Goal: Information Seeking & Learning: Learn about a topic

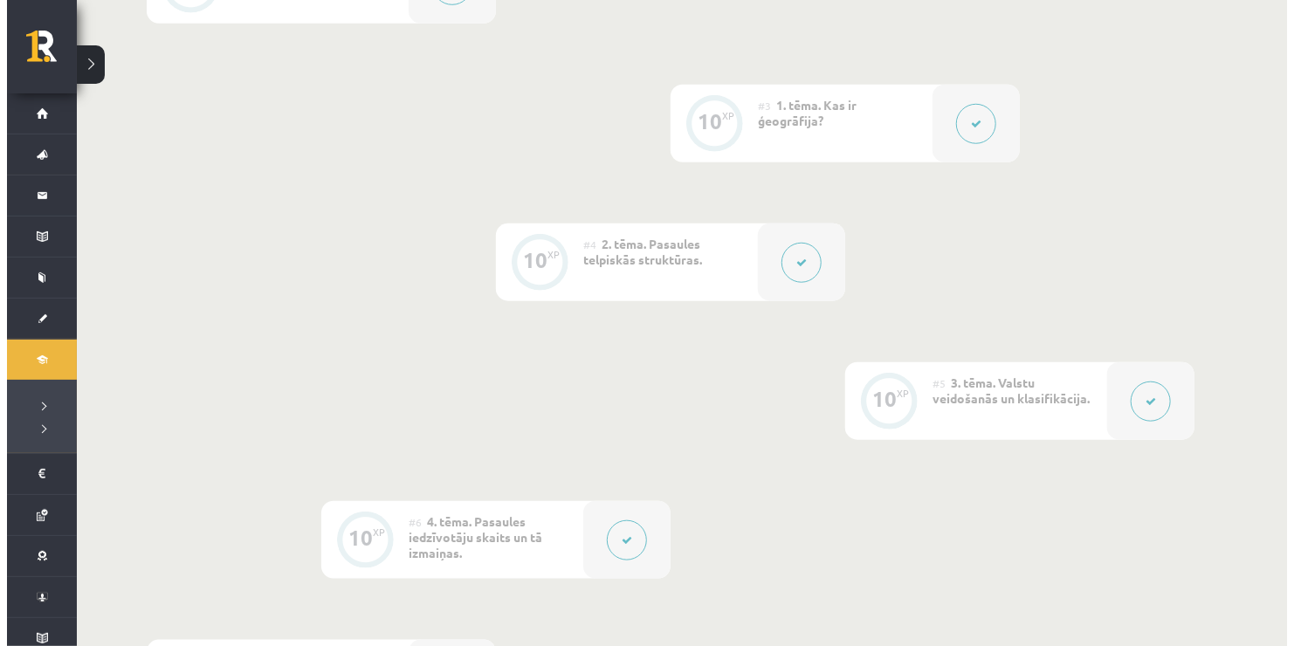
scroll to position [1180, 0]
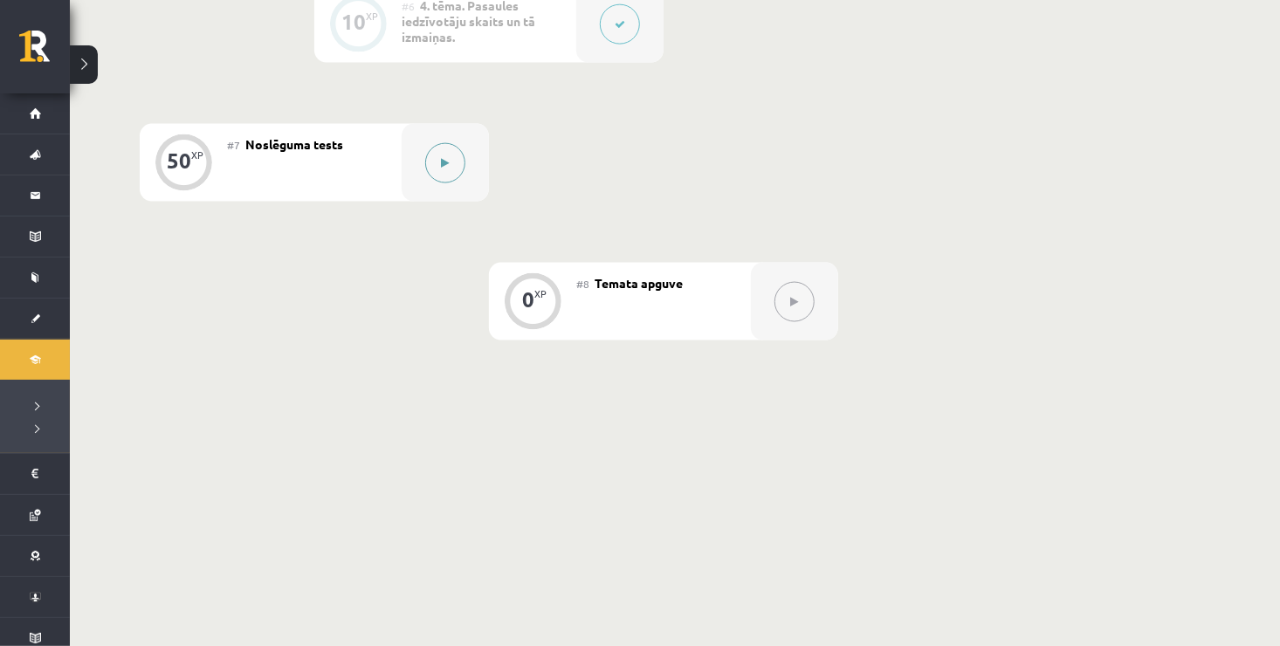
click at [434, 158] on button at bounding box center [445, 163] width 40 height 40
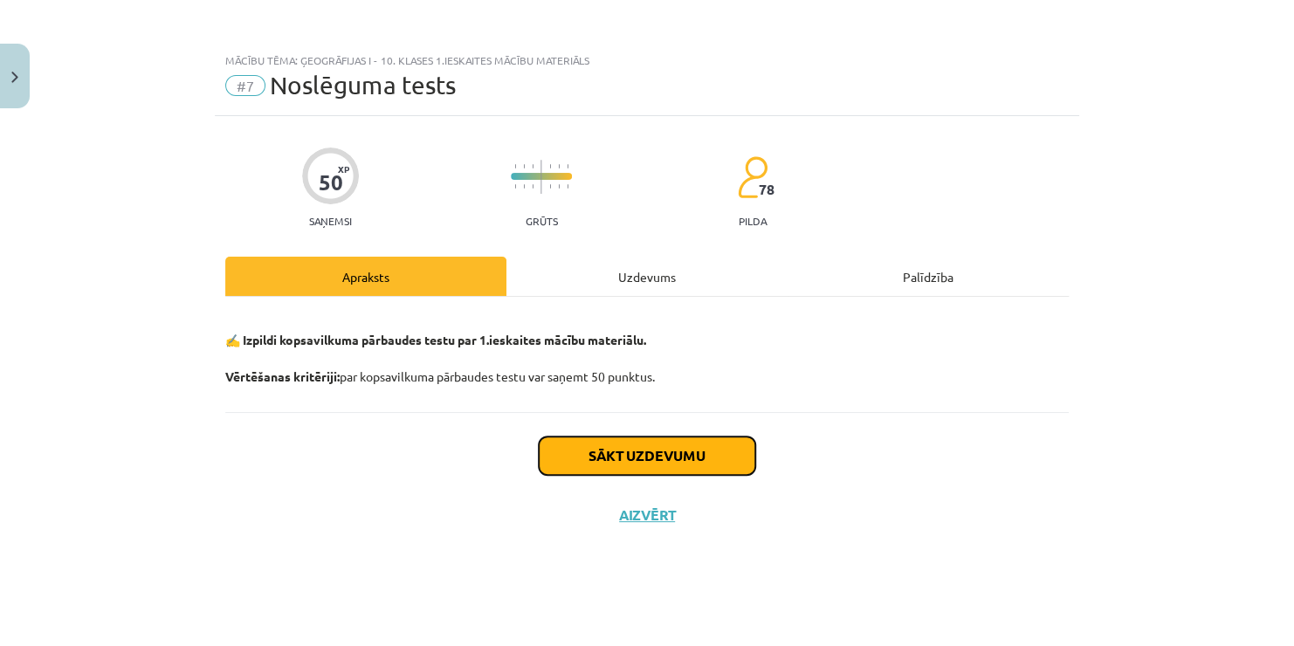
click at [622, 441] on button "Sākt uzdevumu" at bounding box center [647, 456] width 217 height 38
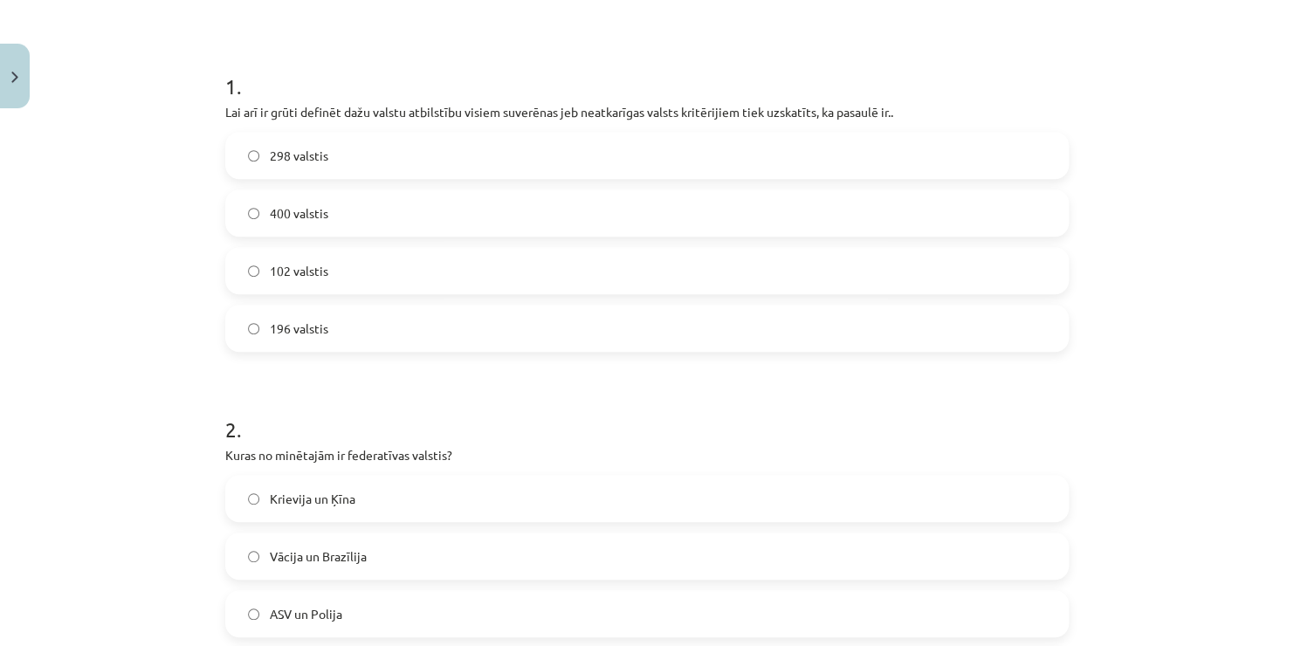
scroll to position [314, 0]
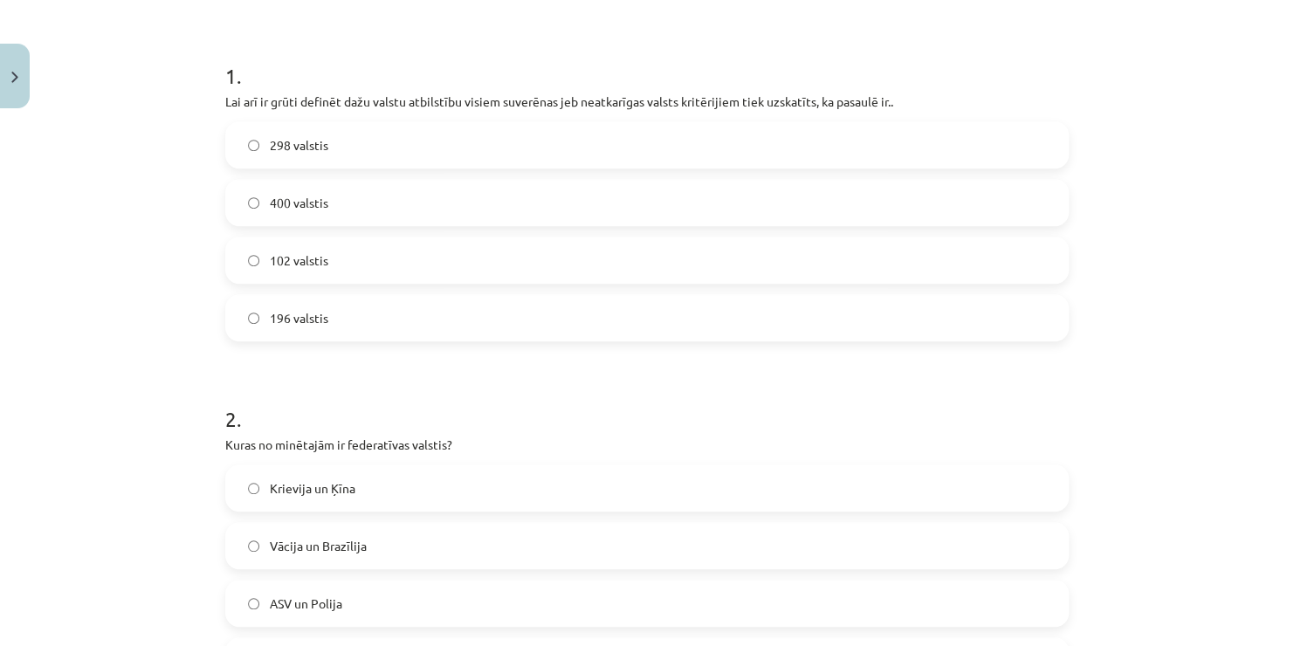
click at [375, 319] on label "196 valstis" at bounding box center [647, 318] width 840 height 44
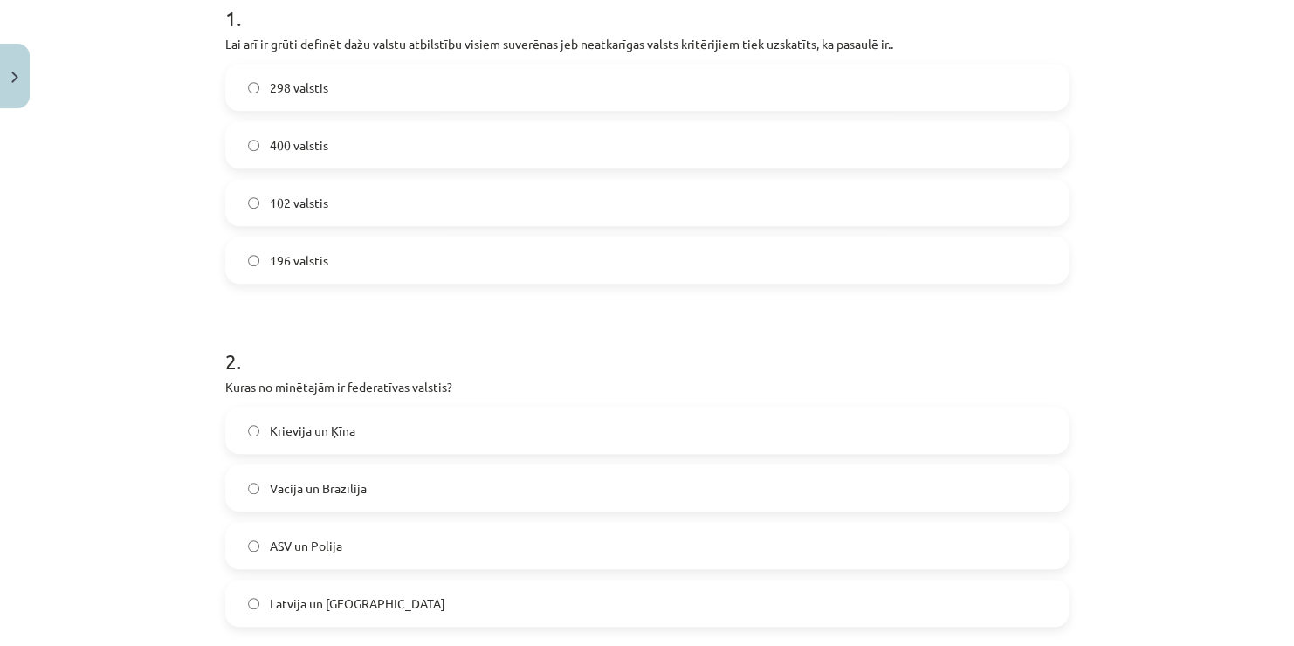
scroll to position [384, 0]
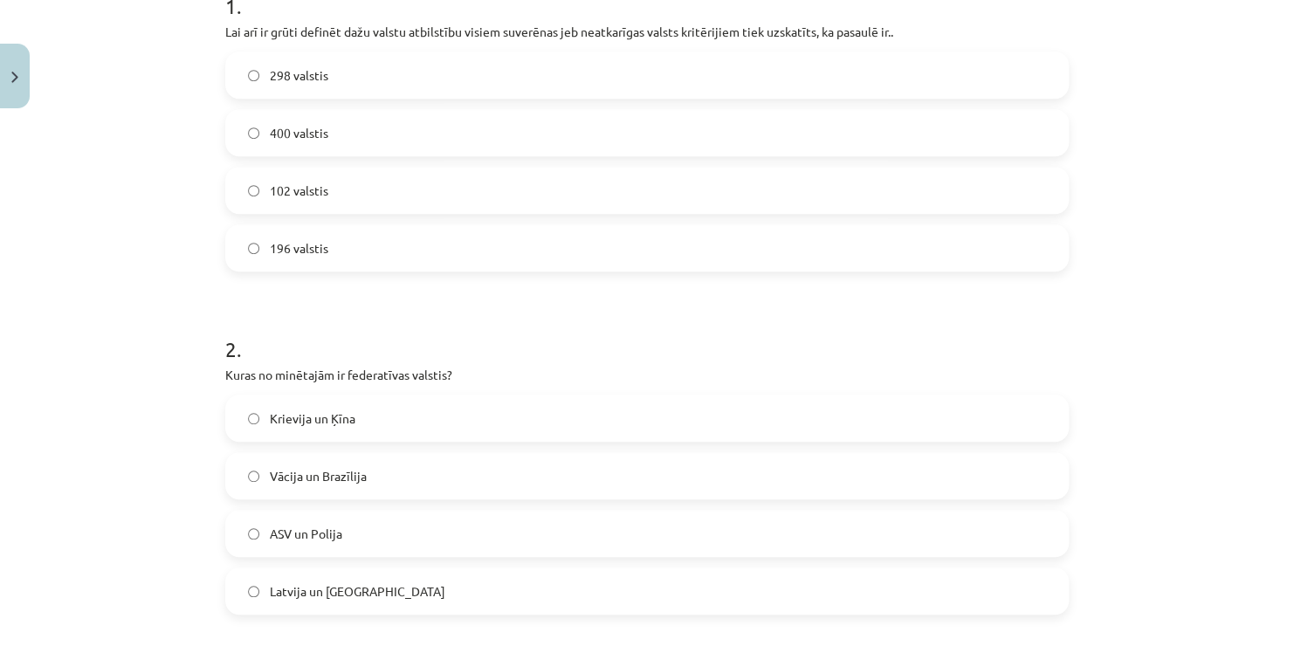
click at [356, 492] on label "Vācija un Brazīlija" at bounding box center [647, 476] width 840 height 44
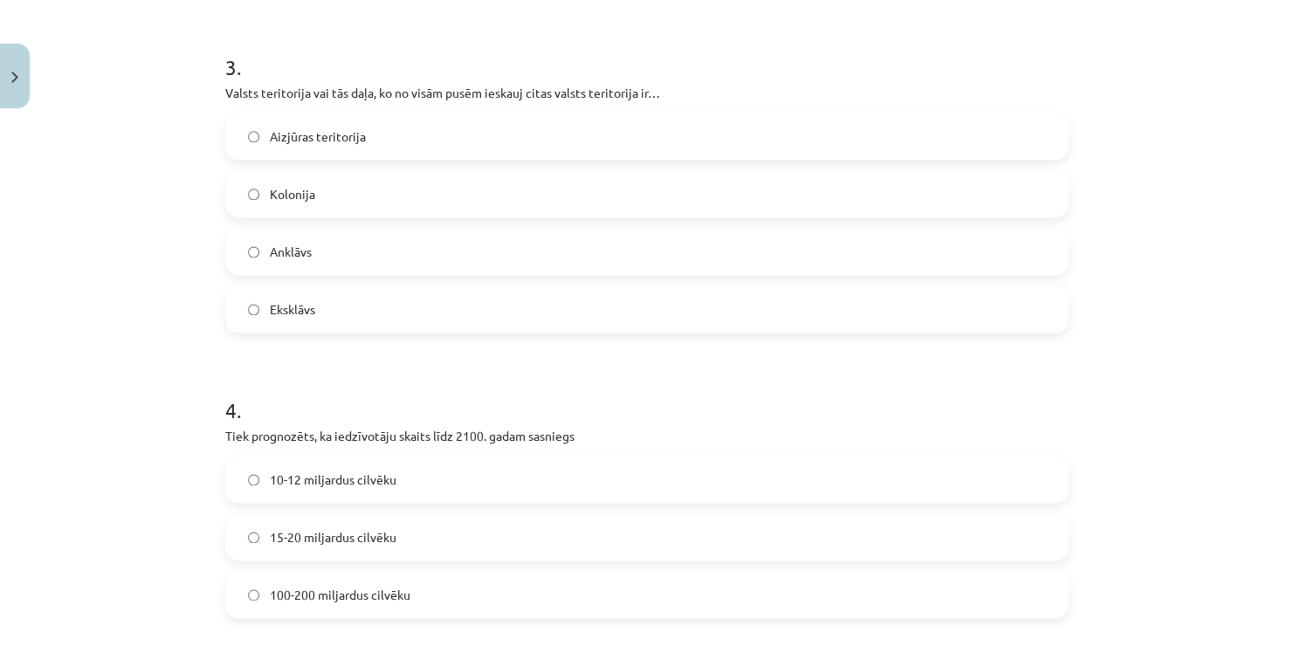
scroll to position [1013, 0]
click at [291, 245] on span "Anklāvs" at bounding box center [291, 248] width 42 height 18
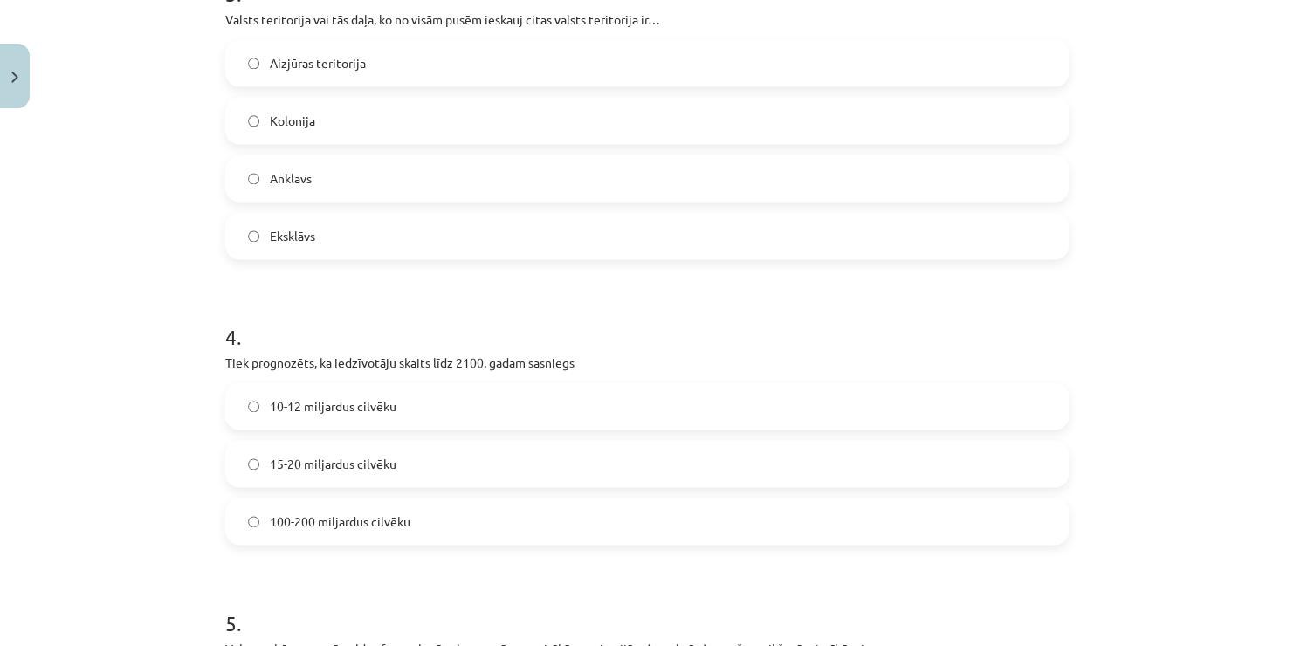
scroll to position [1048, 0]
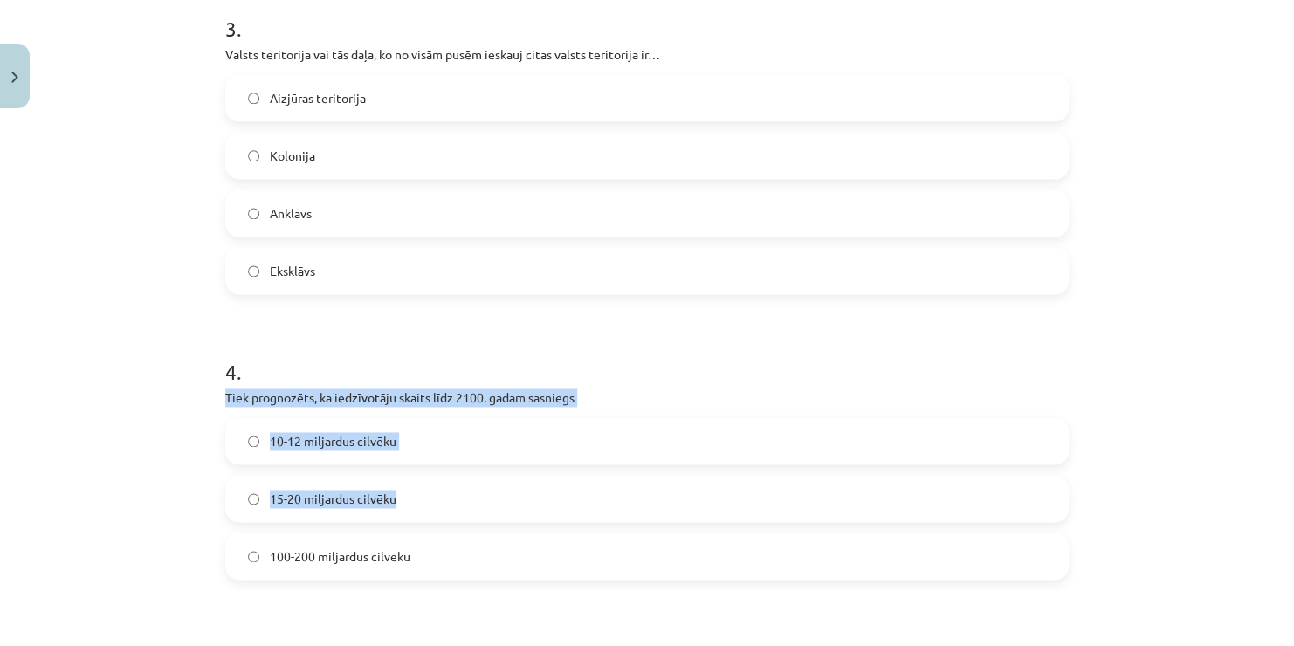
drag, startPoint x: 396, startPoint y: 503, endPoint x: 699, endPoint y: 333, distance: 347.6
click at [699, 333] on div "4 . Tiek prognozēts, ka iedzīvotāju skaits līdz 2100. gadam sasniegs 10-12 milj…" at bounding box center [647, 454] width 844 height 251
click at [699, 333] on h1 "4 ." at bounding box center [647, 356] width 844 height 54
click at [680, 359] on h1 "4 ." at bounding box center [647, 356] width 844 height 54
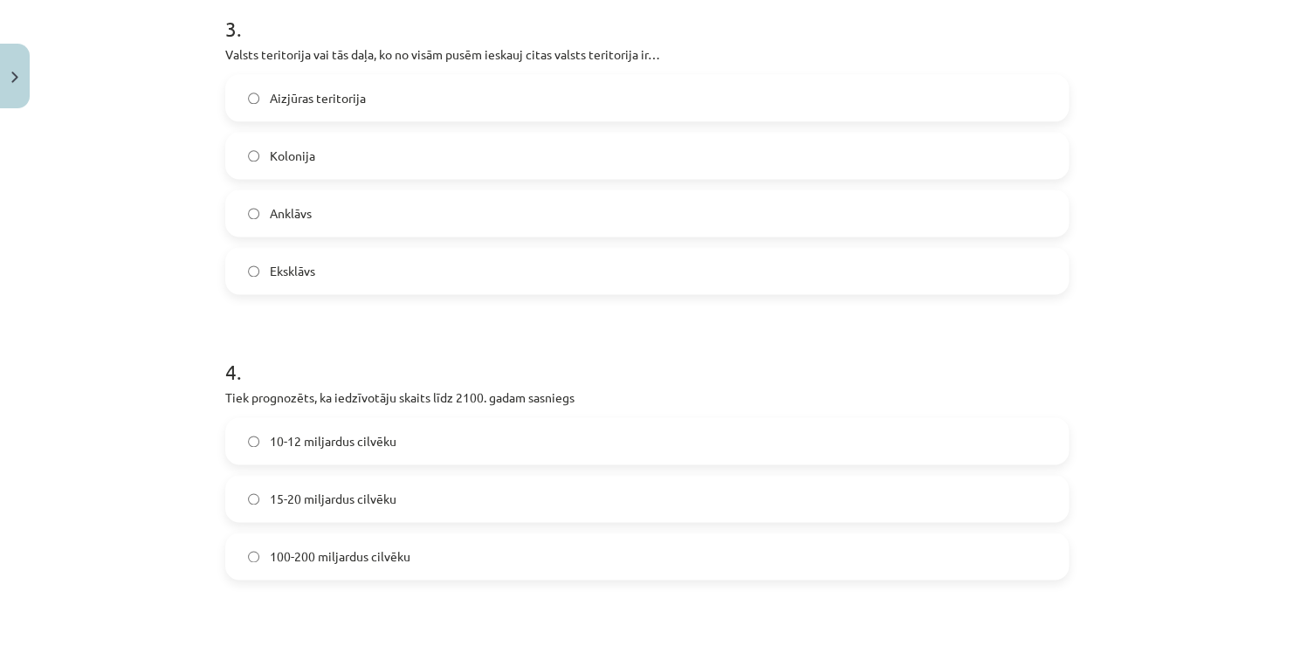
click at [405, 490] on label "15-20 miljardus cilvēku" at bounding box center [647, 499] width 840 height 44
click at [371, 450] on label "10-12 miljardus cilvēku" at bounding box center [647, 441] width 840 height 44
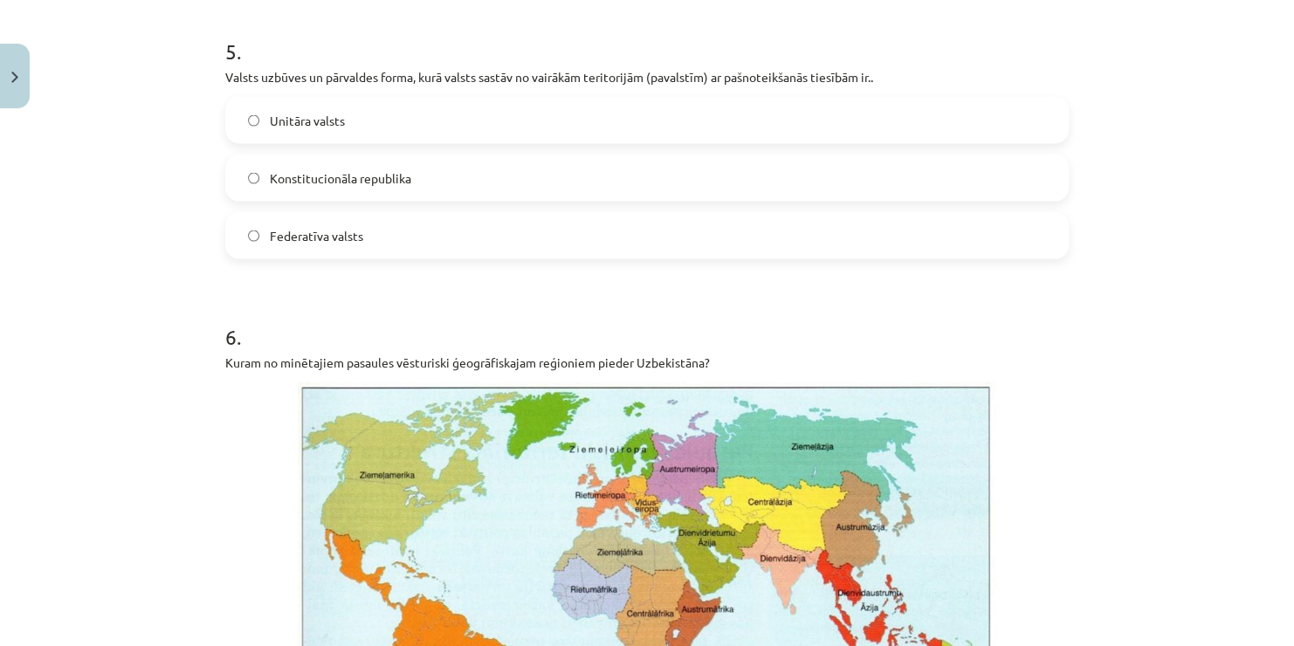
scroll to position [1664, 0]
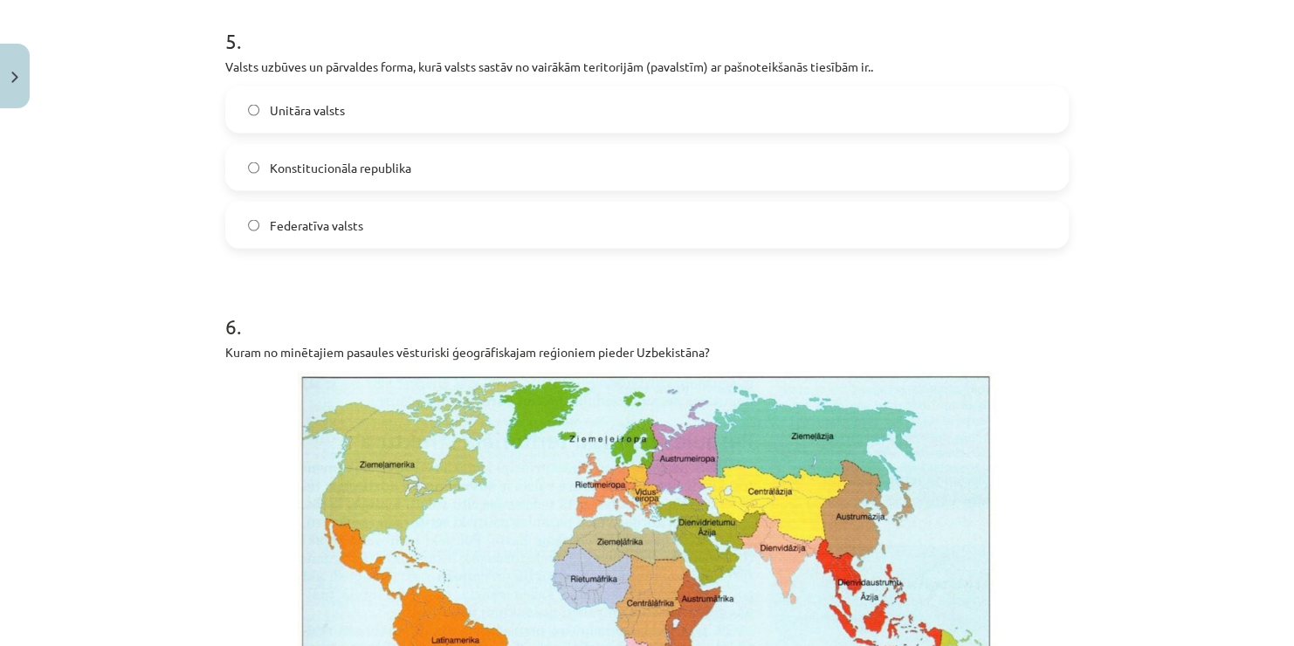
click at [426, 221] on label "Federatīva valsts" at bounding box center [647, 225] width 840 height 44
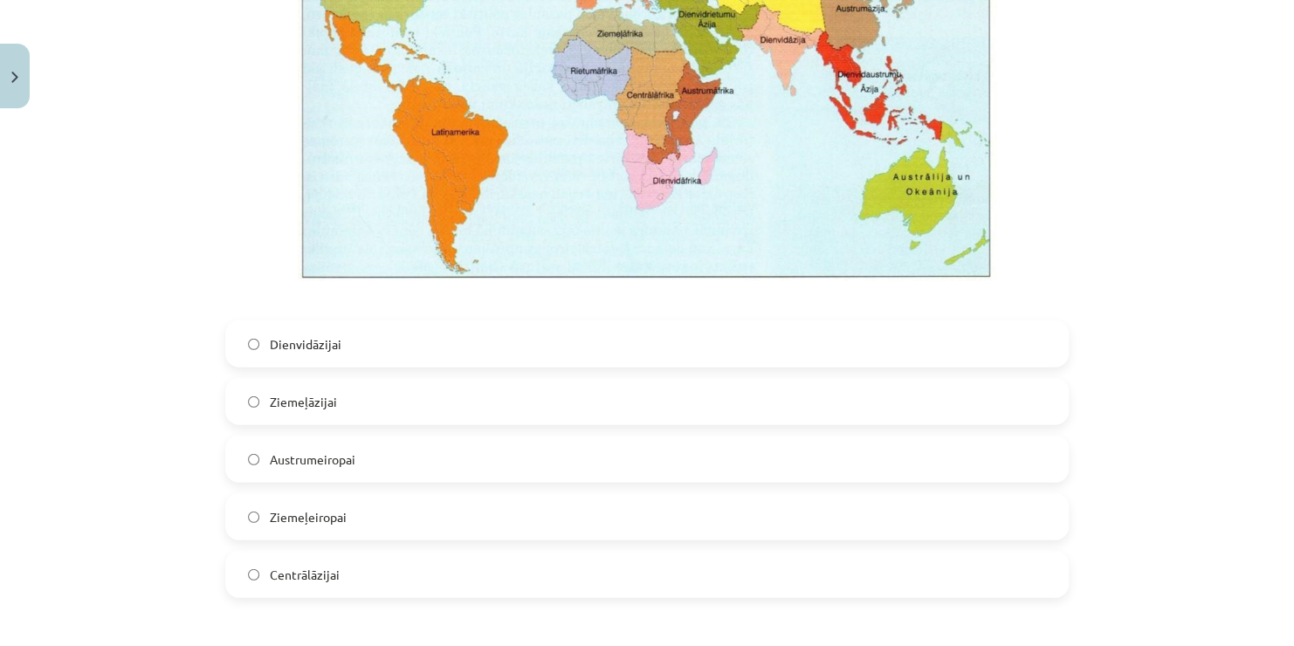
scroll to position [2188, 0]
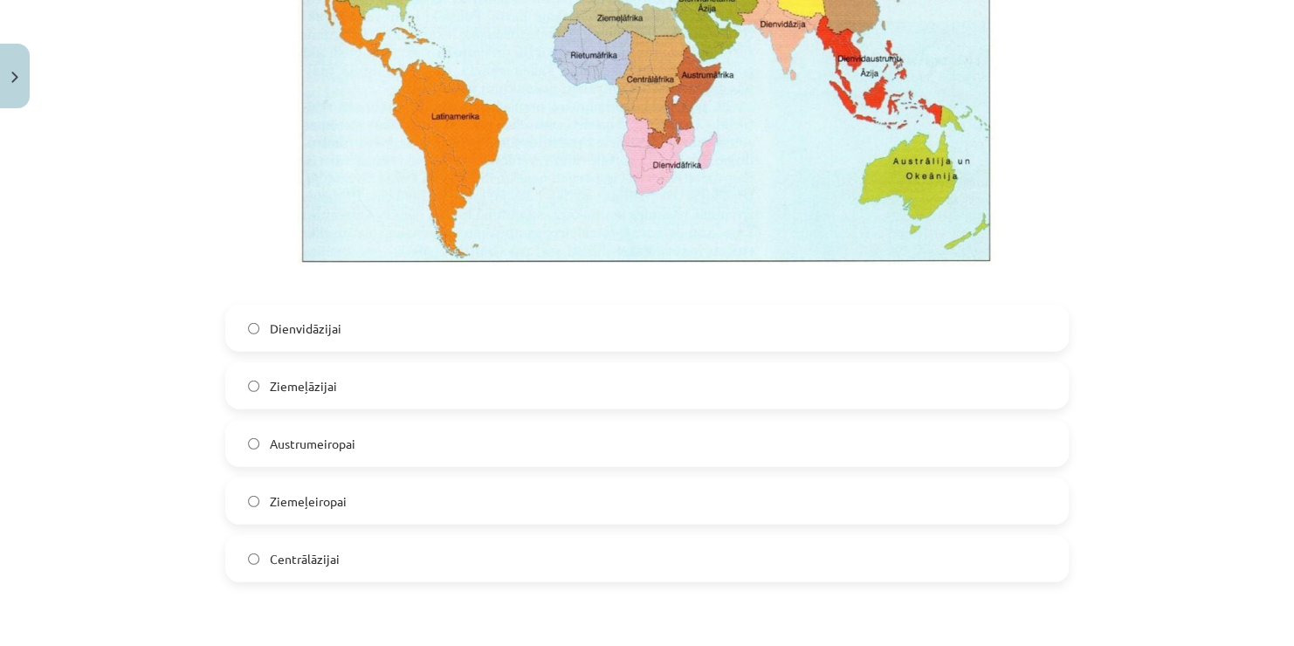
click at [270, 562] on span "Centrālāzijai" at bounding box center [305, 559] width 70 height 18
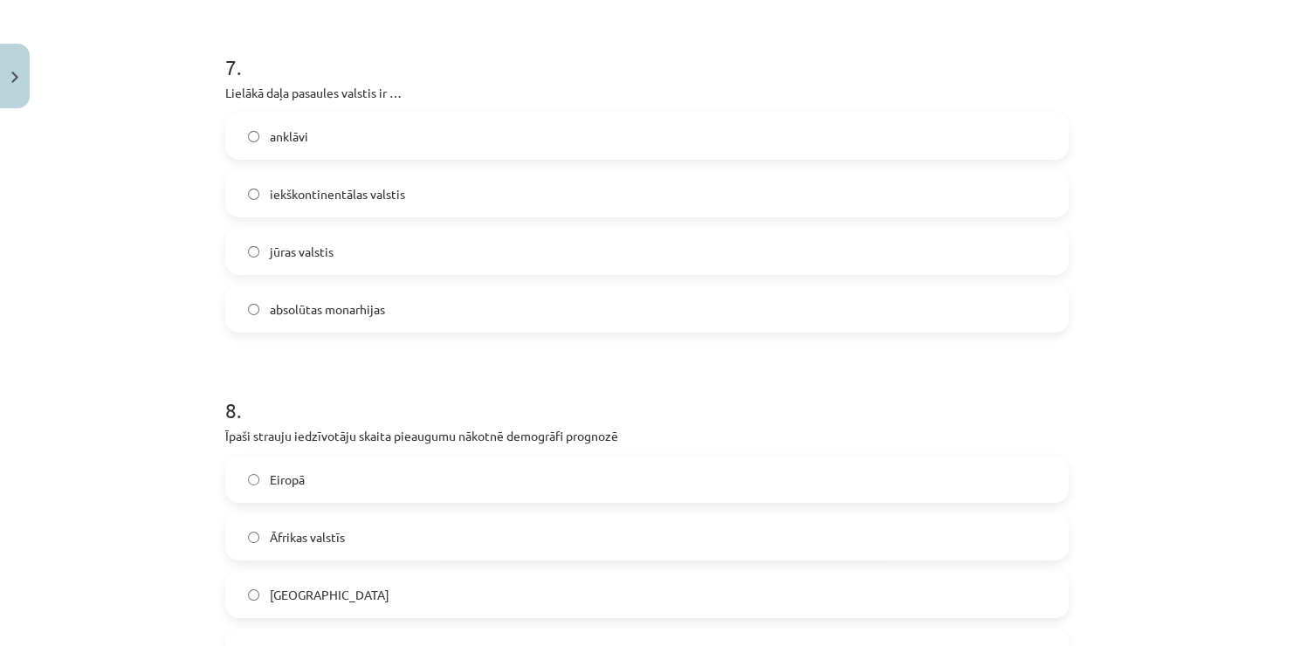
scroll to position [2816, 0]
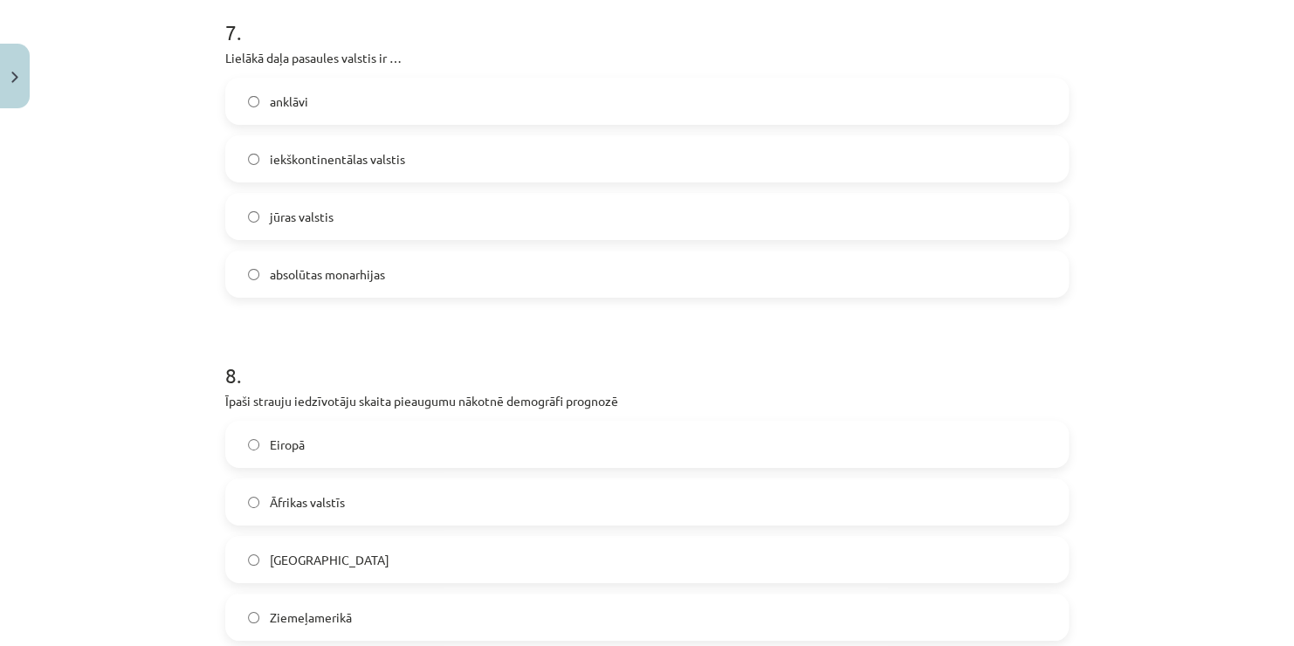
click at [270, 221] on span "jūras valstis" at bounding box center [302, 217] width 64 height 18
click at [403, 451] on label "Eiropā" at bounding box center [647, 445] width 840 height 44
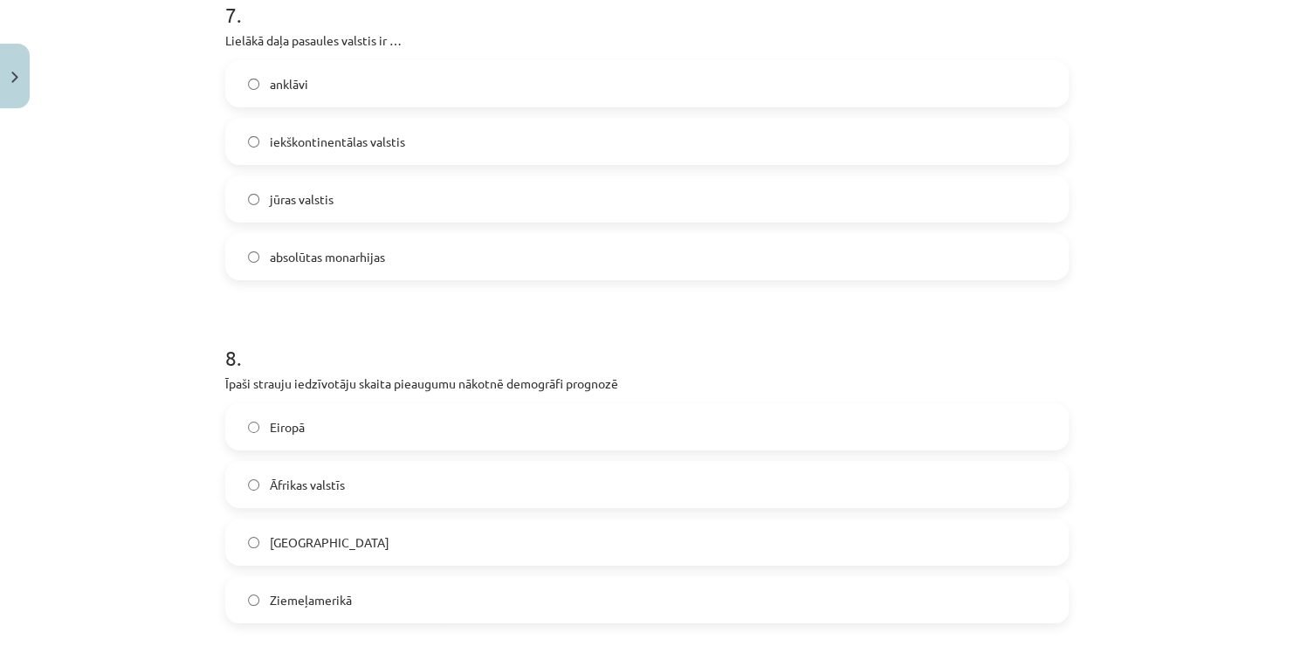
scroll to position [2826, 0]
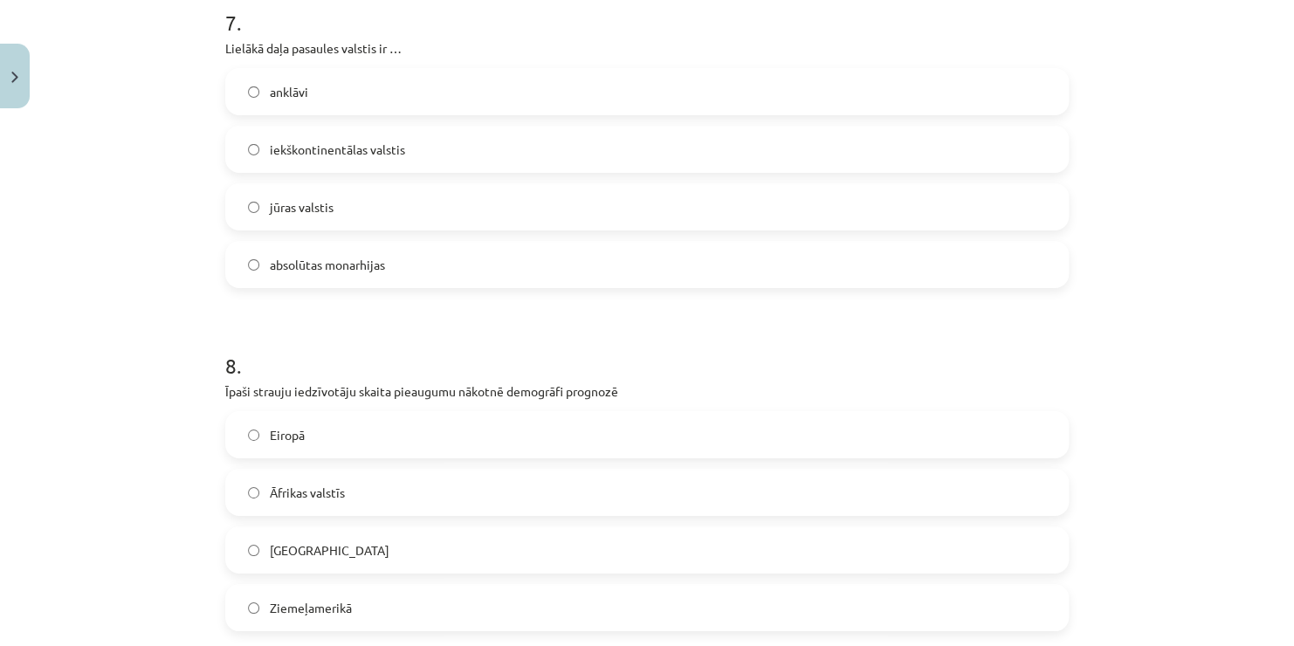
click at [398, 496] on label "Āfrikas valstīs" at bounding box center [647, 493] width 840 height 44
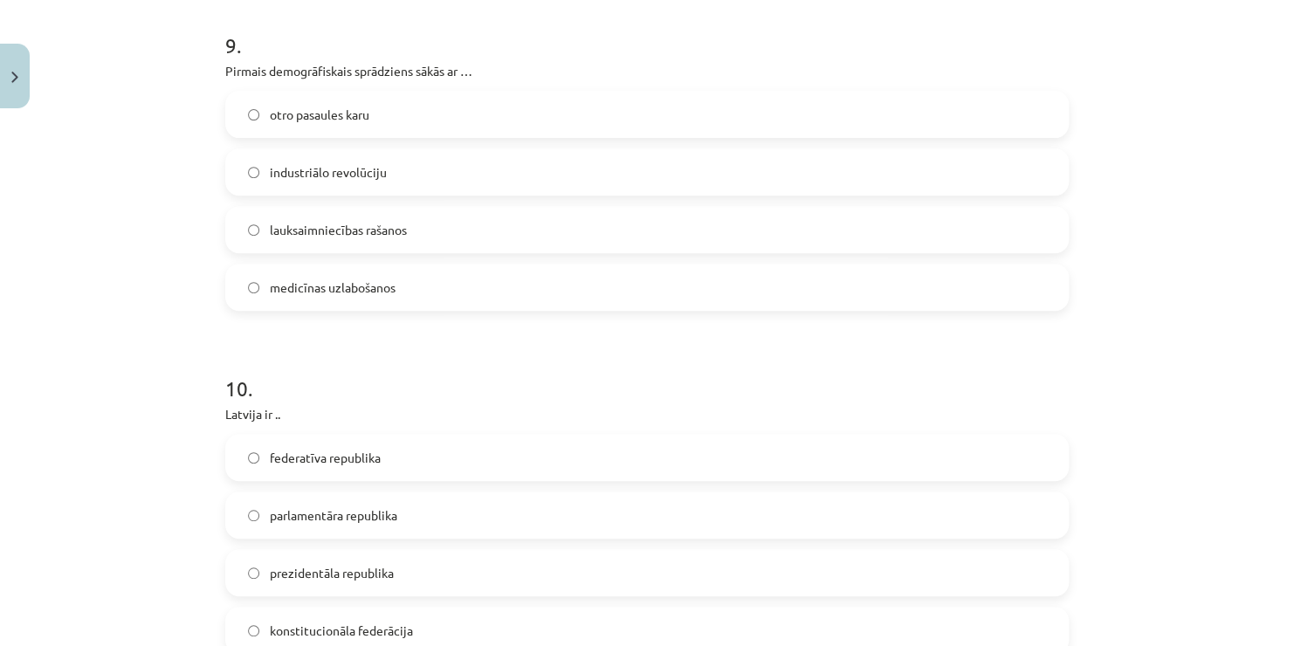
scroll to position [3524, 0]
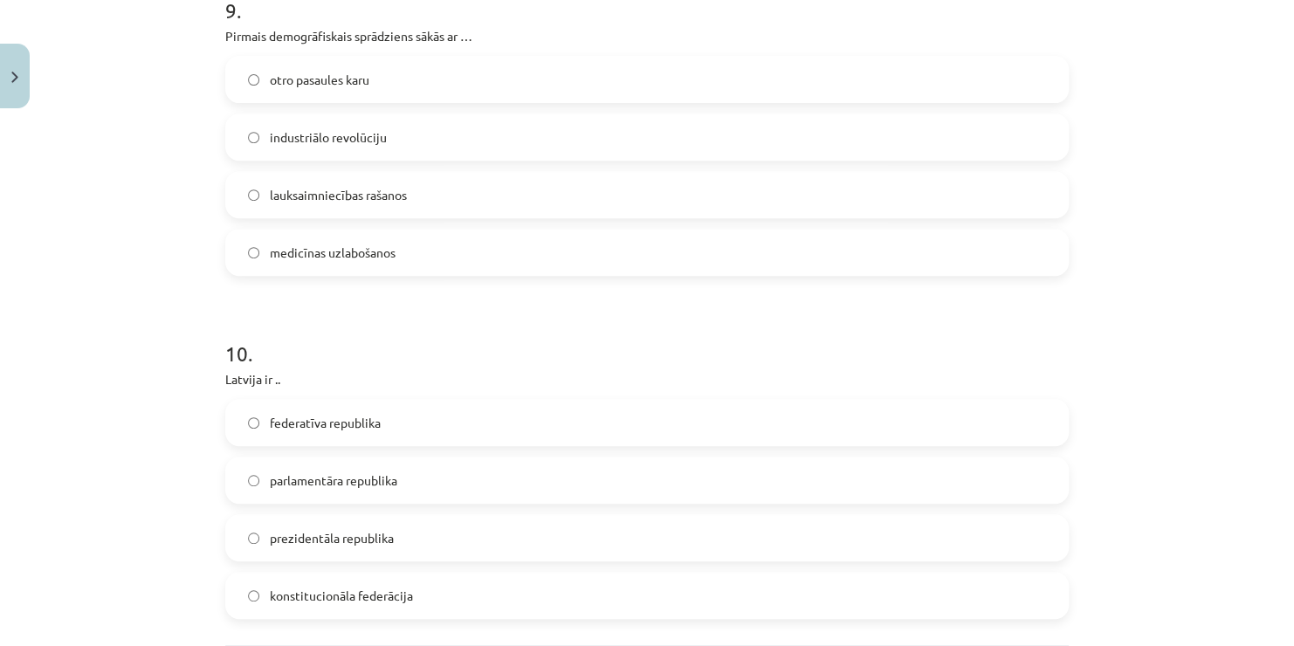
click at [389, 67] on label "otro pasaules karu" at bounding box center [647, 80] width 840 height 44
click at [355, 137] on span "industriālo revolūciju" at bounding box center [328, 137] width 117 height 18
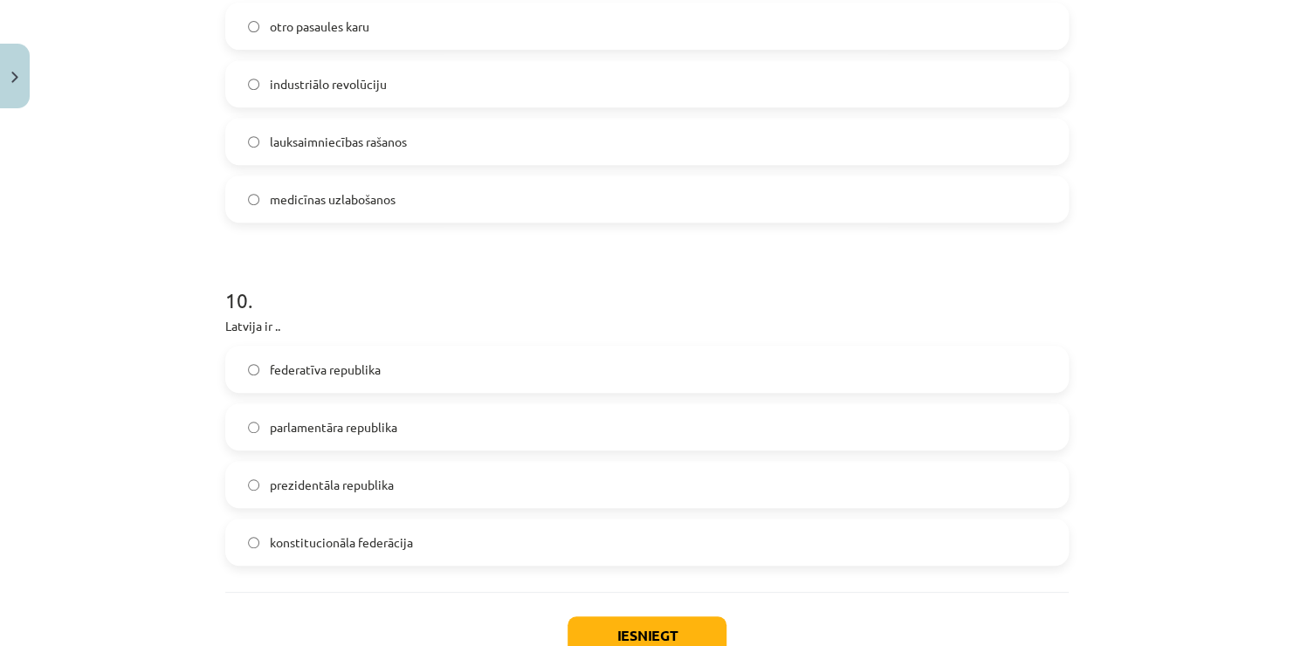
scroll to position [3594, 0]
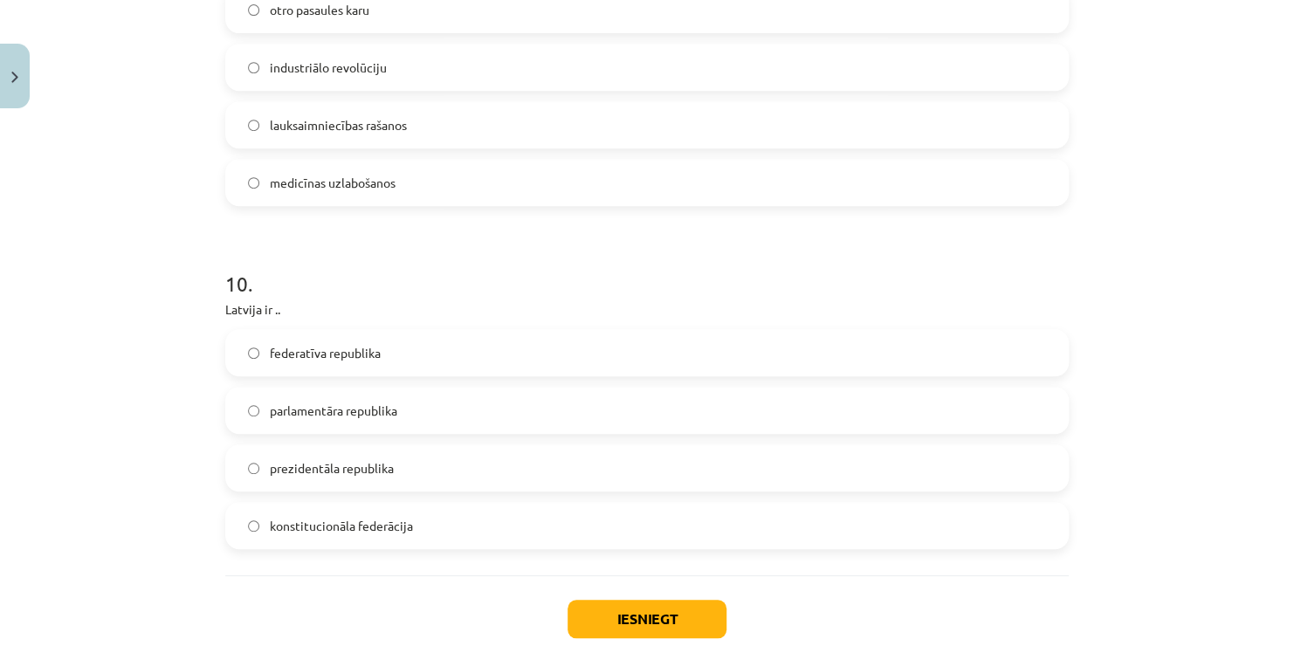
click at [348, 404] on span "parlamentāra republika" at bounding box center [333, 411] width 127 height 18
click at [616, 615] on button "Iesniegt" at bounding box center [647, 619] width 159 height 38
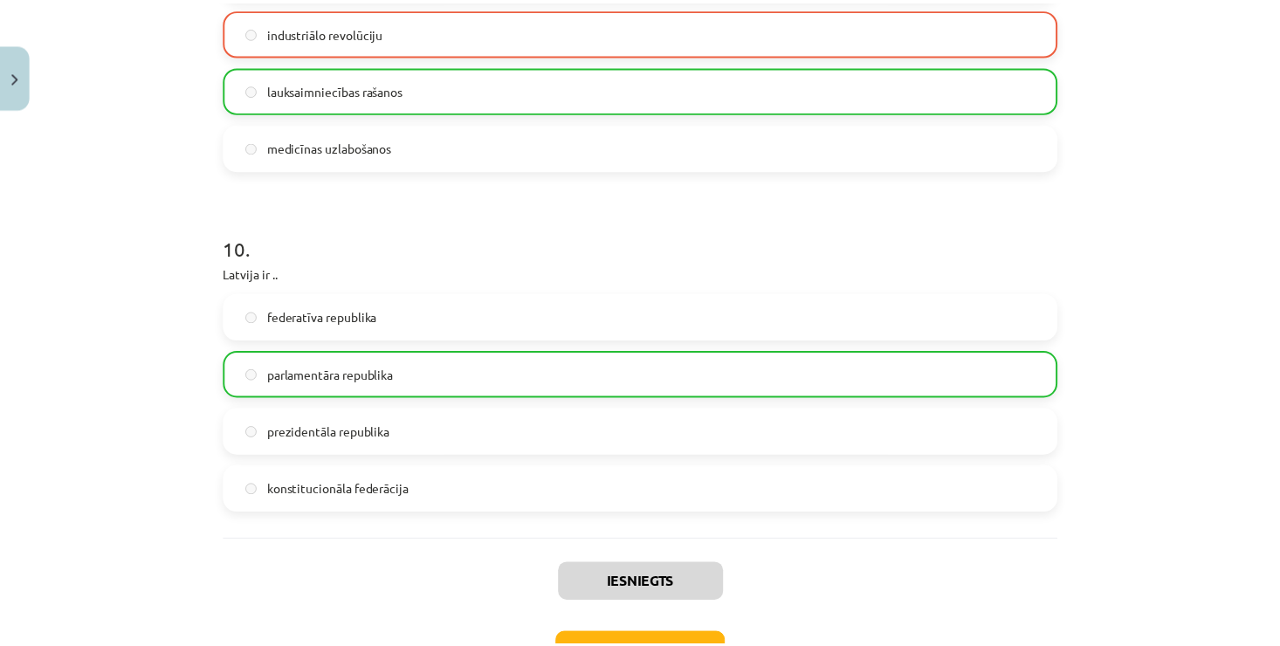
scroll to position [3755, 0]
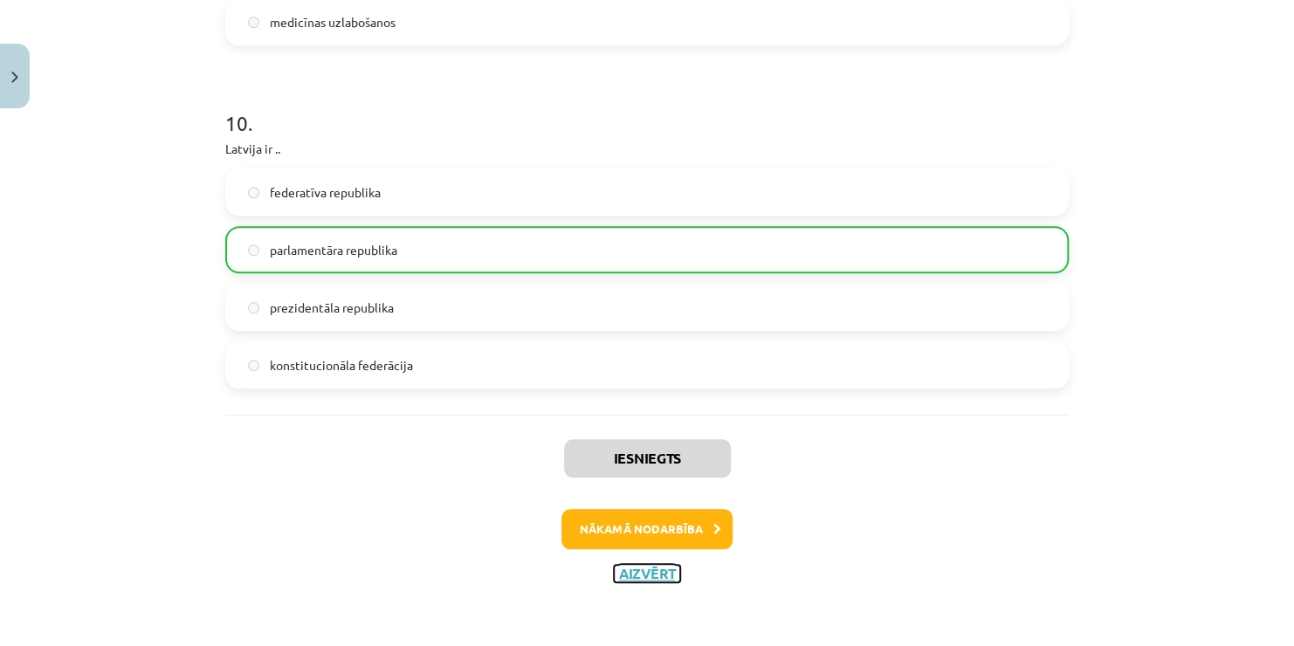
click at [646, 567] on button "Aizvērt" at bounding box center [647, 573] width 66 height 17
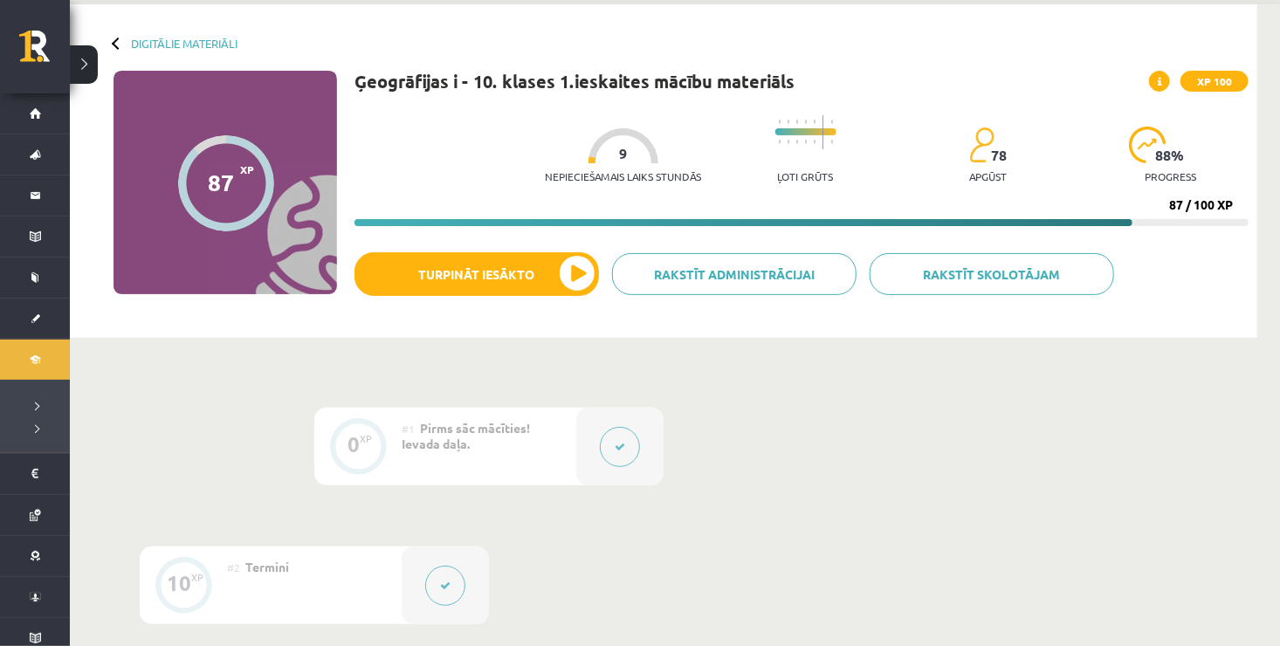
scroll to position [0, 0]
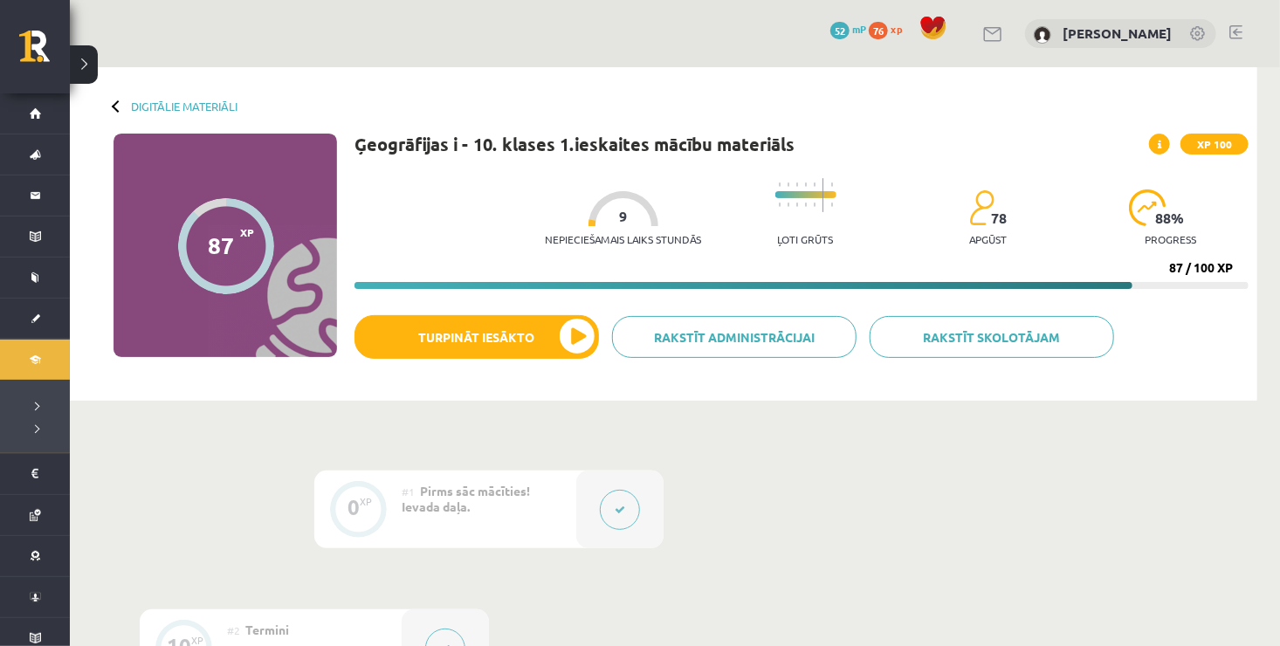
click at [1186, 131] on div "Digitālie materiāli 87 XP XP 100 87 / 100 XP Ģeogrāfijas i - 10. klases 1.ieska…" at bounding box center [664, 234] width 1188 height 334
click at [1197, 151] on span "XP 100" at bounding box center [1215, 144] width 68 height 21
click at [1164, 145] on span at bounding box center [1159, 144] width 21 height 21
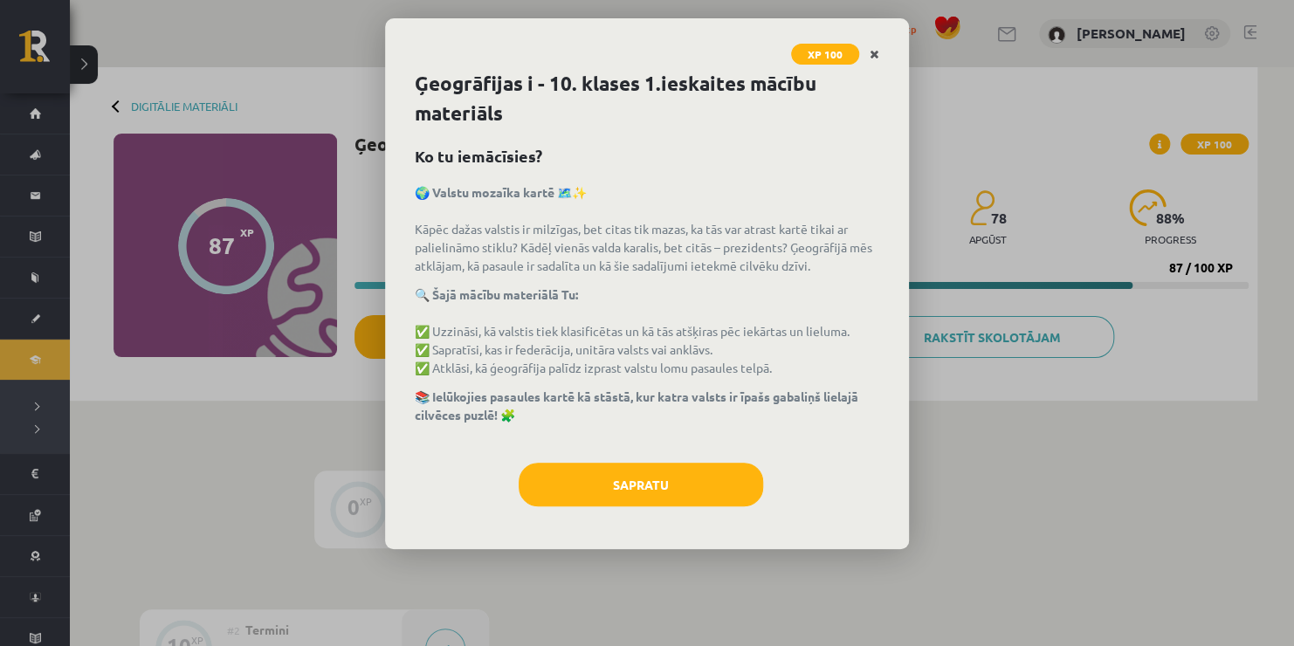
click at [876, 42] on link "Close" at bounding box center [874, 55] width 31 height 34
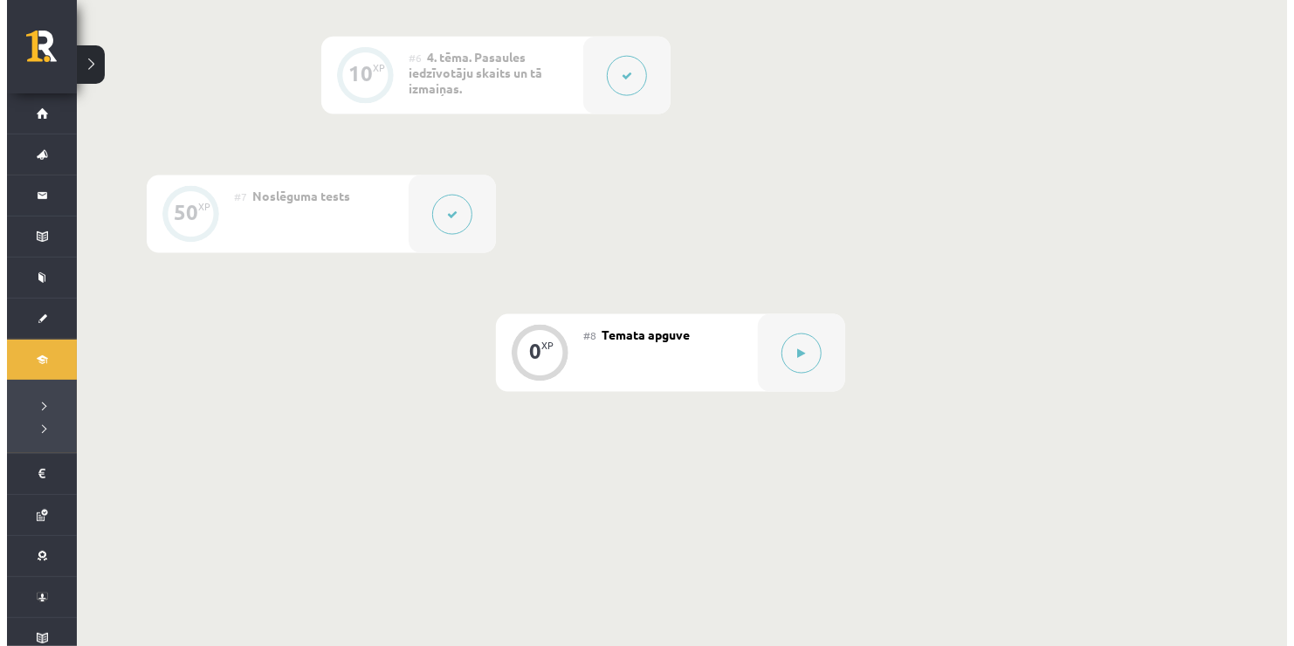
scroll to position [1140, 0]
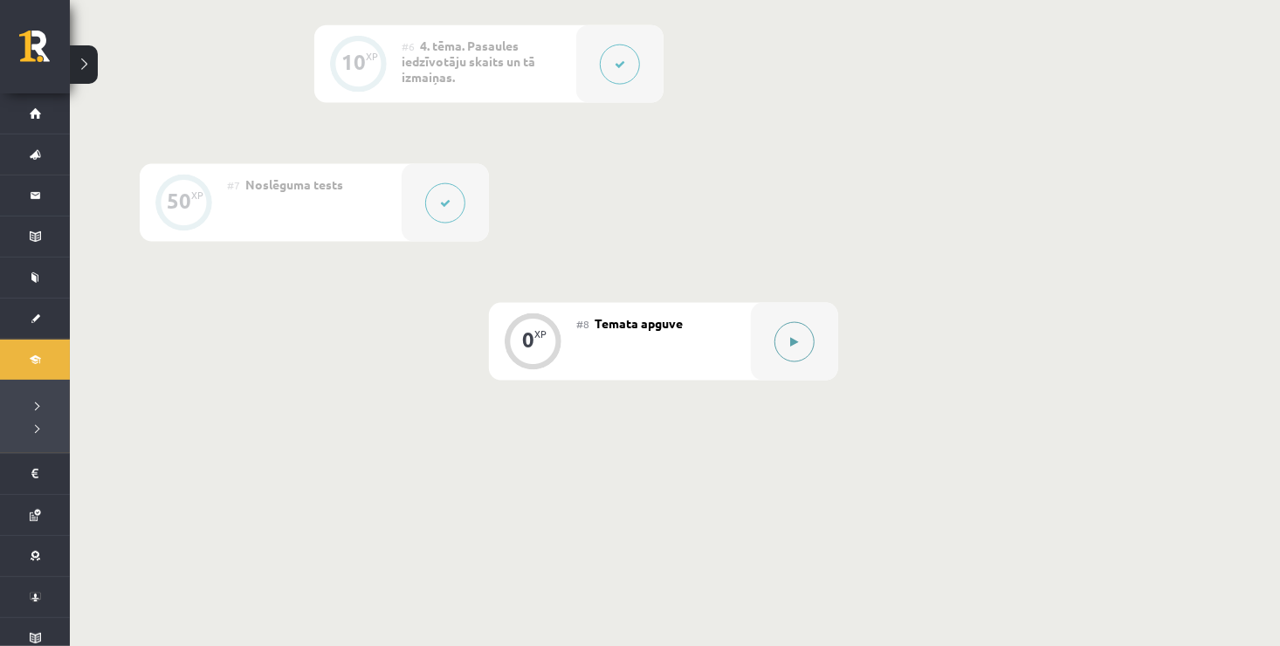
click at [778, 339] on button at bounding box center [795, 342] width 40 height 40
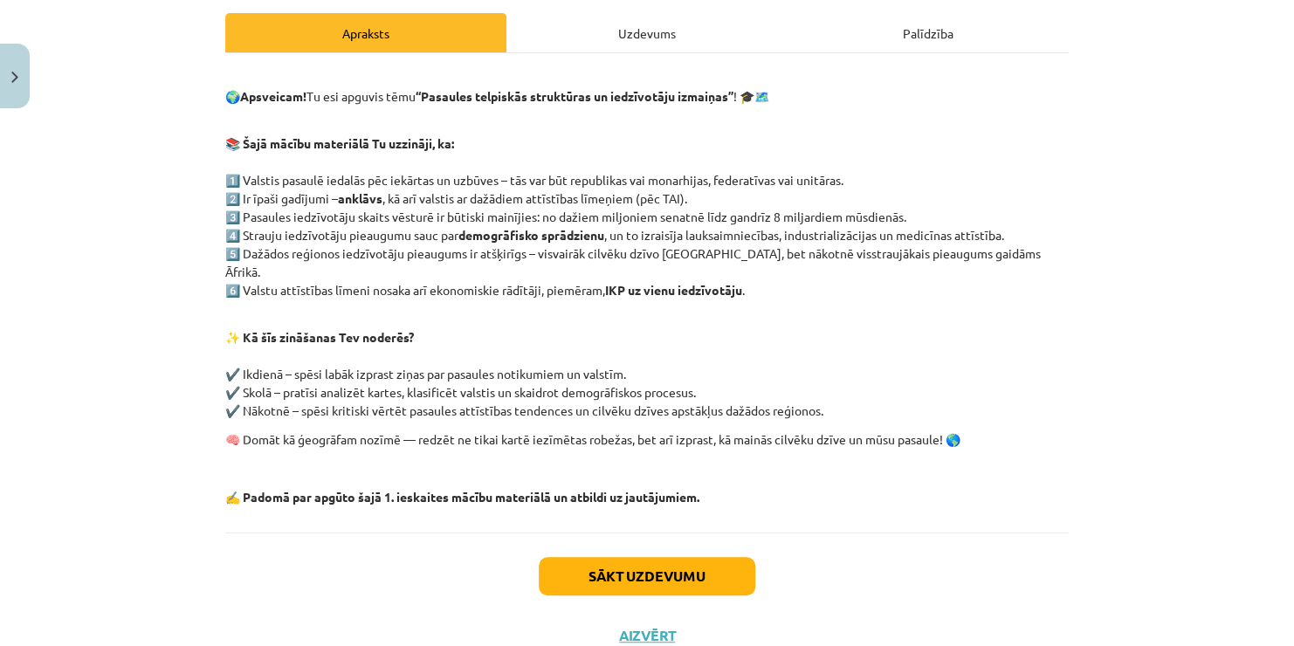
scroll to position [279, 0]
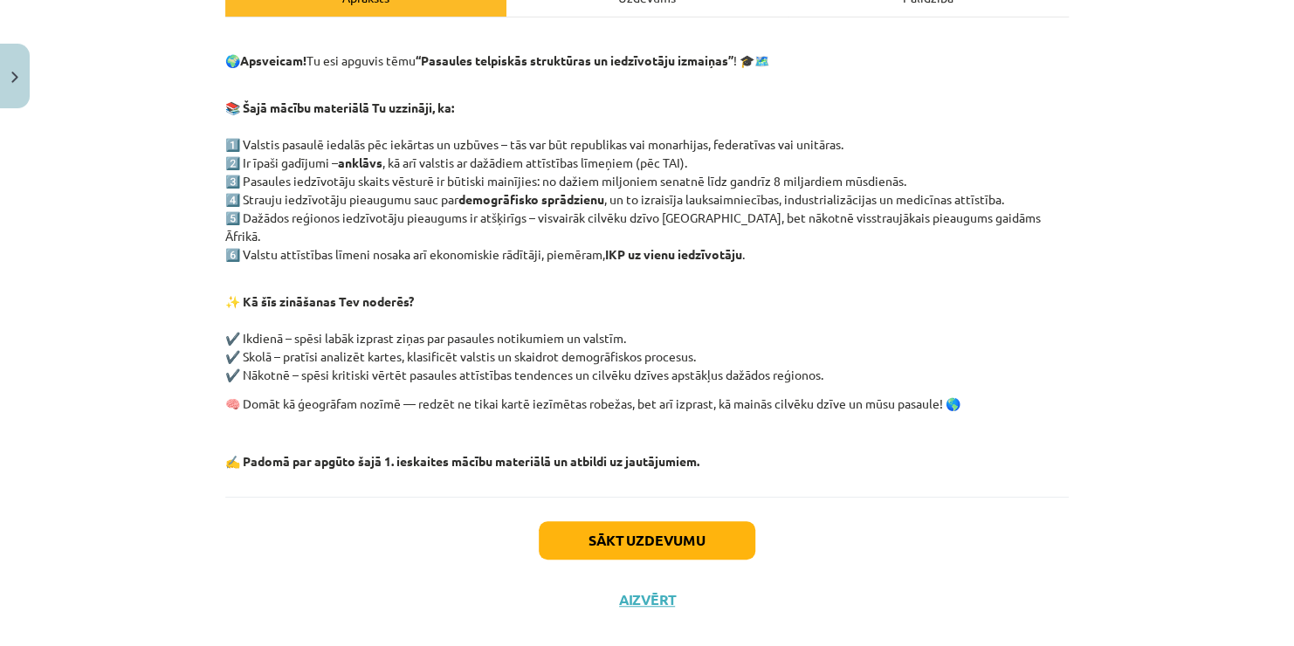
click at [1088, 226] on div "Mācību tēma: Ģeogrāfijas i - 10. klases 1.ieskaites mācību materiāls #8 Temata …" at bounding box center [647, 323] width 1294 height 646
click at [720, 521] on button "Sākt uzdevumu" at bounding box center [647, 540] width 217 height 38
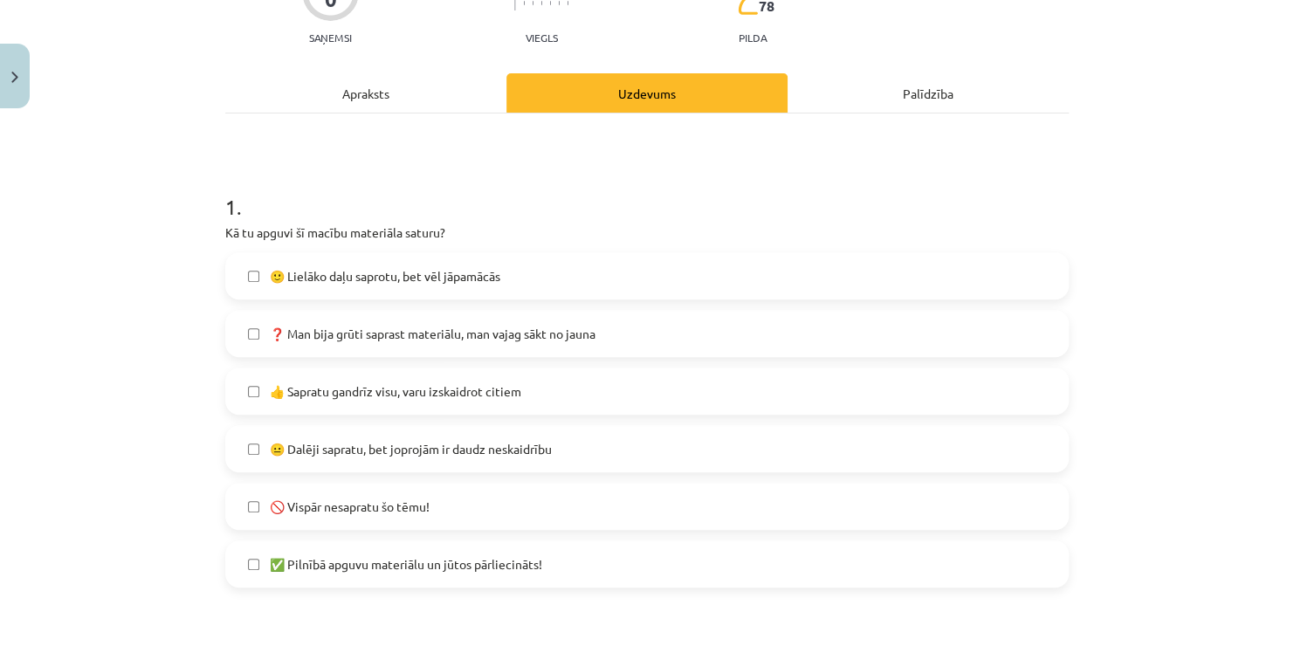
scroll to position [218, 0]
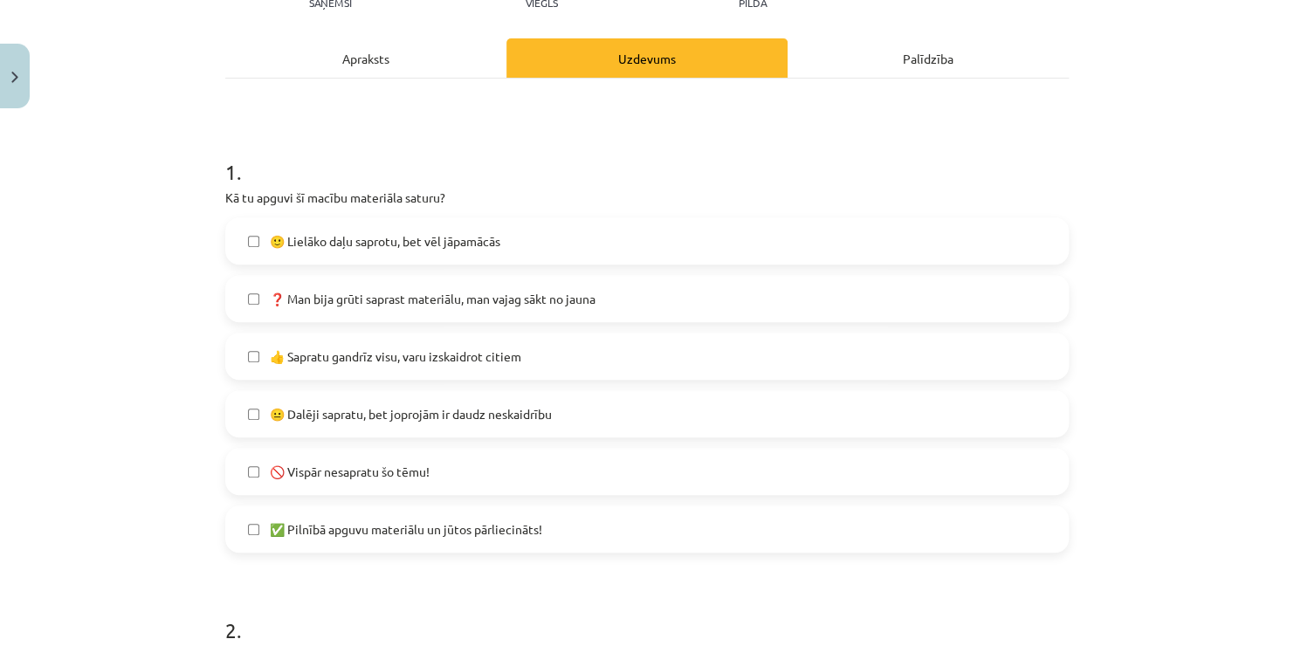
click at [480, 365] on label "👍 Sapratu gandrīz visu, varu izskaidrot citiem" at bounding box center [647, 356] width 840 height 44
click at [477, 545] on label "✅ Pilnībā apguvu materiālu un jūtos pārliecināts!" at bounding box center [647, 529] width 840 height 44
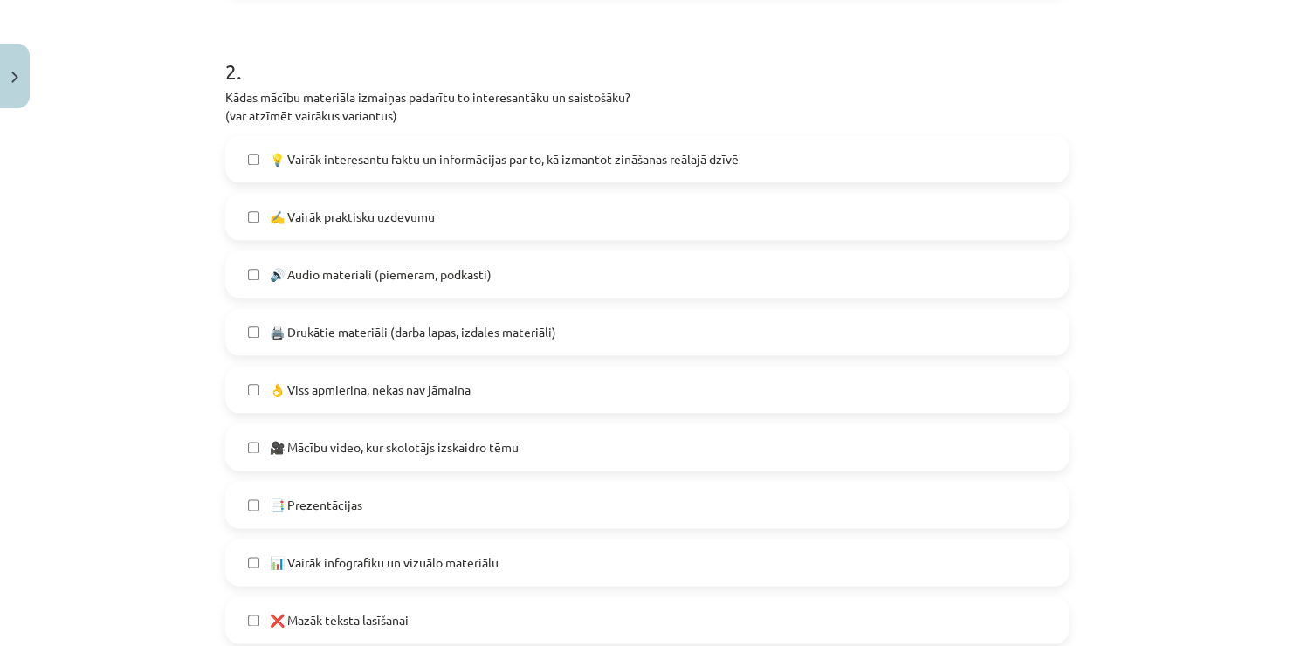
scroll to position [812, 0]
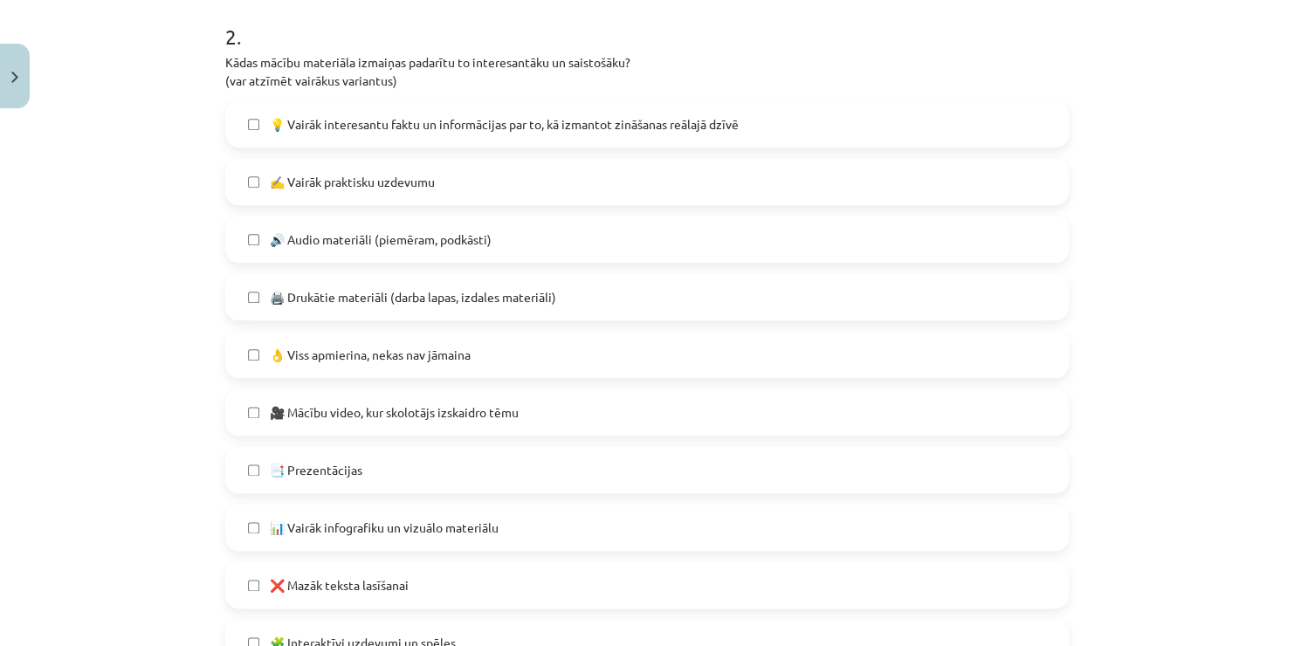
click at [354, 123] on span "💡 Vairāk interesantu faktu un informācijas par to, kā izmantot zināšanas reālaj…" at bounding box center [504, 124] width 469 height 18
click at [389, 247] on span "🔊 Audio materiāli (piemēram, podkāsti)" at bounding box center [381, 240] width 222 height 18
click at [382, 412] on span "🎥 Mācību video, kur skolotājs izskaidro tēmu" at bounding box center [394, 412] width 249 height 18
click at [390, 258] on label "🔊 Audio materiāli (piemēram, podkāsti)" at bounding box center [647, 239] width 840 height 44
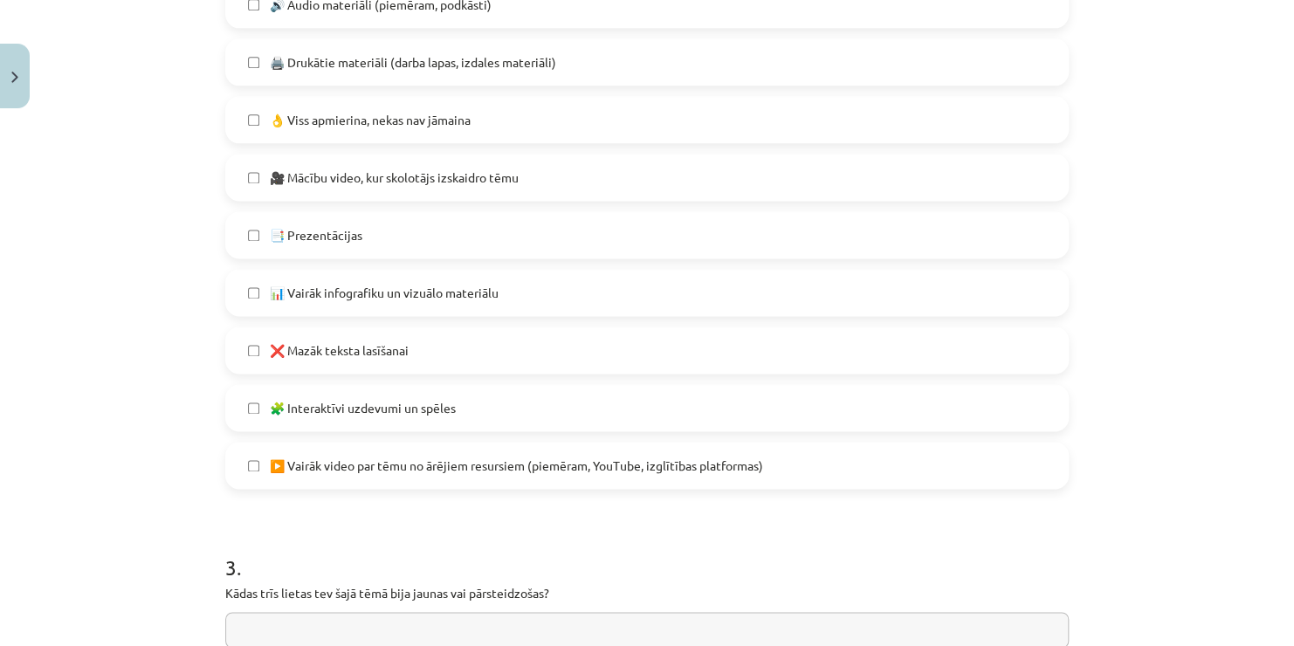
scroll to position [1057, 0]
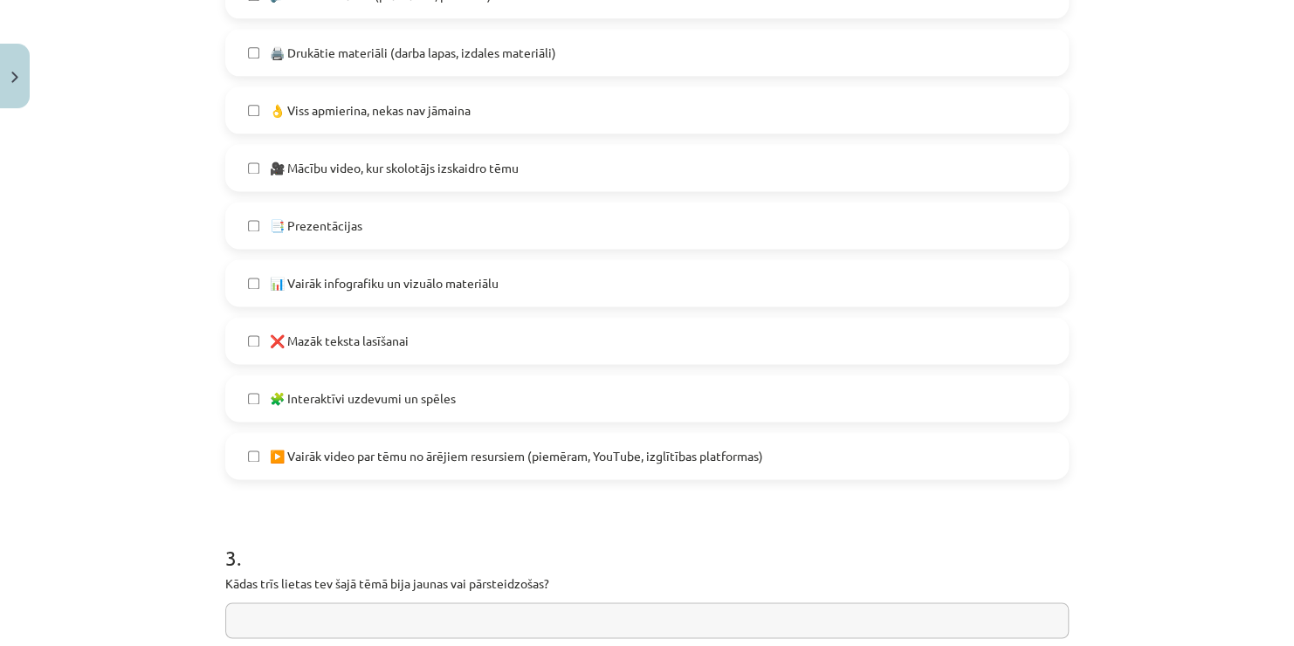
click at [645, 335] on label "❌ Mazāk teksta lasīšanai" at bounding box center [647, 341] width 840 height 44
click at [521, 454] on span "▶️ Vairāk video par tēmu no ārējiem resursiem (piemēram, YouTube, izglītības pl…" at bounding box center [516, 456] width 493 height 18
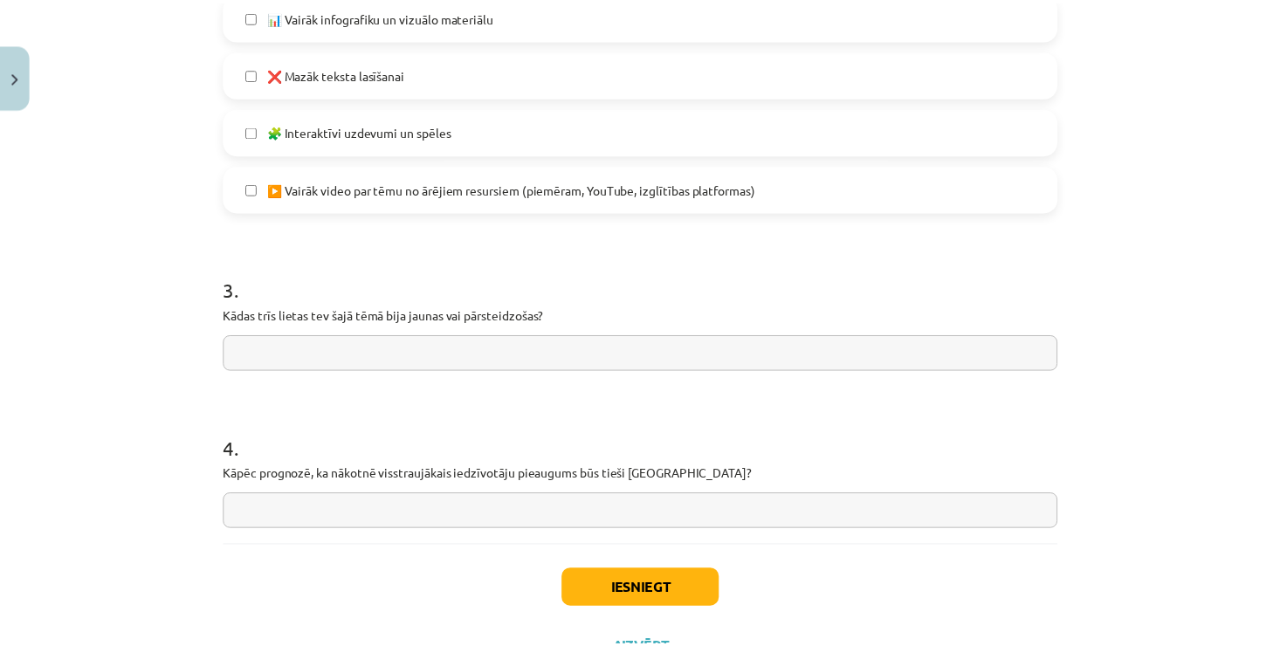
scroll to position [1394, 0]
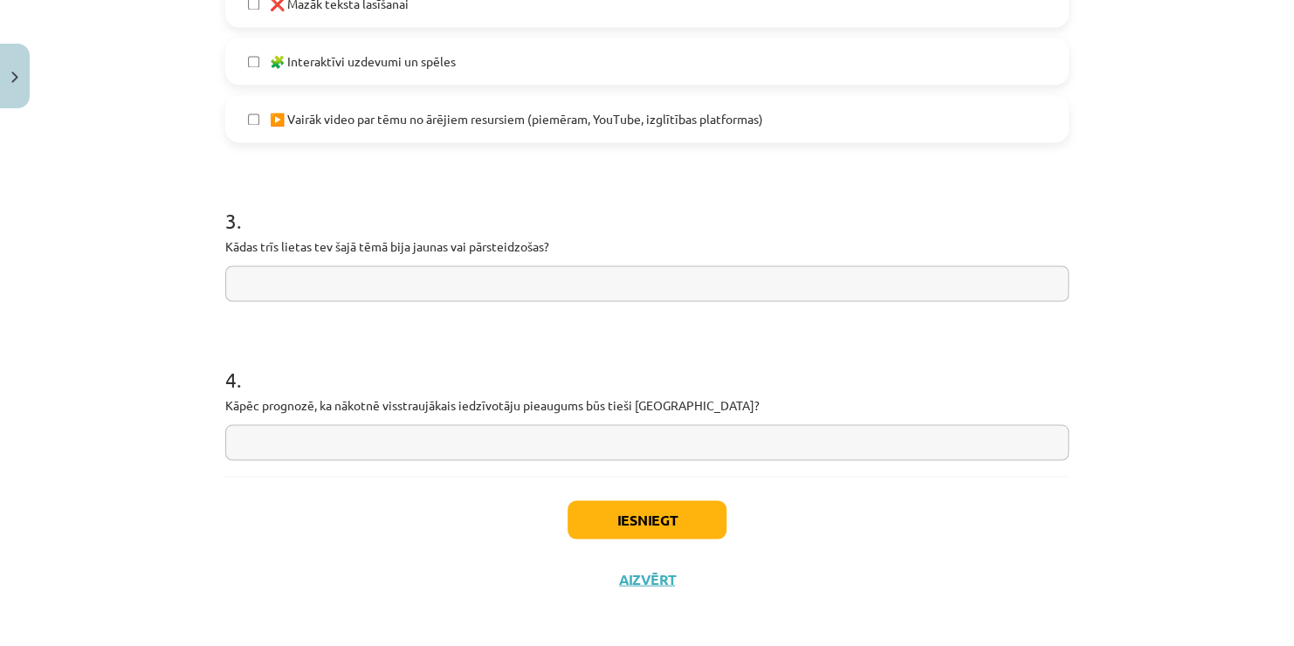
click at [595, 444] on input "text" at bounding box center [647, 442] width 844 height 36
type input "*"
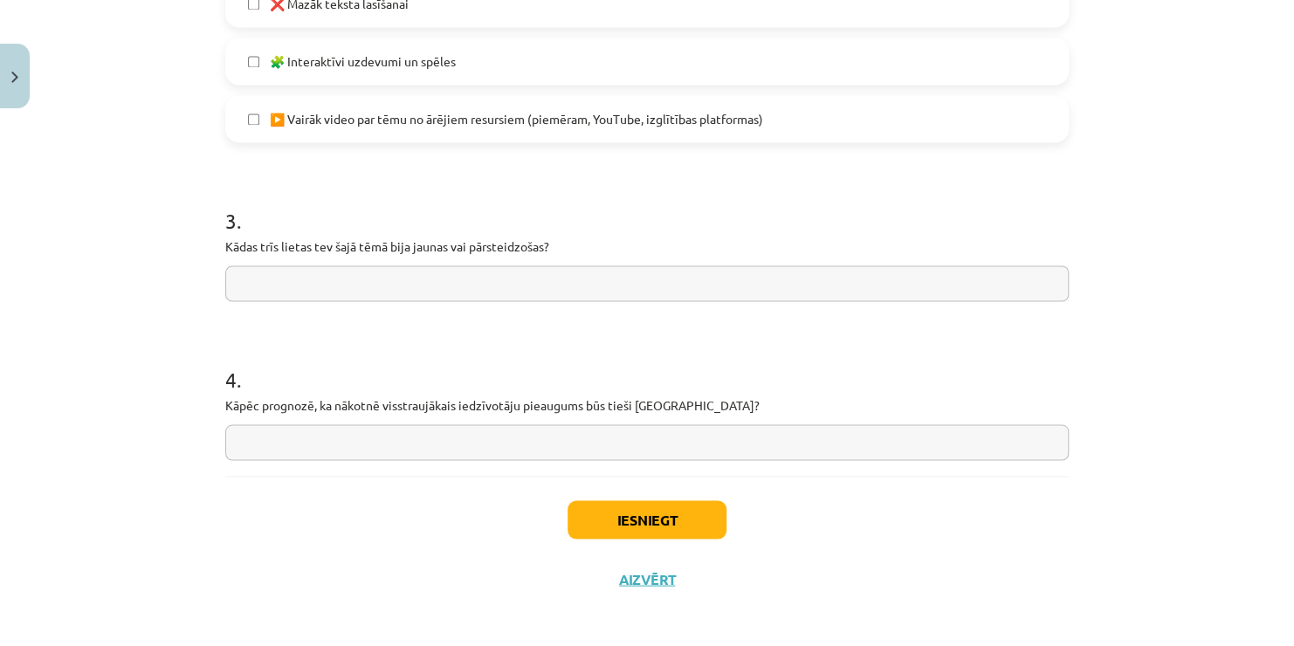
type input "*"
click at [1055, 264] on div "3 . Kādas trīs lietas tev šajā tēmā bija jaunas vai pārsteidzošas?" at bounding box center [647, 239] width 844 height 124
click at [653, 430] on input "text" at bounding box center [647, 442] width 844 height 36
type input "**********"
click at [472, 272] on input "text" at bounding box center [647, 283] width 844 height 36
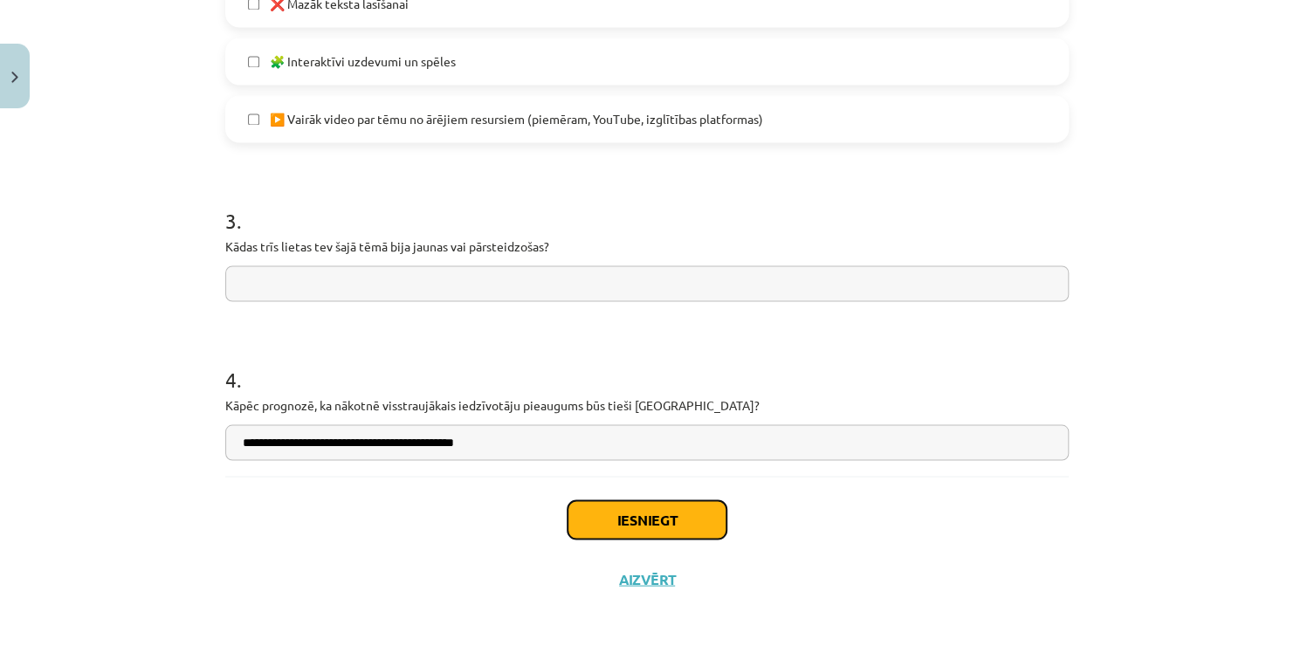
click at [602, 517] on button "Iesniegt" at bounding box center [647, 519] width 159 height 38
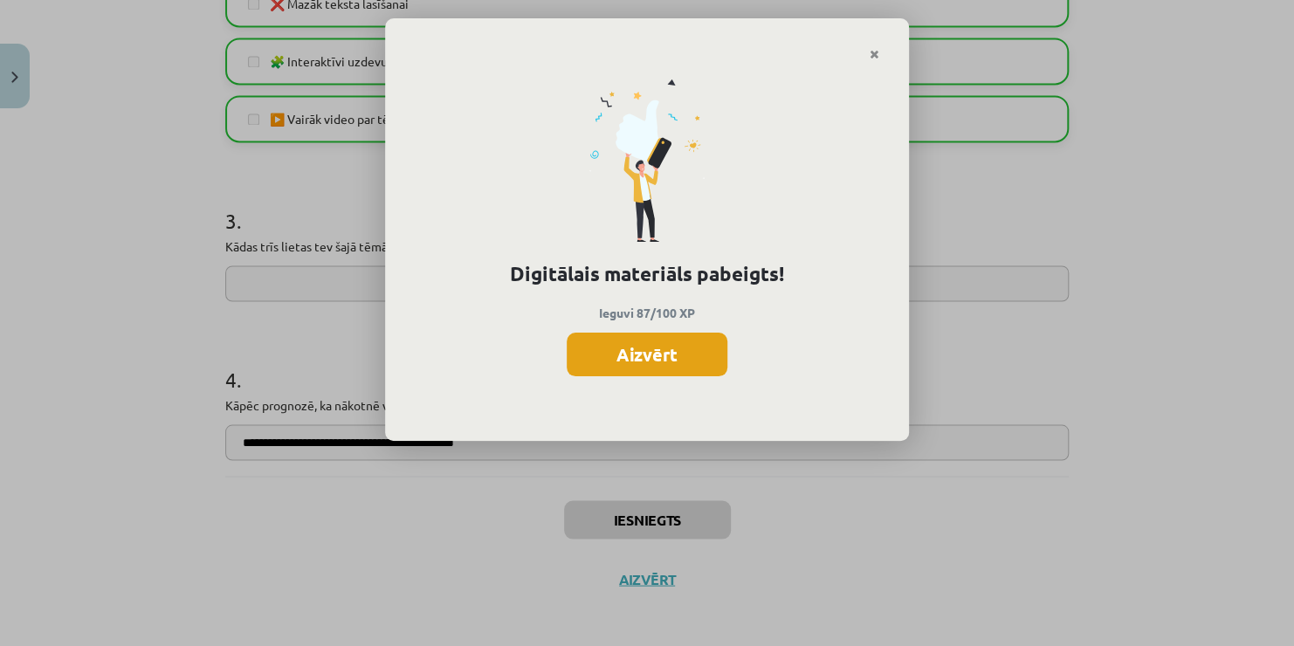
click at [665, 346] on button "Aizvērt" at bounding box center [647, 355] width 161 height 44
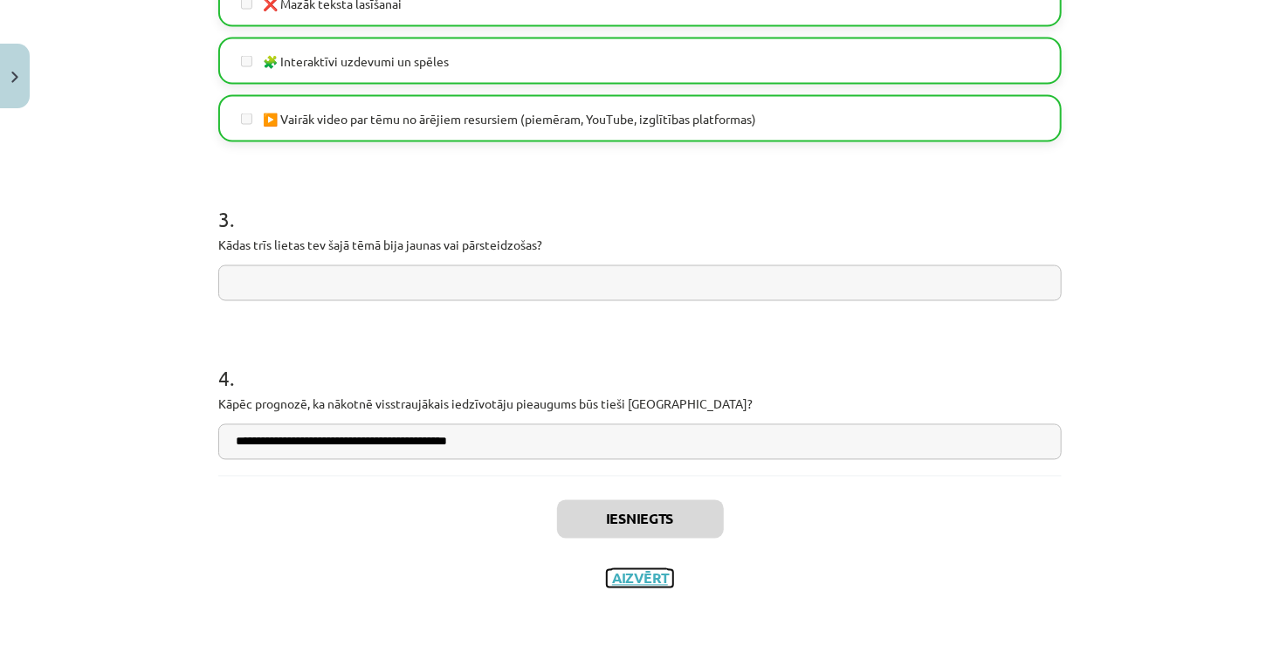
click at [635, 582] on button "Aizvērt" at bounding box center [640, 578] width 66 height 17
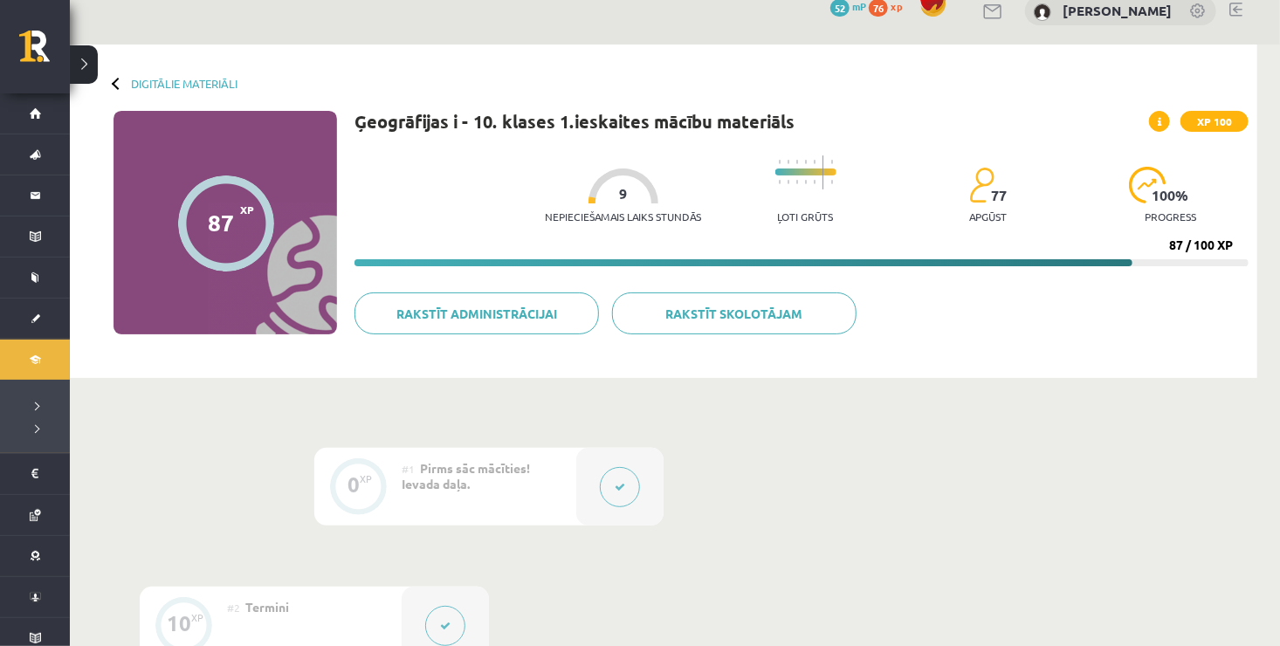
scroll to position [0, 0]
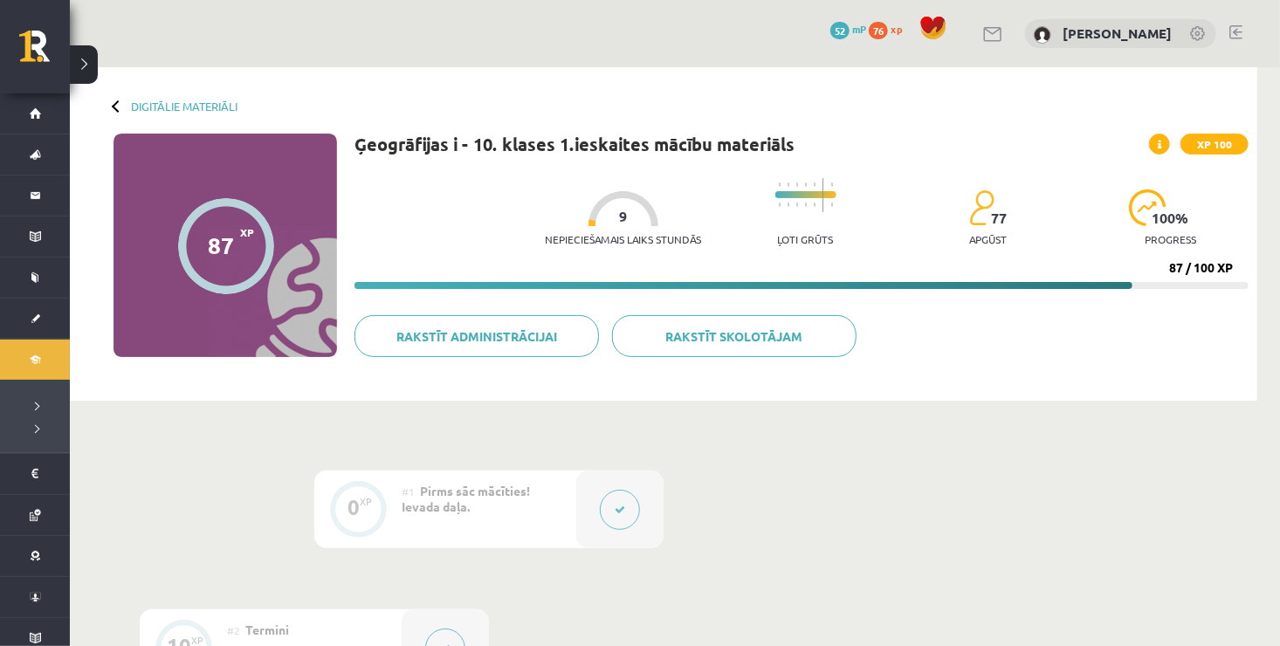
click at [116, 105] on div at bounding box center [118, 106] width 12 height 12
click at [149, 105] on link "Digitālie materiāli" at bounding box center [184, 106] width 107 height 13
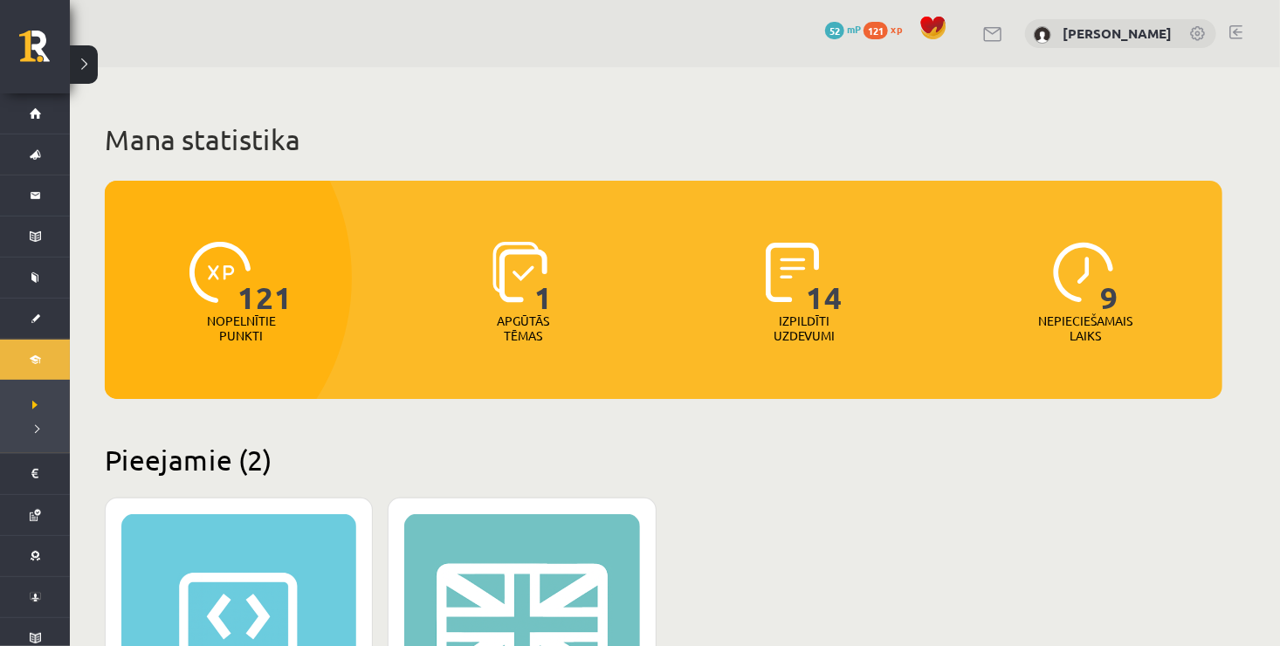
click at [1093, 313] on p "Nepieciešamais laiks" at bounding box center [1086, 328] width 94 height 30
click at [1099, 297] on img at bounding box center [1083, 272] width 61 height 61
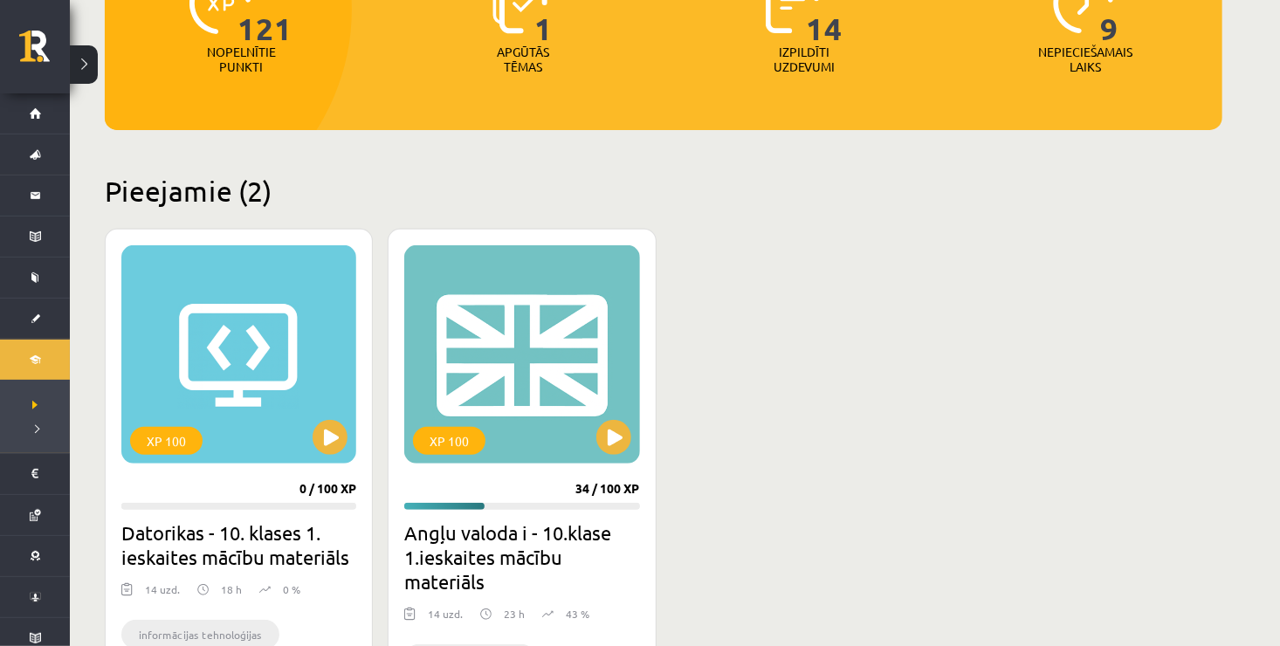
scroll to position [279, 0]
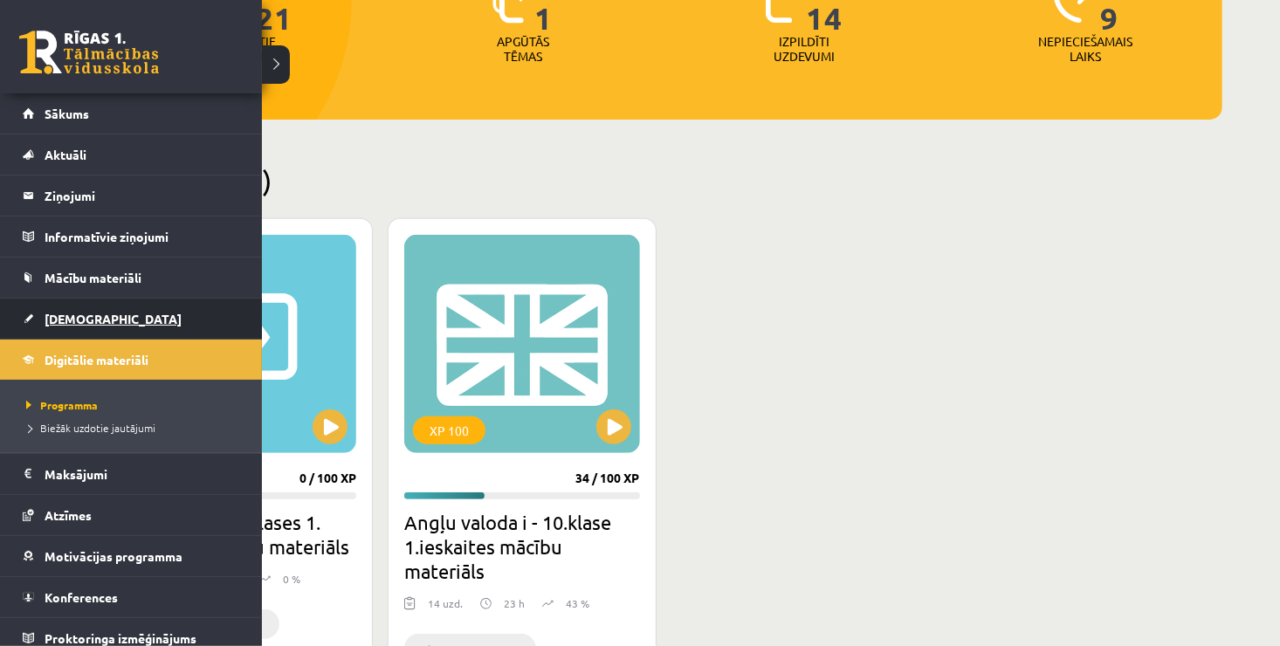
click at [97, 320] on link "[DEMOGRAPHIC_DATA]" at bounding box center [131, 319] width 217 height 40
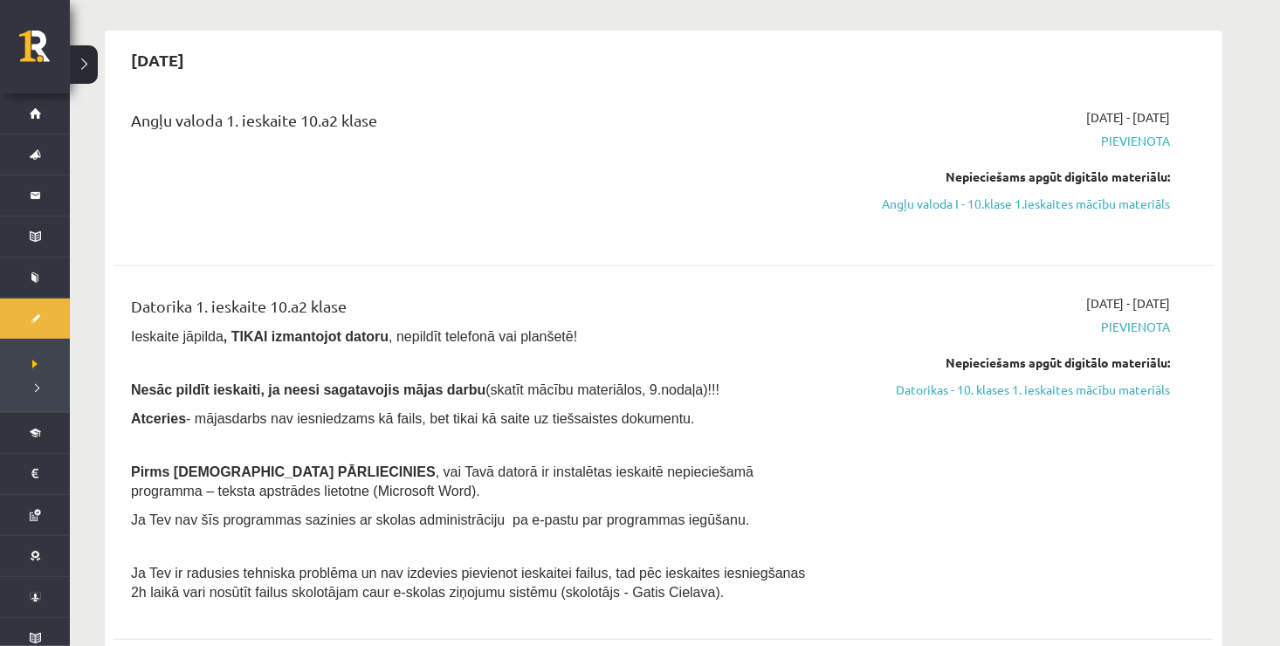
scroll to position [116, 0]
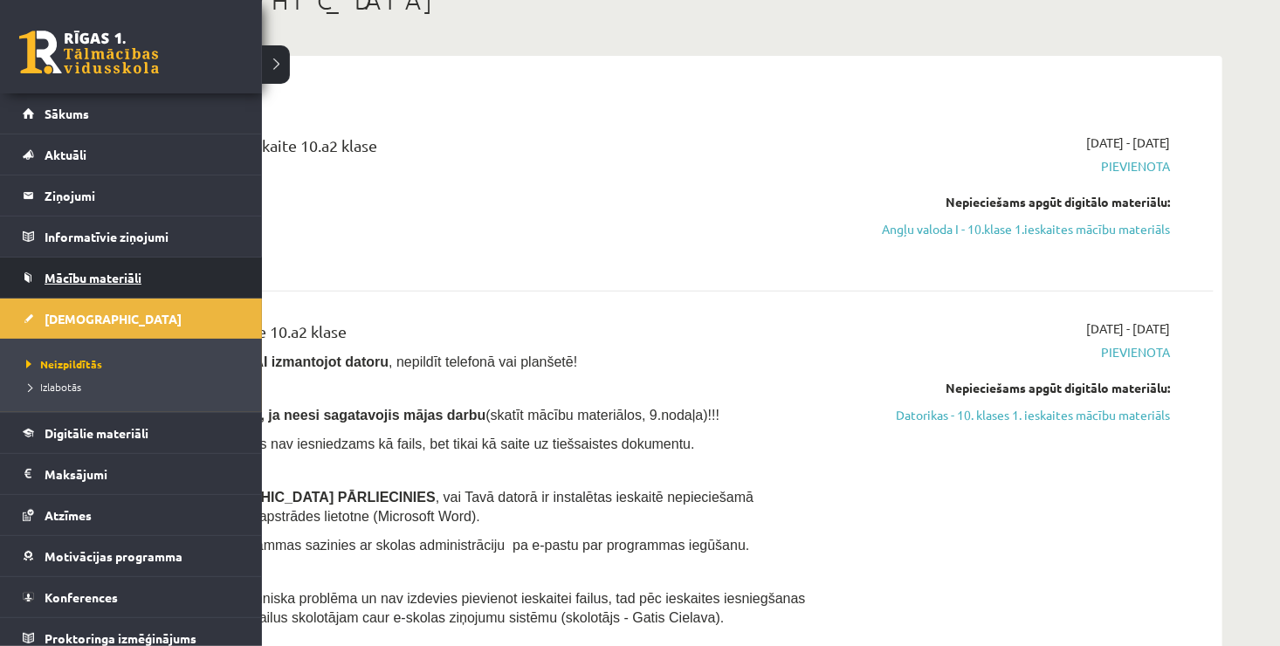
click at [114, 281] on span "Mācību materiāli" at bounding box center [93, 278] width 97 height 16
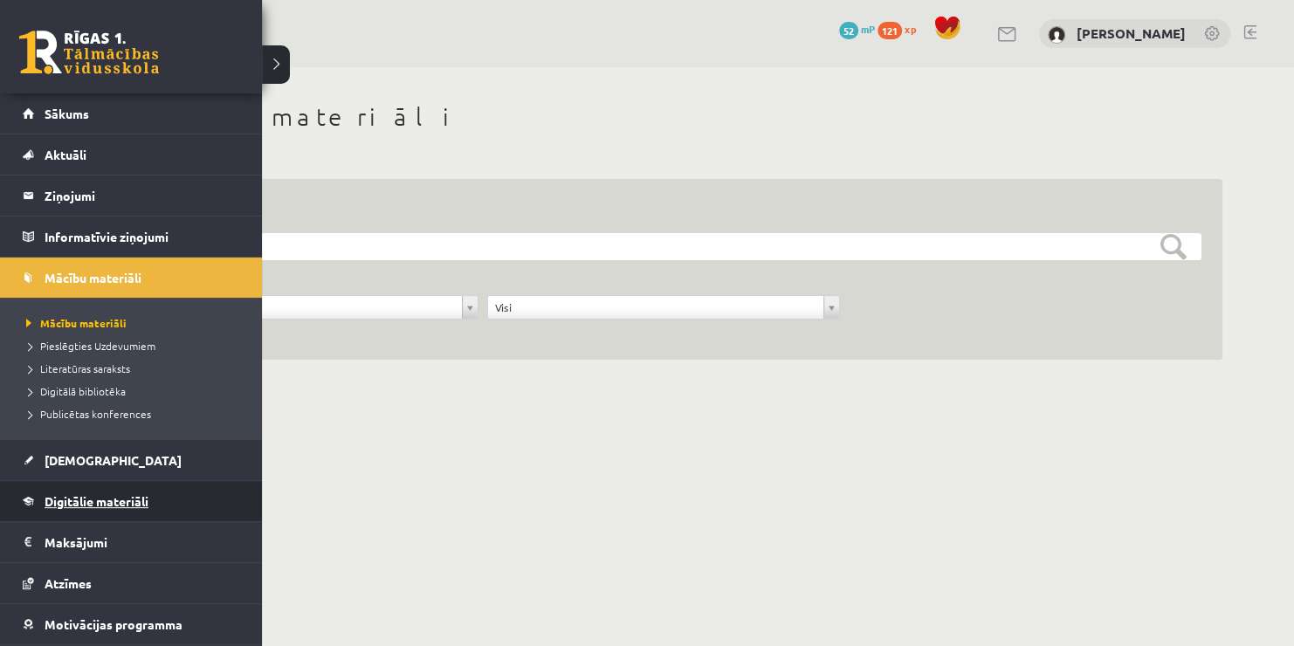
click at [83, 497] on span "Digitālie materiāli" at bounding box center [97, 501] width 104 height 16
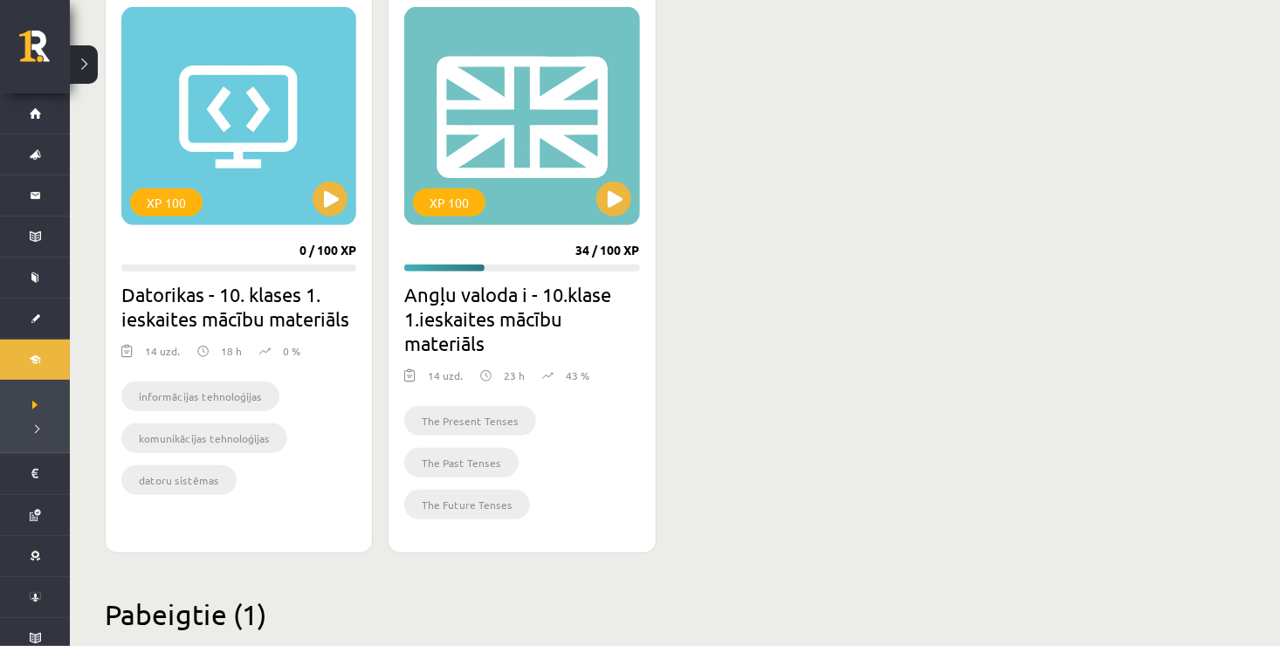
scroll to position [524, 0]
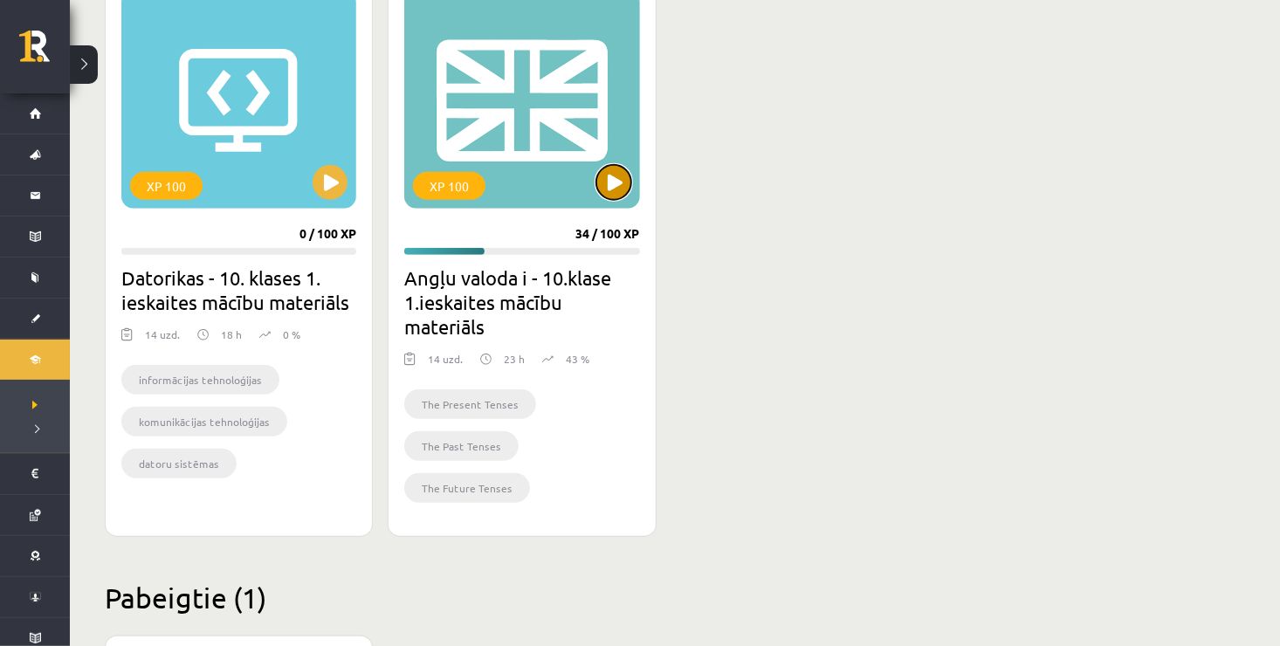
click at [619, 181] on button at bounding box center [613, 182] width 35 height 35
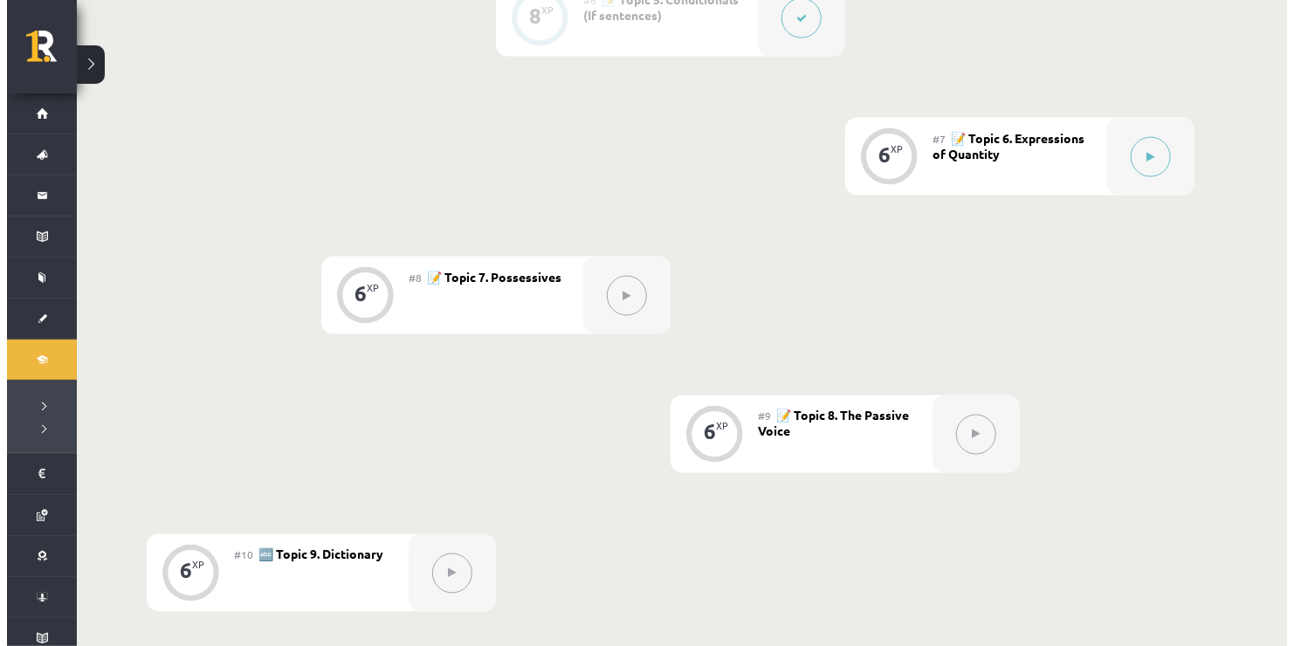
scroll to position [1173, 0]
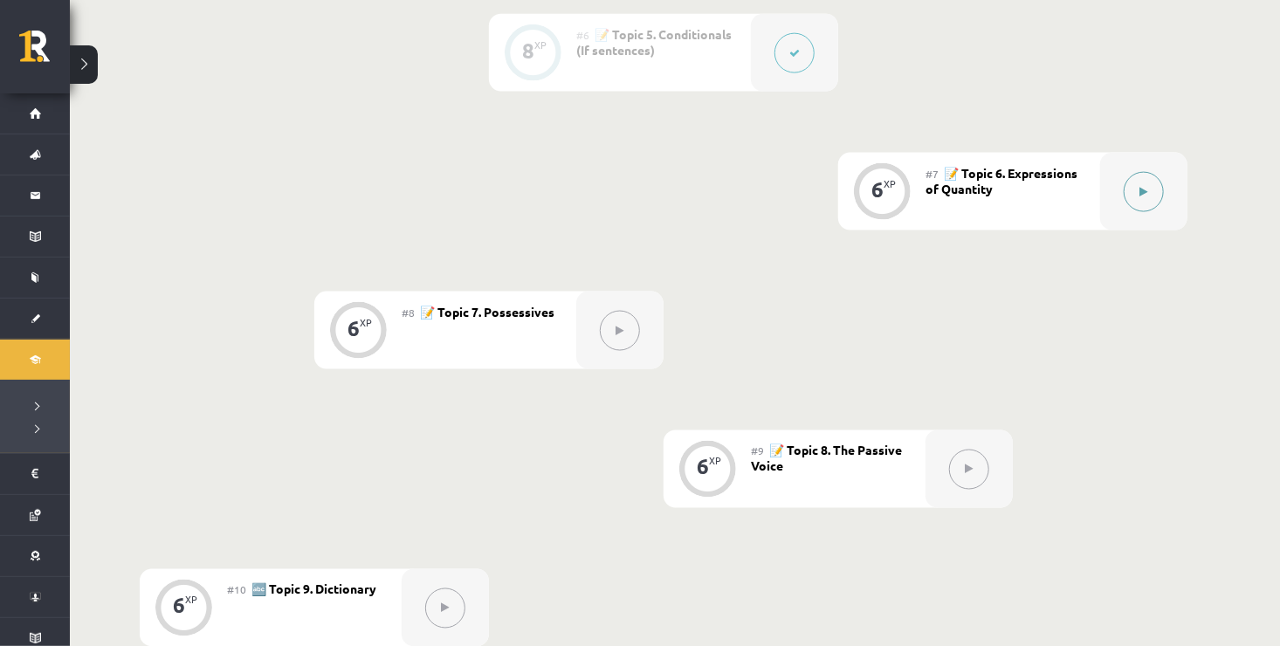
click at [1136, 189] on button at bounding box center [1144, 192] width 40 height 40
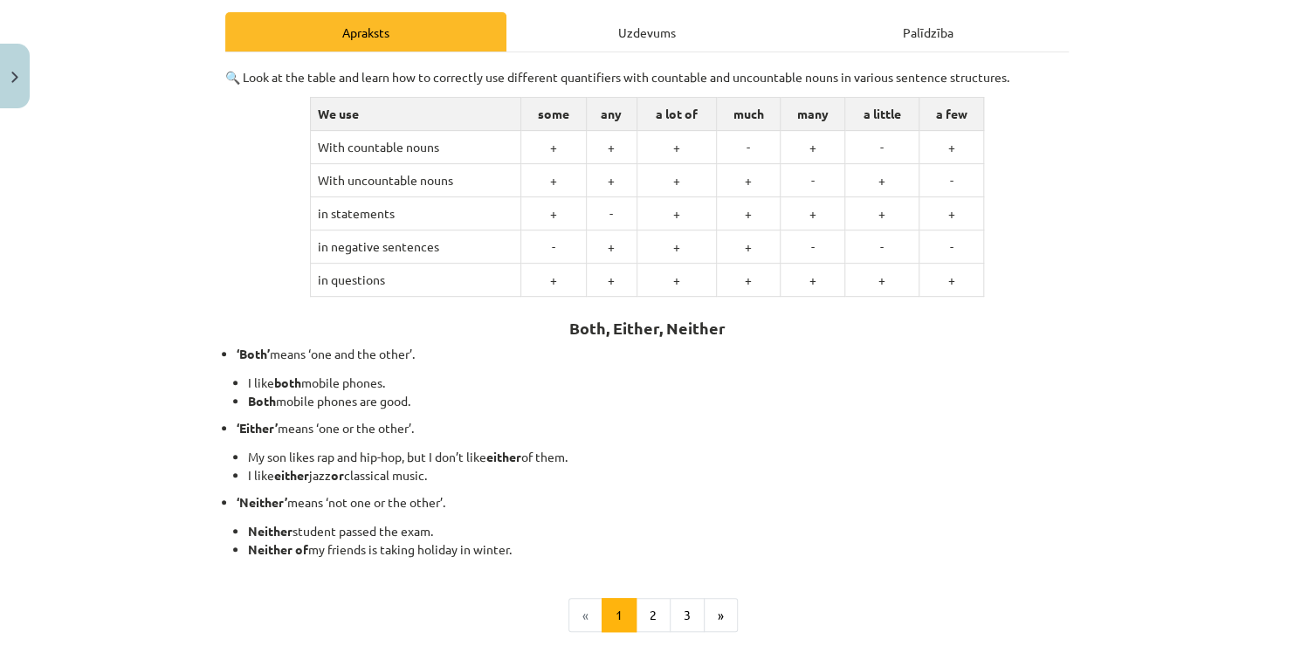
scroll to position [279, 0]
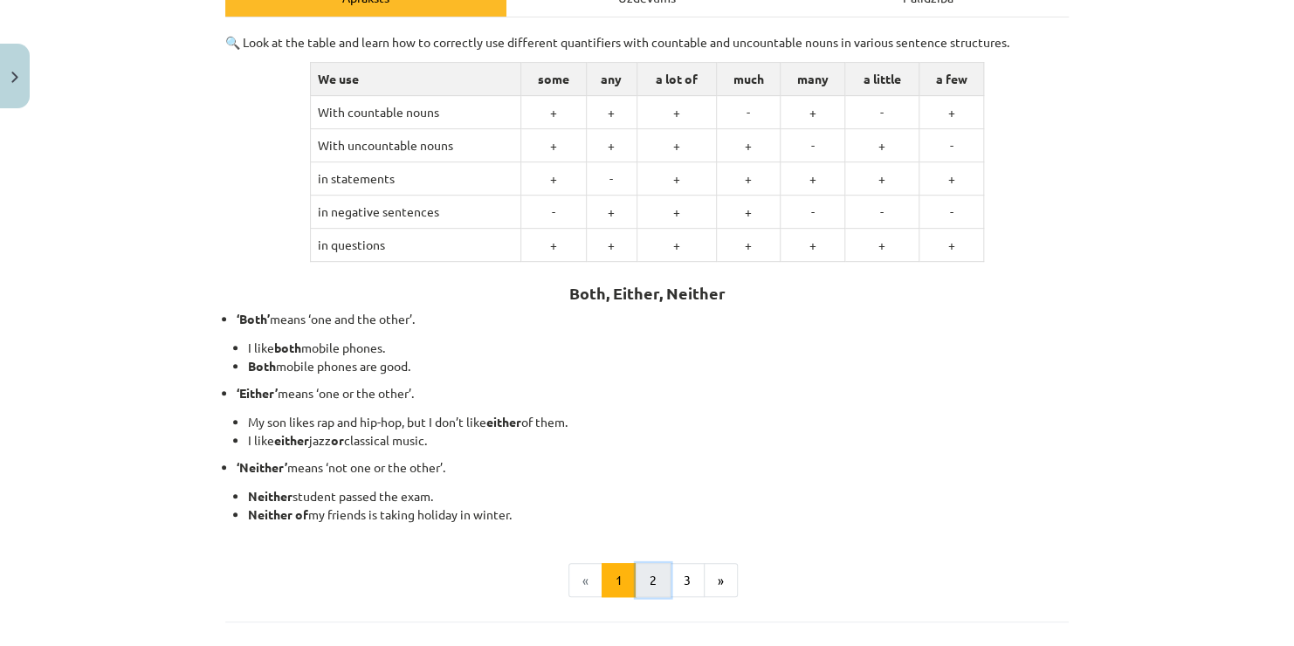
click at [644, 568] on button "2" at bounding box center [653, 580] width 35 height 35
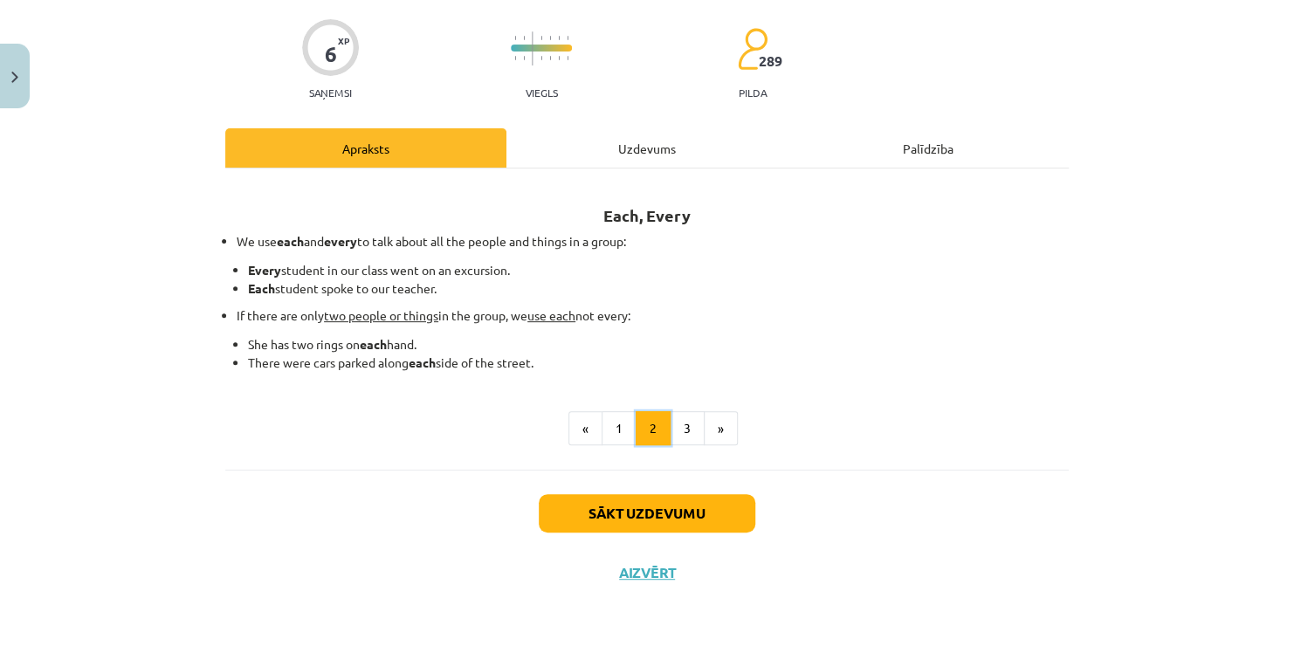
scroll to position [127, 0]
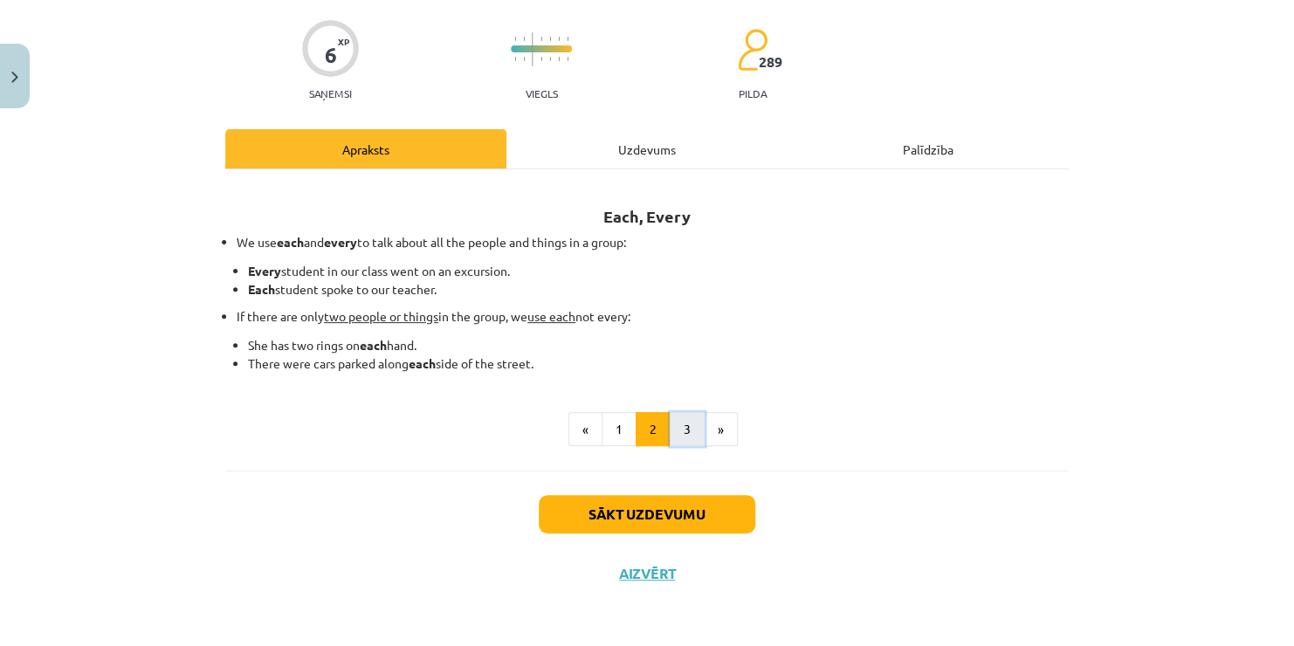
click at [680, 430] on button "3" at bounding box center [687, 429] width 35 height 35
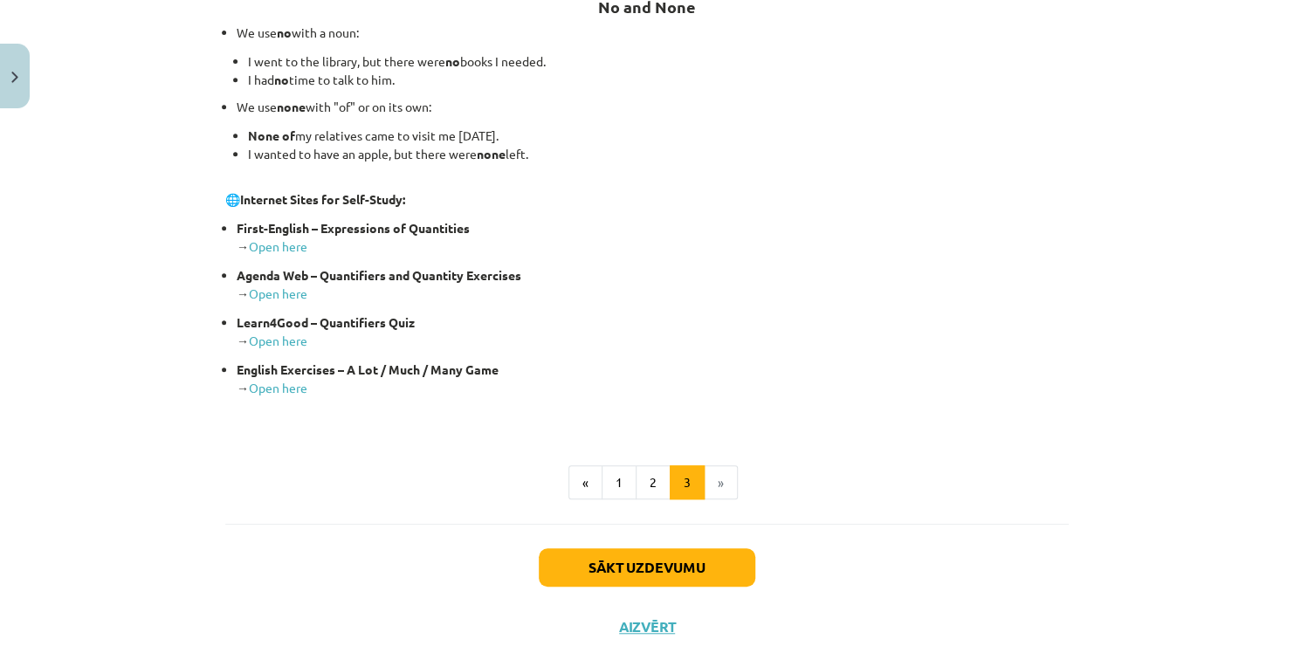
scroll to position [372, 0]
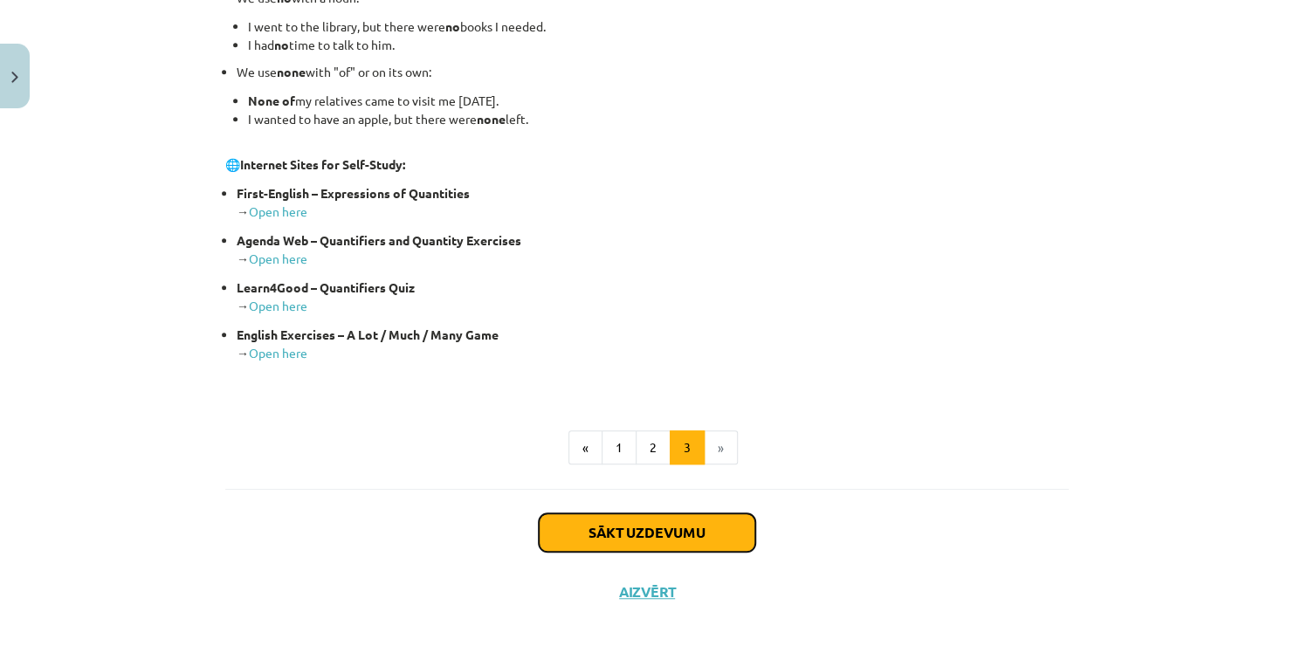
click at [577, 542] on button "Sākt uzdevumu" at bounding box center [647, 532] width 217 height 38
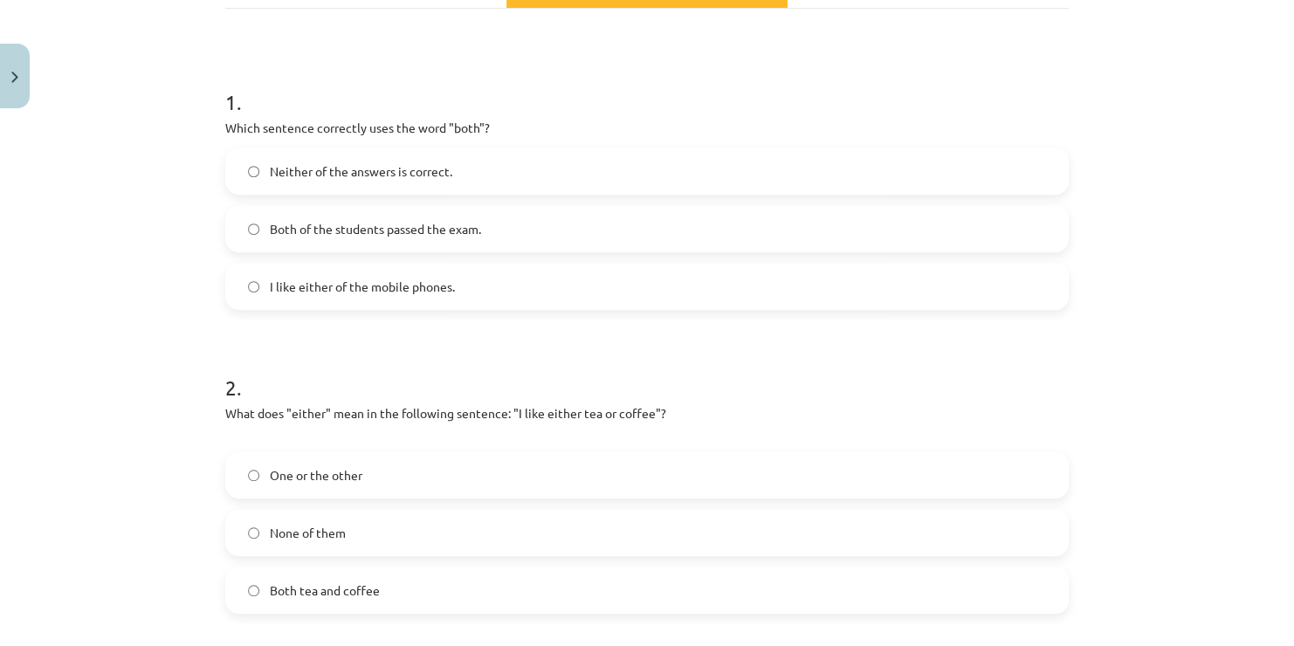
scroll to position [323, 0]
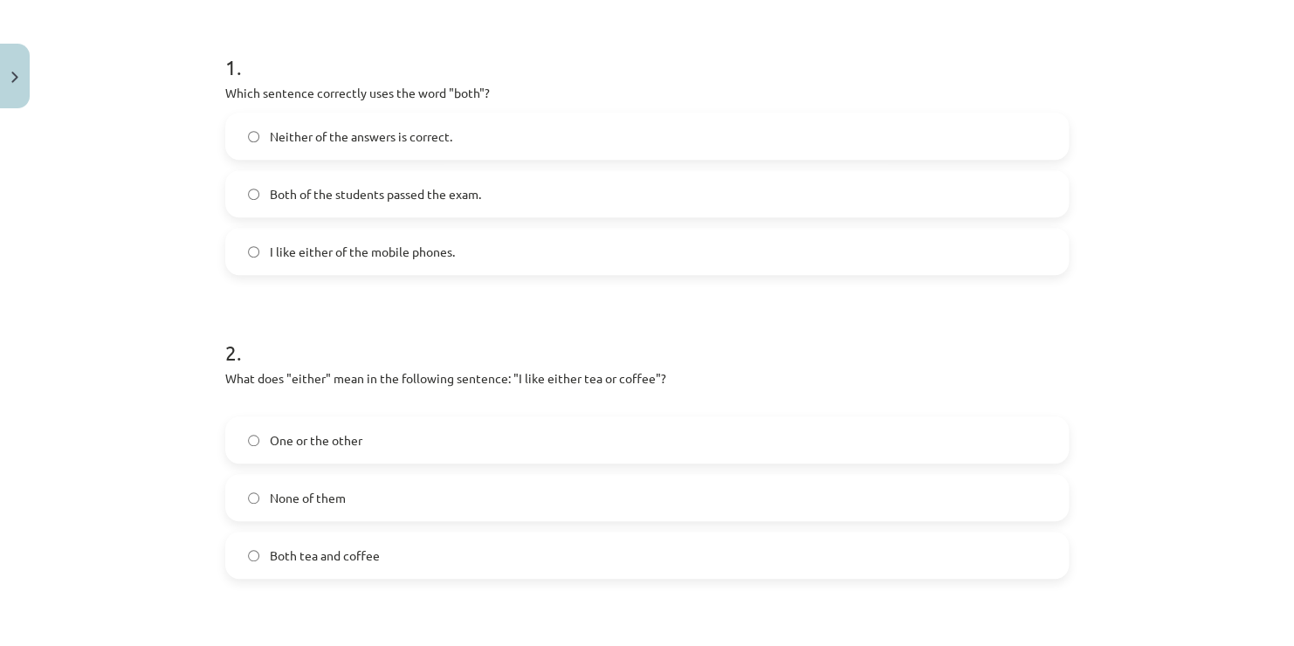
click at [510, 201] on label "Both of the students passed the exam." at bounding box center [647, 194] width 840 height 44
click at [378, 444] on label "One or the other" at bounding box center [647, 440] width 840 height 44
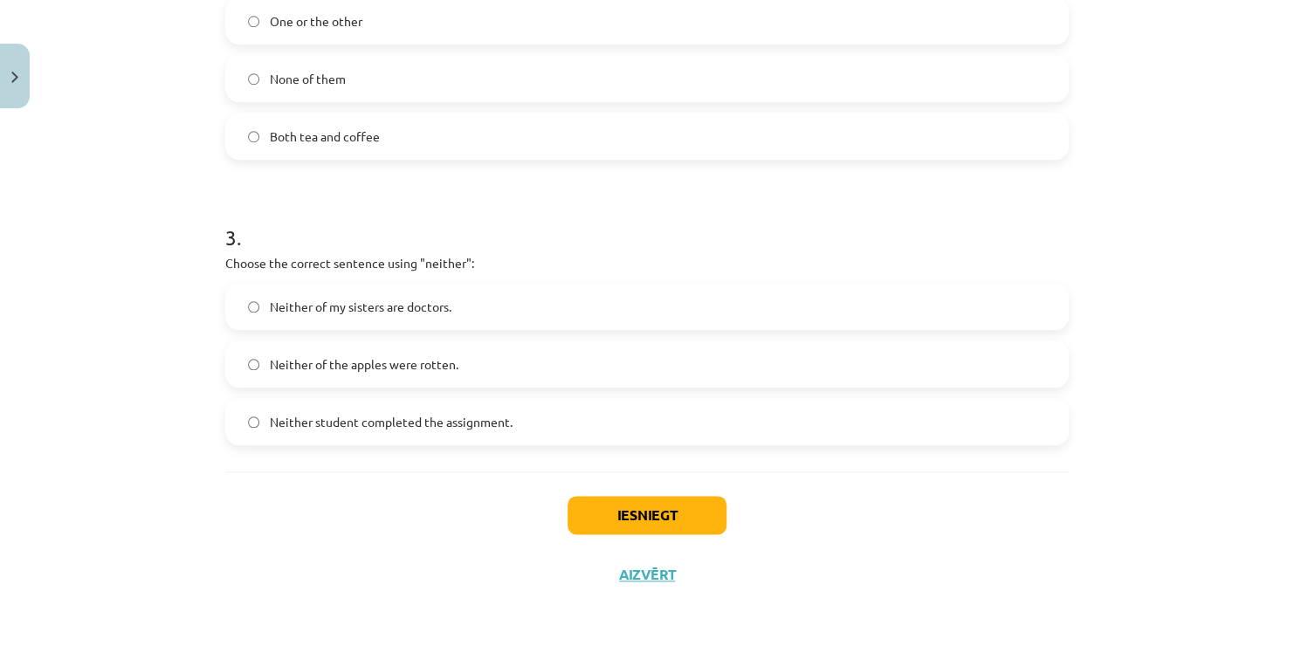
scroll to position [743, 0]
click at [397, 424] on span "Neither student completed the assignment." at bounding box center [391, 421] width 243 height 18
click at [685, 520] on button "Iesniegt" at bounding box center [647, 514] width 159 height 38
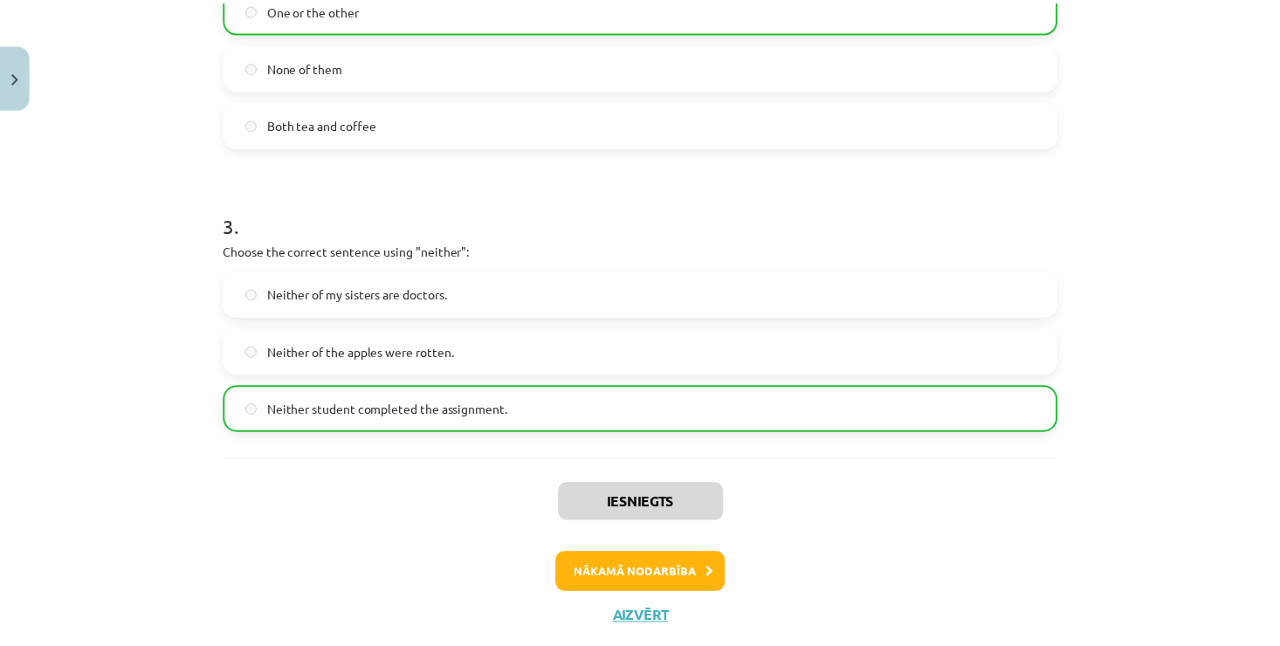
scroll to position [798, 0]
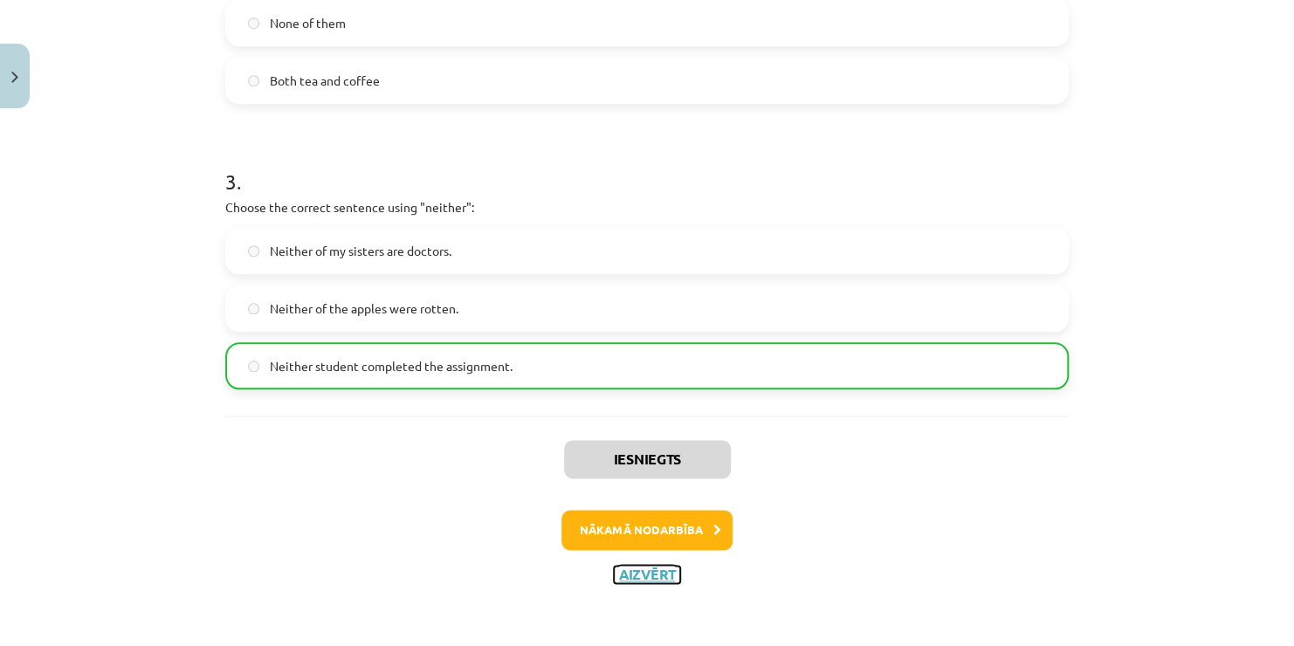
click at [624, 574] on button "Aizvērt" at bounding box center [647, 574] width 66 height 17
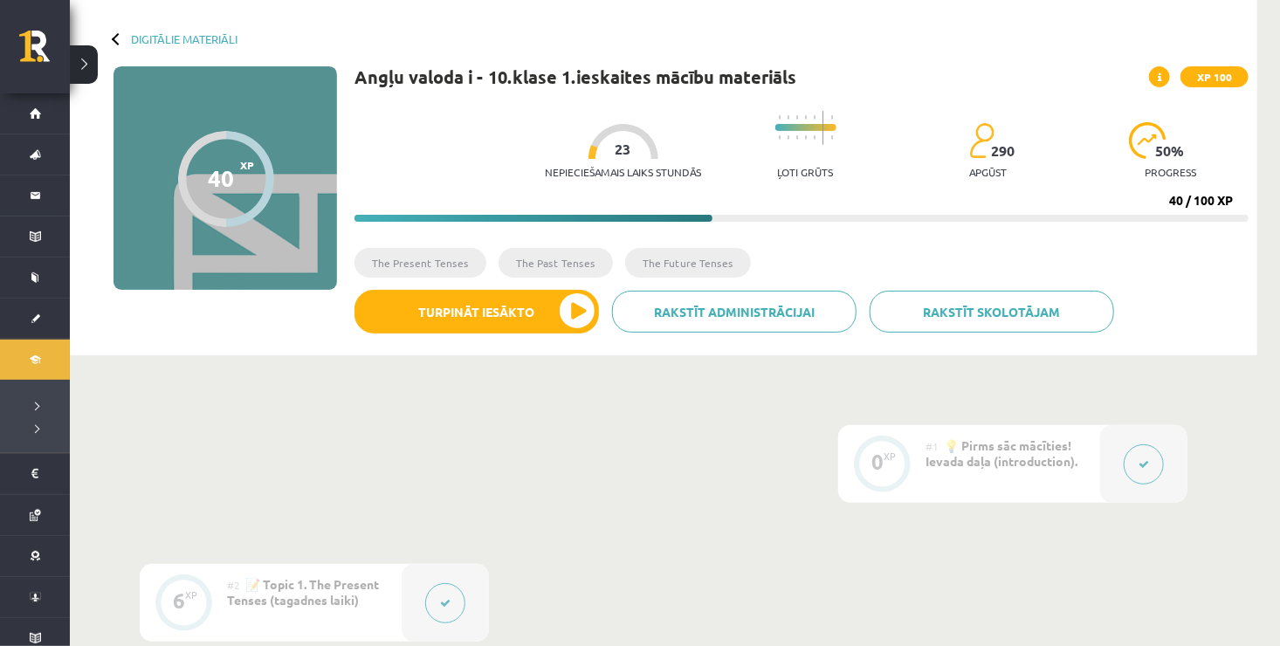
scroll to position [10, 0]
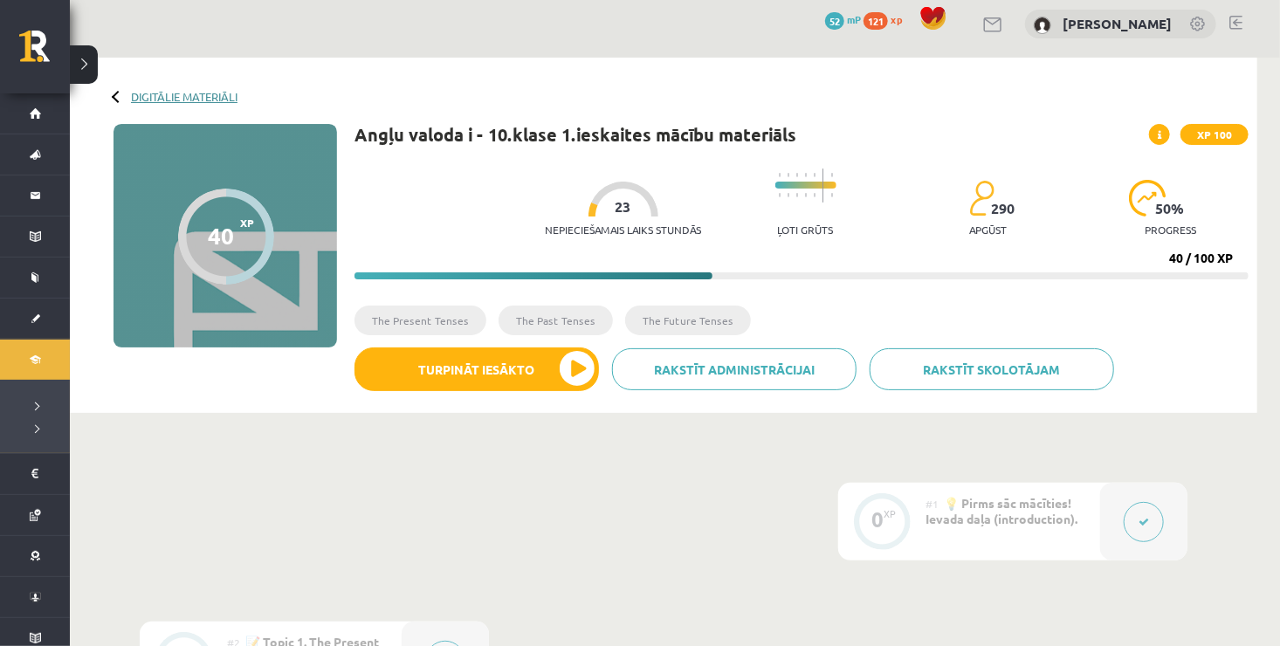
click at [189, 96] on link "Digitālie materiāli" at bounding box center [184, 96] width 107 height 13
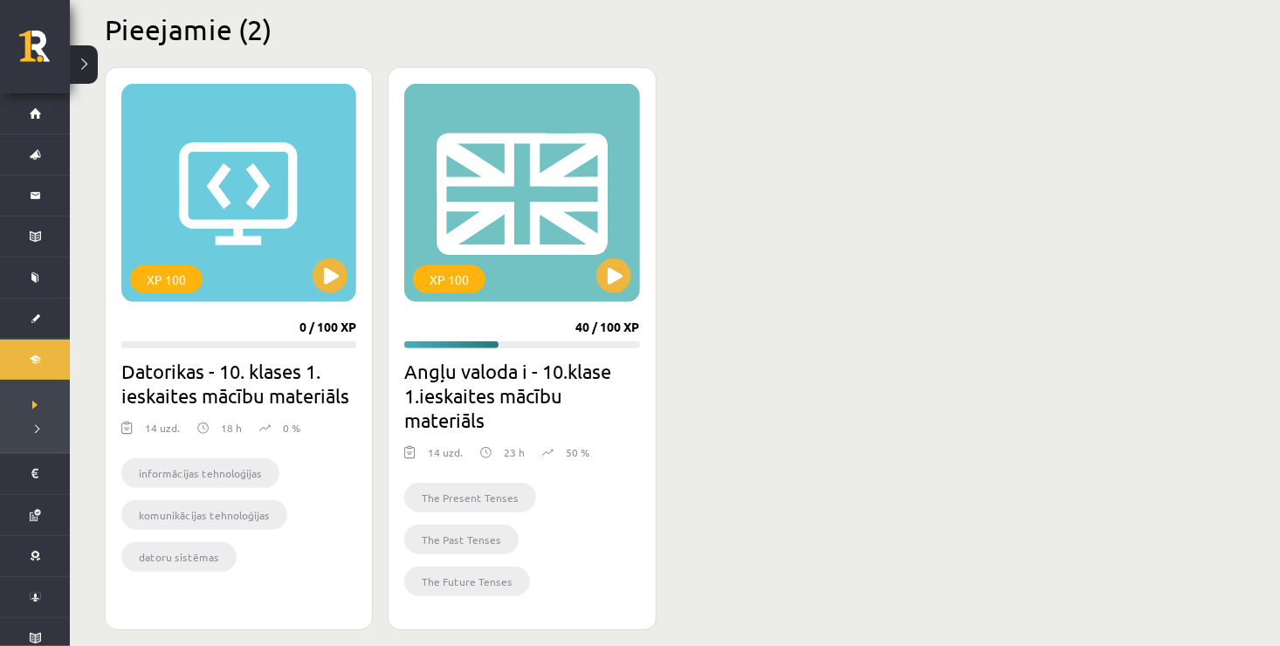
scroll to position [465, 0]
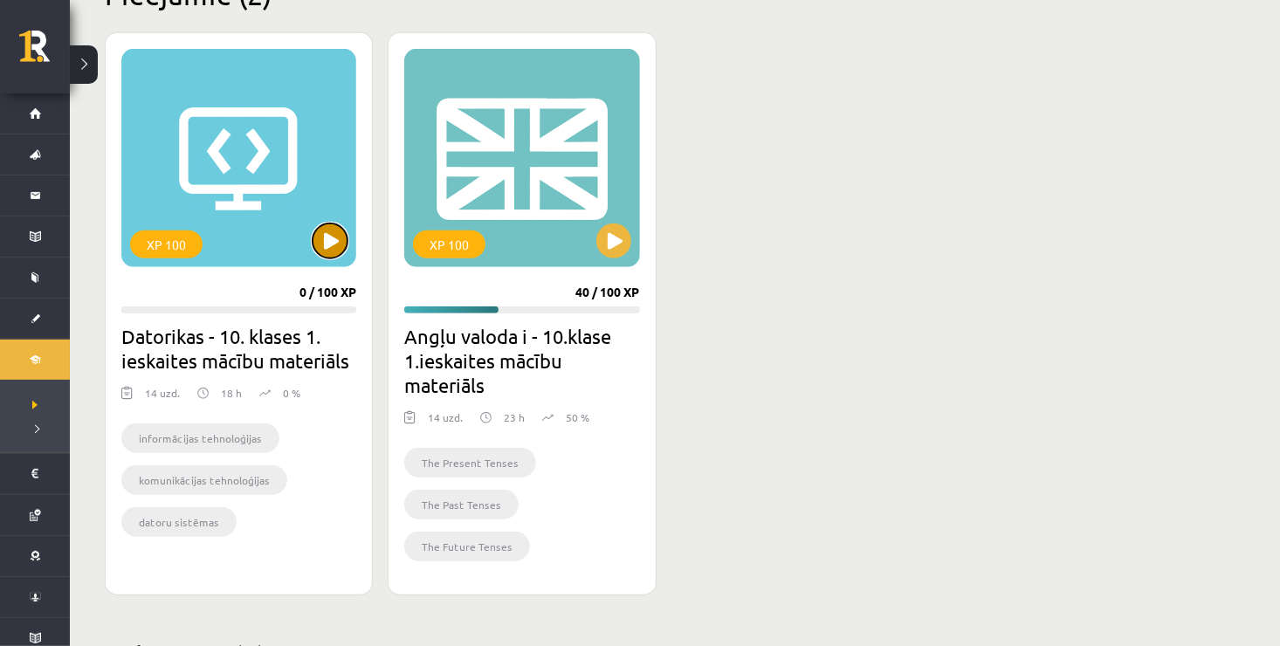
click at [331, 233] on button at bounding box center [330, 241] width 35 height 35
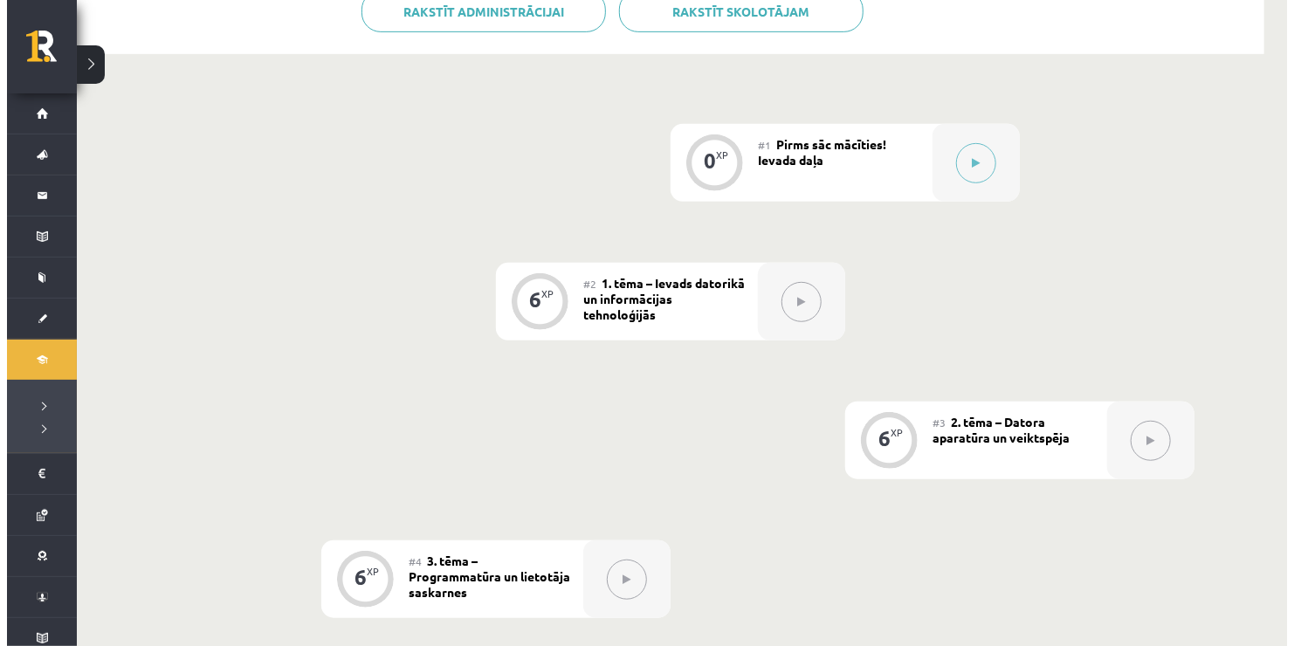
scroll to position [410, 0]
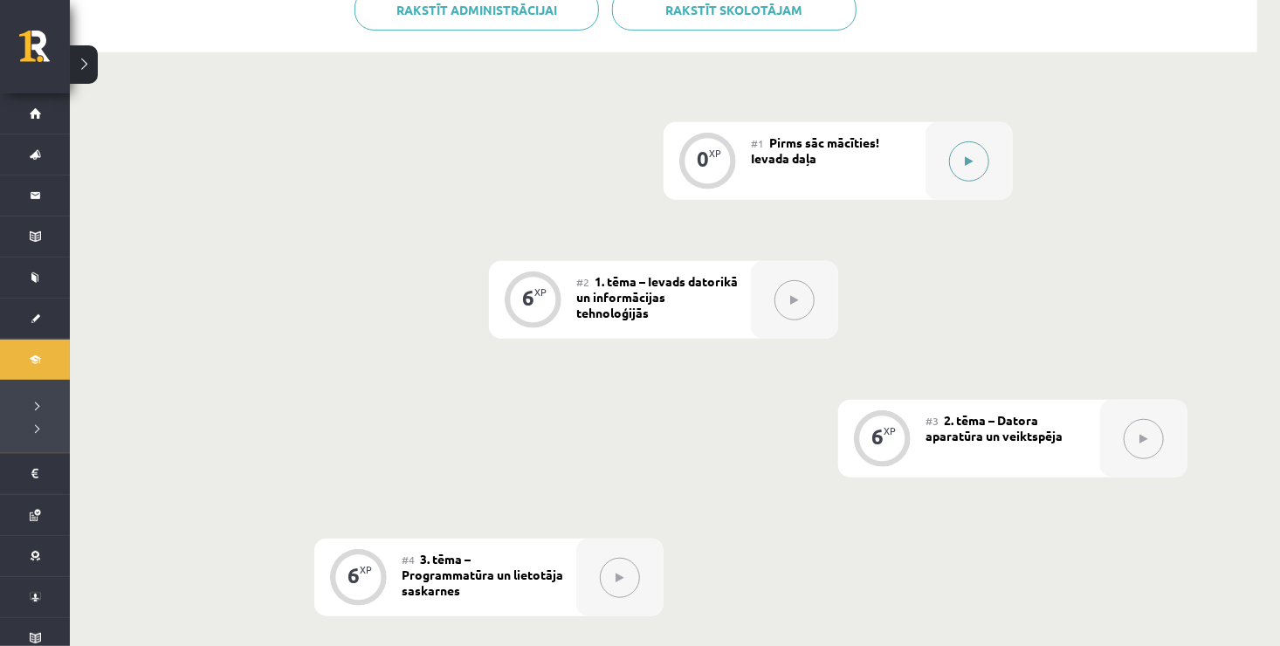
click at [960, 160] on button at bounding box center [969, 161] width 40 height 40
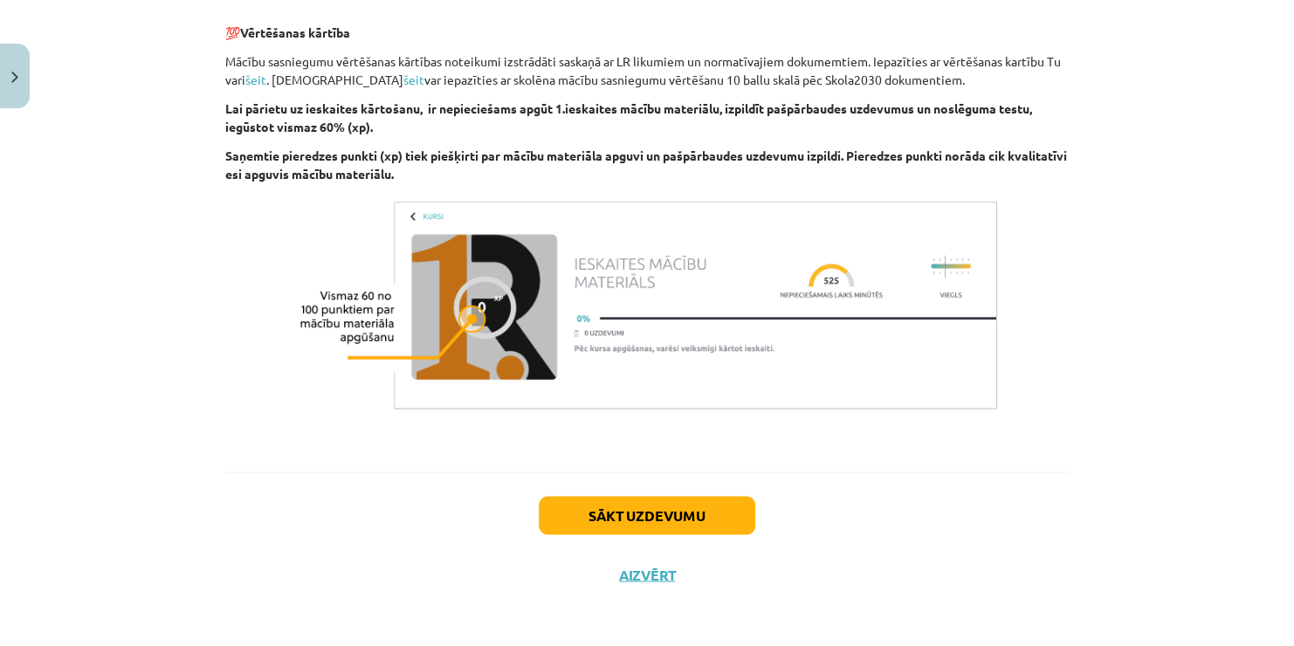
scroll to position [1205, 0]
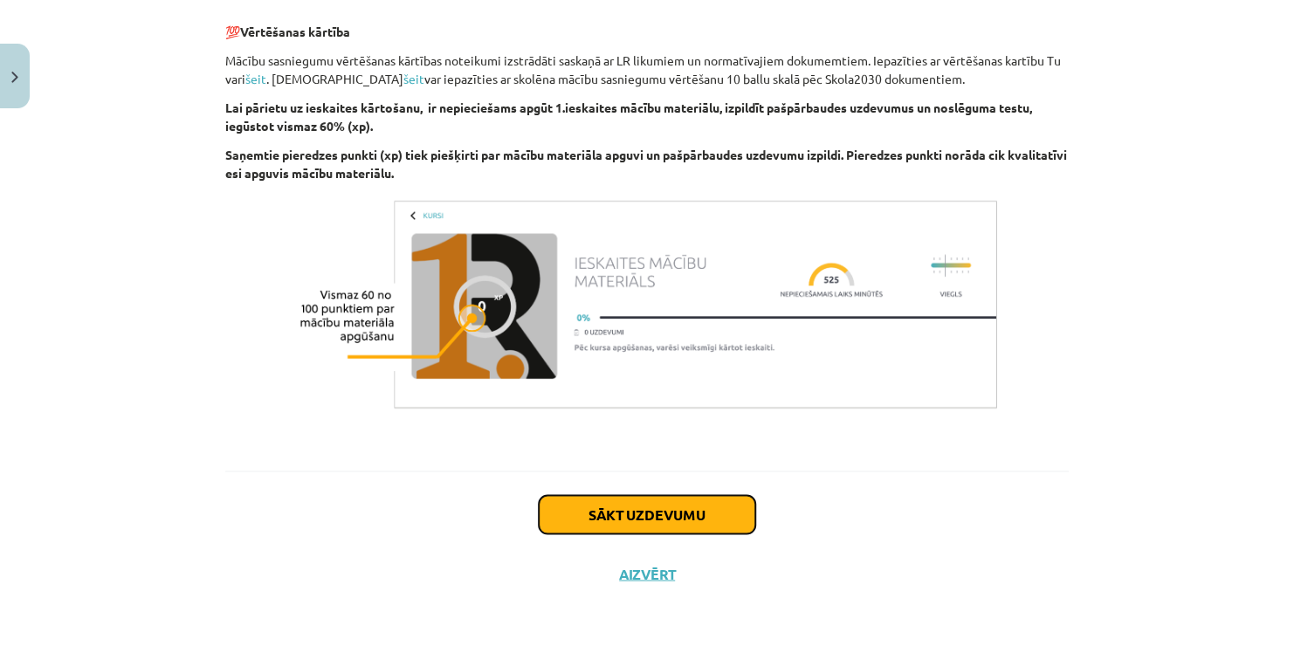
click at [618, 517] on button "Sākt uzdevumu" at bounding box center [647, 514] width 217 height 38
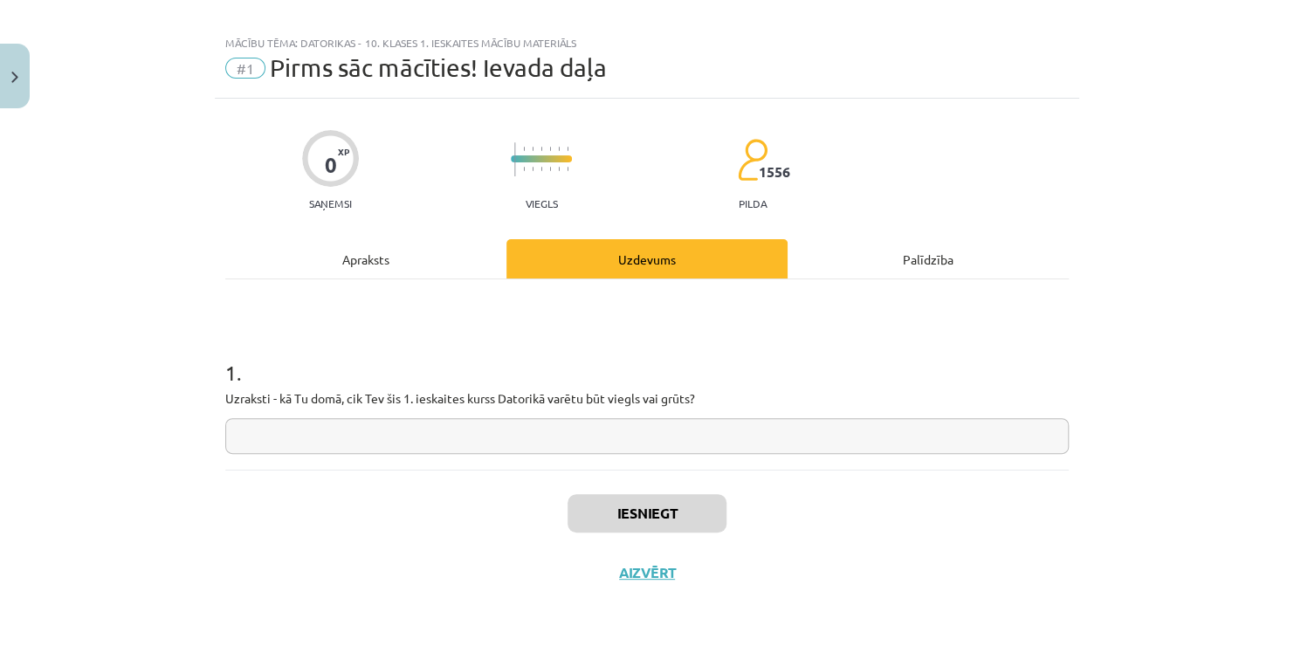
scroll to position [17, 0]
click at [483, 429] on input "text" at bounding box center [647, 437] width 844 height 36
click at [486, 433] on input "text" at bounding box center [647, 437] width 844 height 36
click at [488, 438] on input "text" at bounding box center [647, 437] width 844 height 36
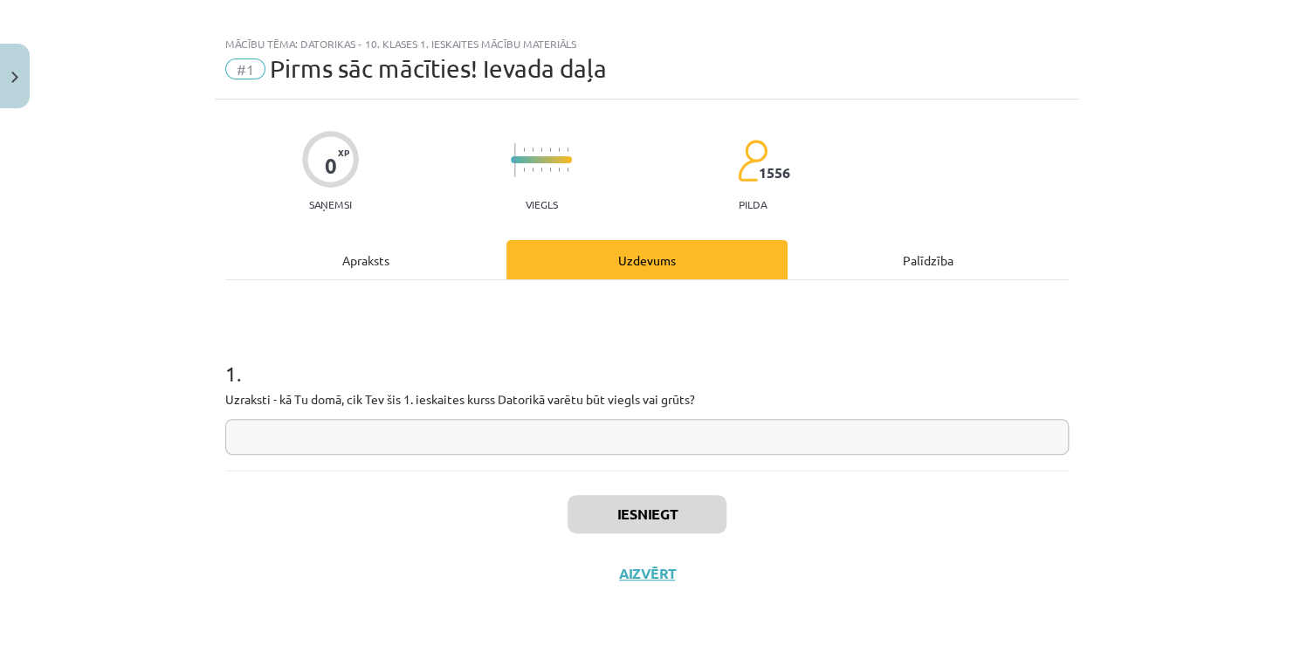
click at [500, 458] on div "1 . Uzraksti - kā Tu domā, cik Tev šis 1. ieskaites kurss Datorikā varētu būt v…" at bounding box center [647, 375] width 844 height 190
click at [500, 451] on input "text" at bounding box center [647, 437] width 844 height 36
click at [421, 414] on div "1 . Uzraksti - kā Tu domā, cik Tev šis 1. ieskaites kurss Datorikā varētu būt v…" at bounding box center [647, 393] width 844 height 124
click at [433, 435] on input "text" at bounding box center [647, 437] width 844 height 36
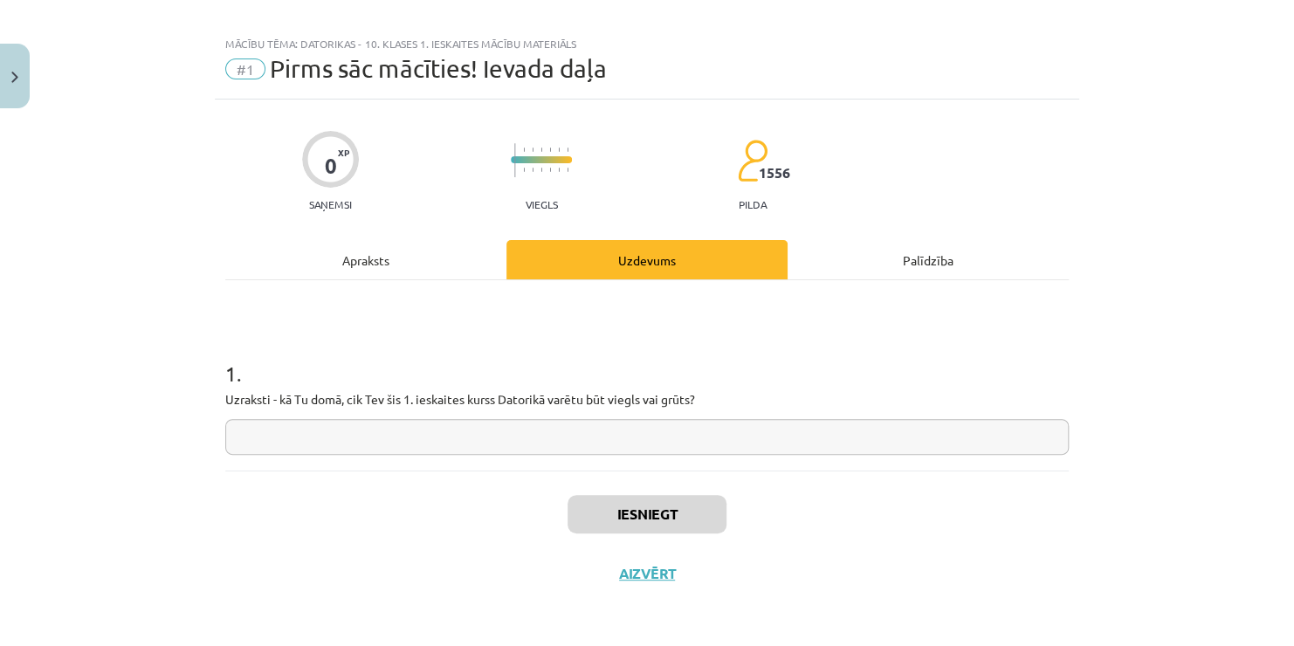
drag, startPoint x: 433, startPoint y: 435, endPoint x: 373, endPoint y: 431, distance: 60.4
click at [373, 431] on input "text" at bounding box center [647, 437] width 844 height 36
click at [920, 541] on div "Iesniegt Aizvērt" at bounding box center [647, 532] width 844 height 122
click at [728, 440] on input "text" at bounding box center [647, 437] width 844 height 36
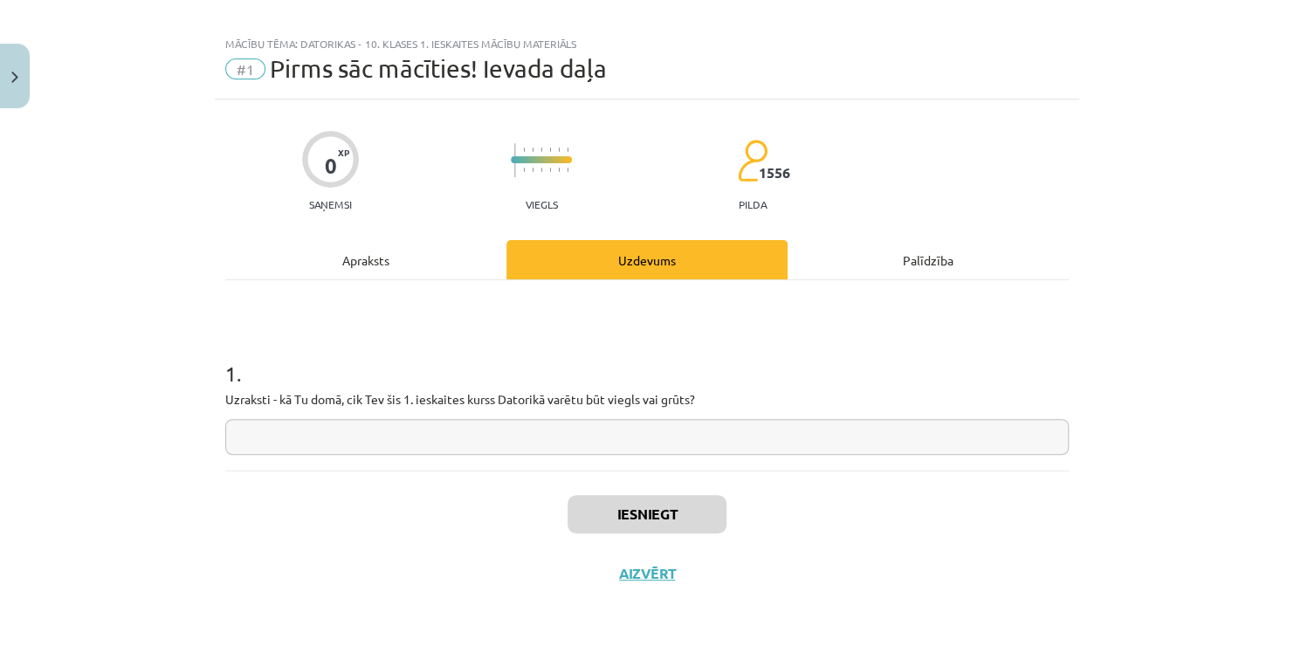
paste input "**********"
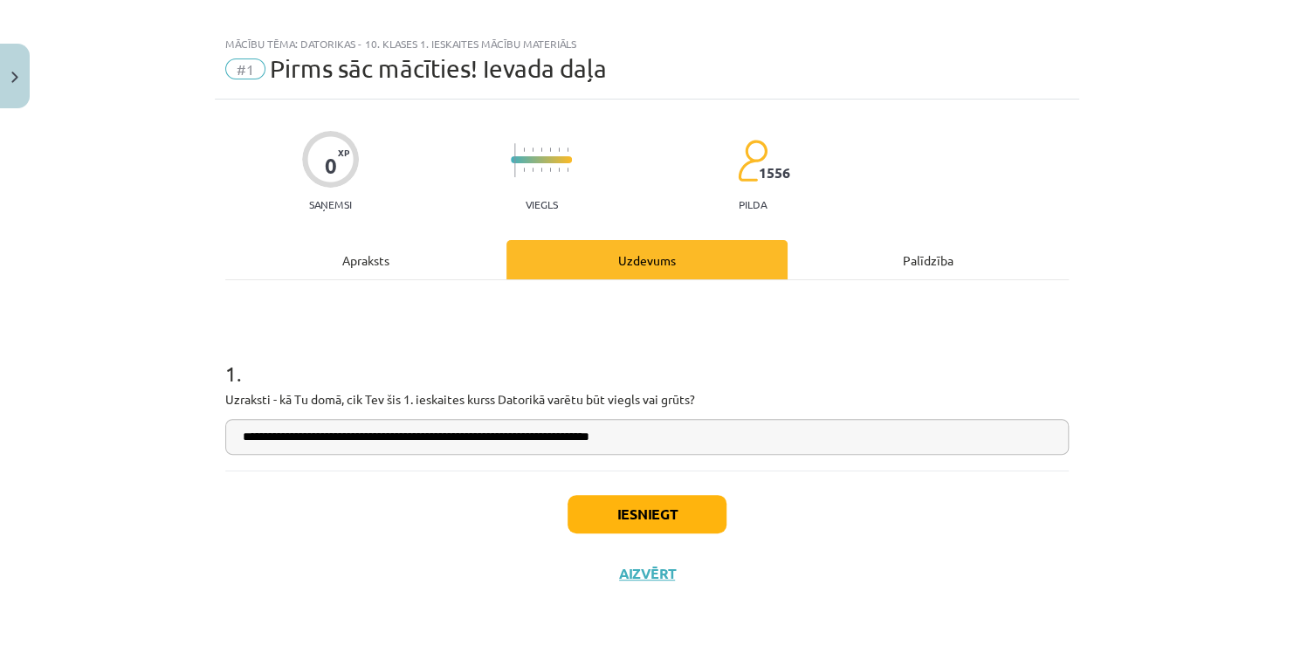
type input "**********"
click at [600, 517] on button "Iesniegt" at bounding box center [647, 514] width 159 height 38
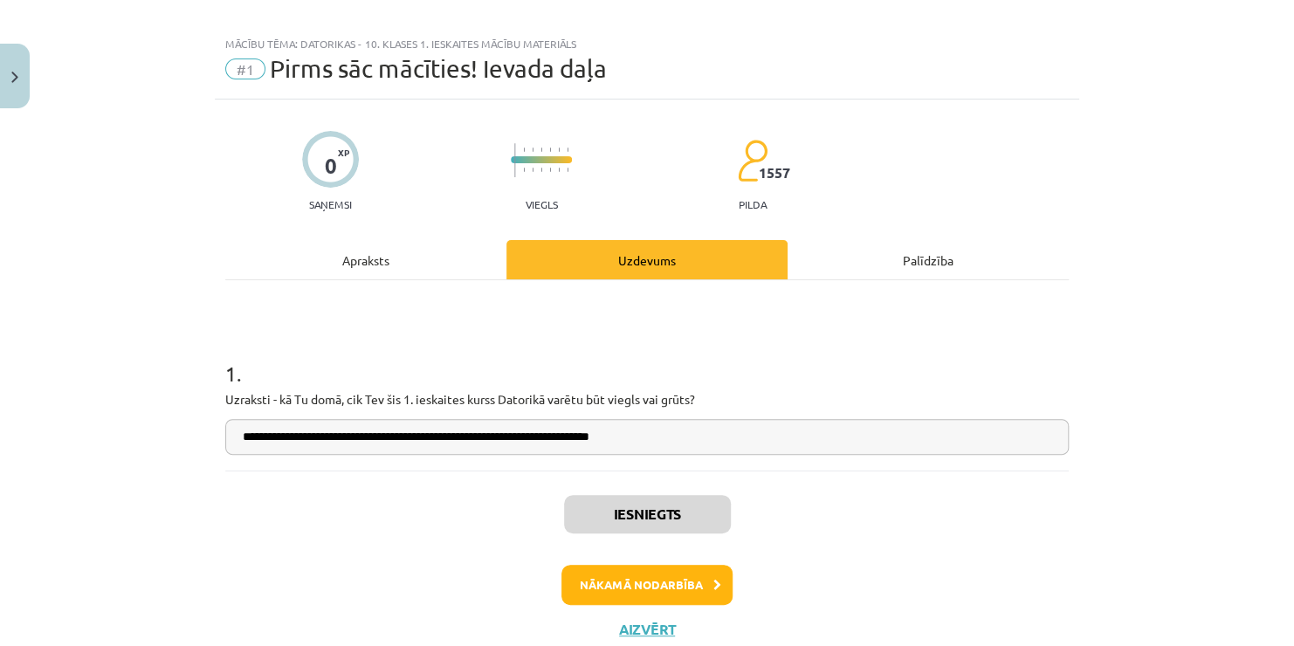
scroll to position [411, 0]
click at [623, 626] on button "Aizvērt" at bounding box center [647, 629] width 66 height 17
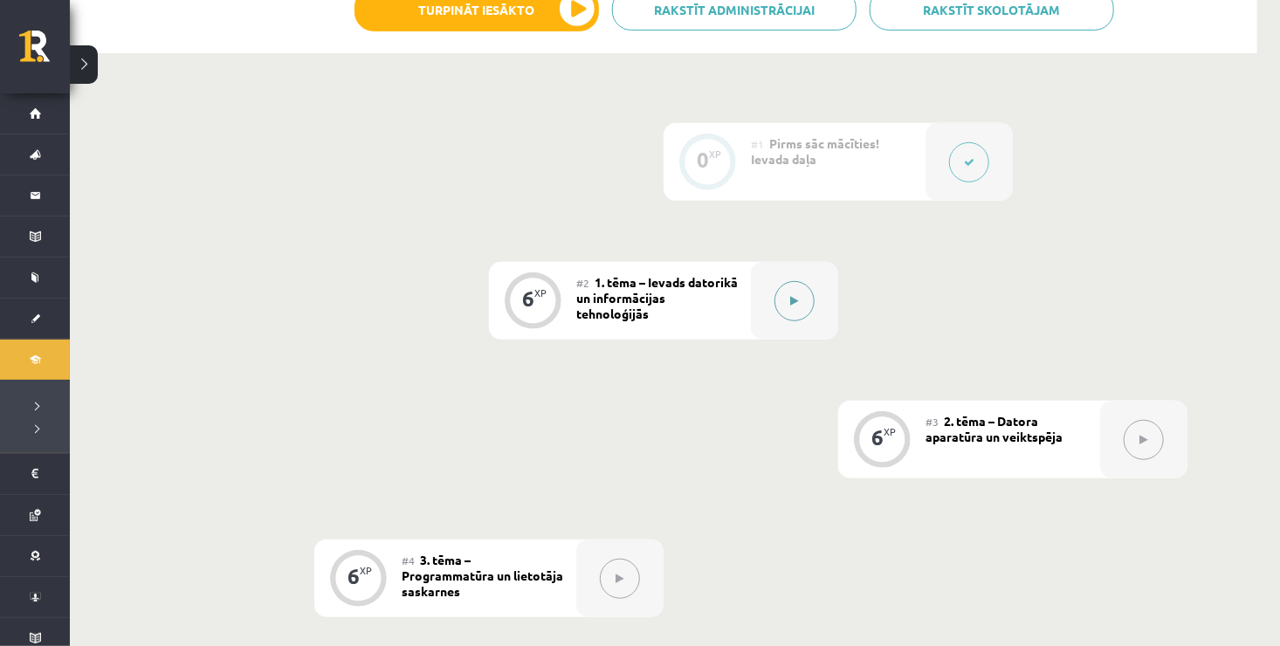
click at [795, 307] on button at bounding box center [795, 301] width 40 height 40
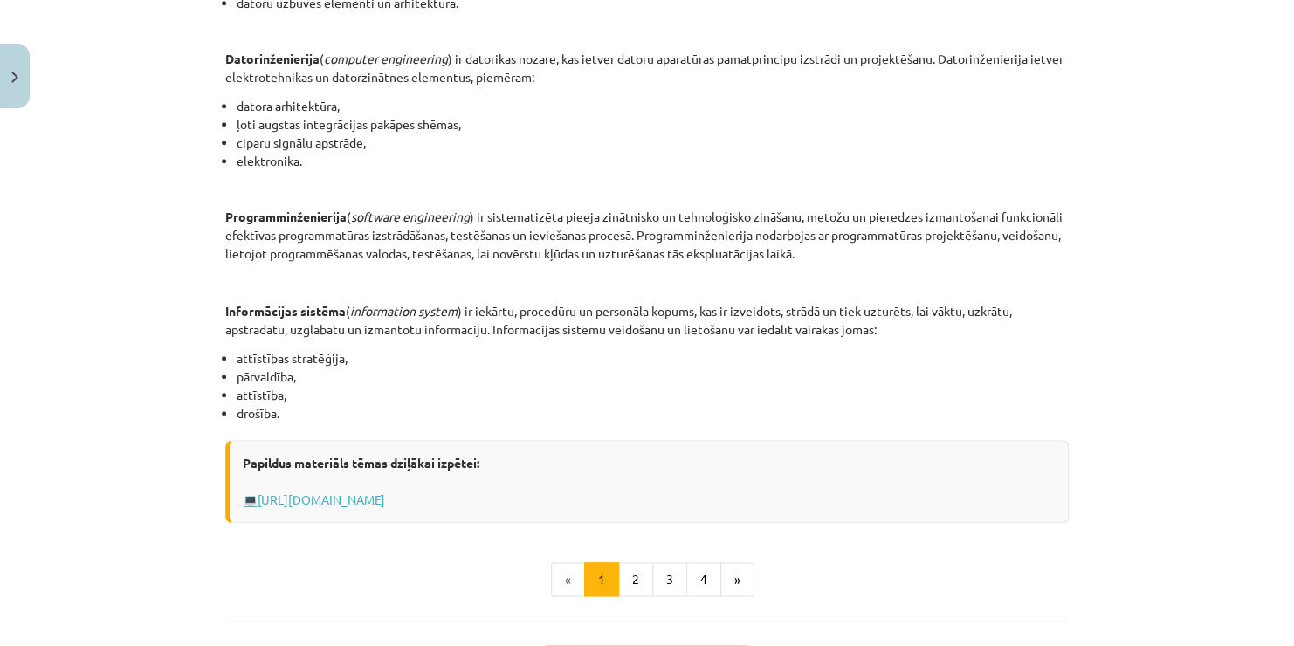
scroll to position [802, 0]
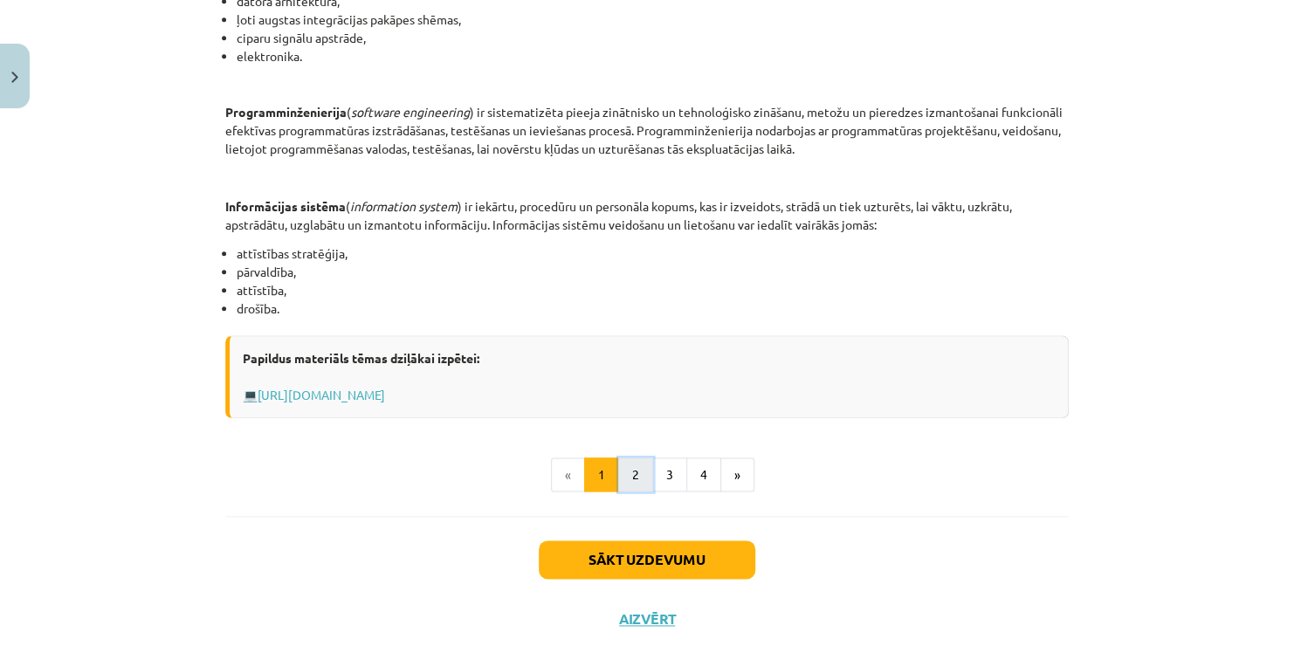
click at [631, 467] on button "2" at bounding box center [635, 475] width 35 height 35
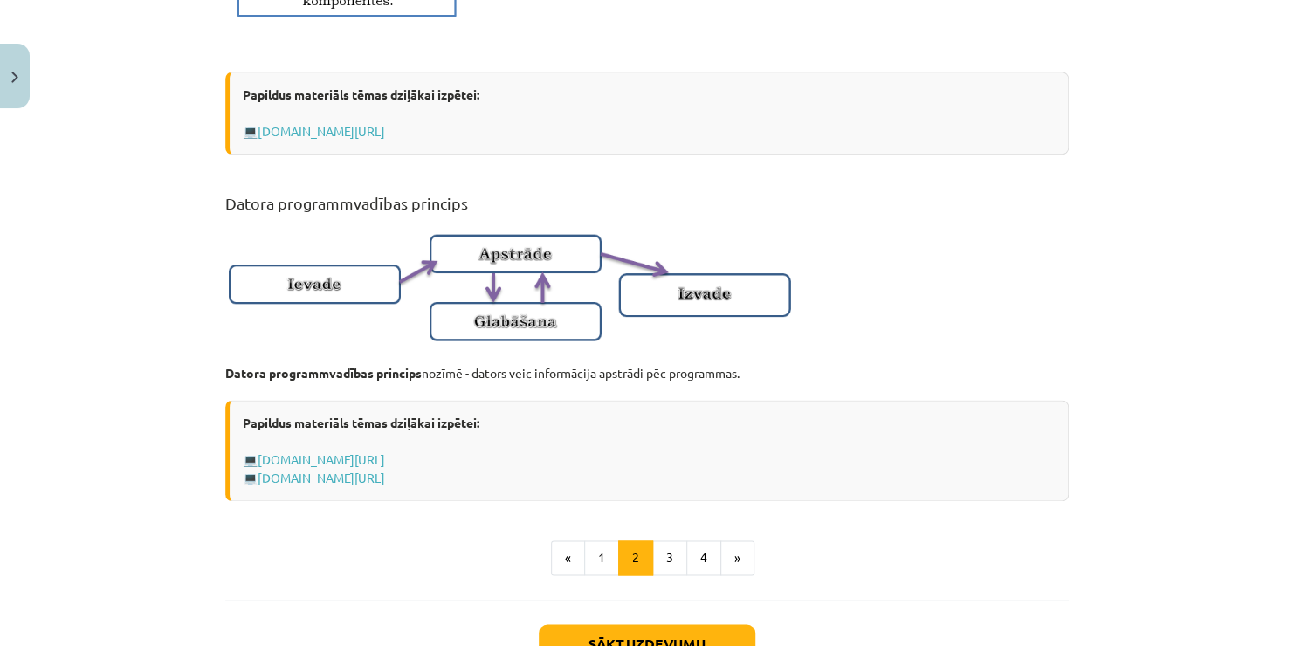
scroll to position [1045, 0]
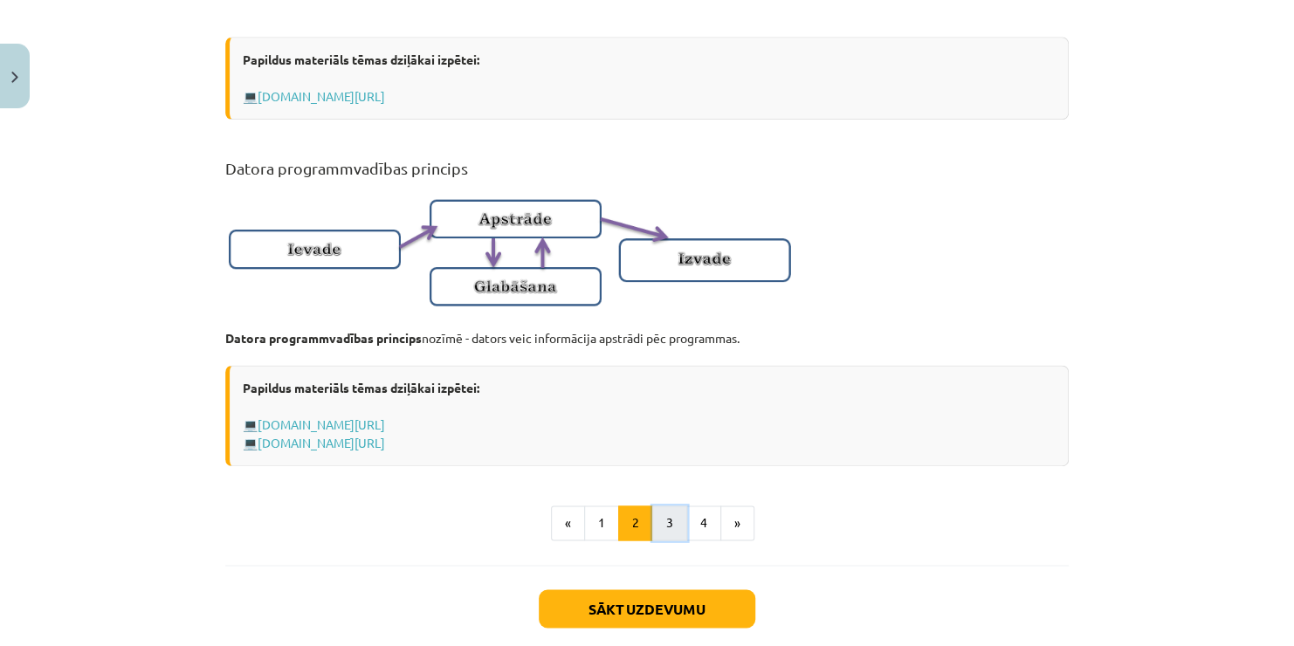
click at [658, 534] on button "3" at bounding box center [669, 523] width 35 height 35
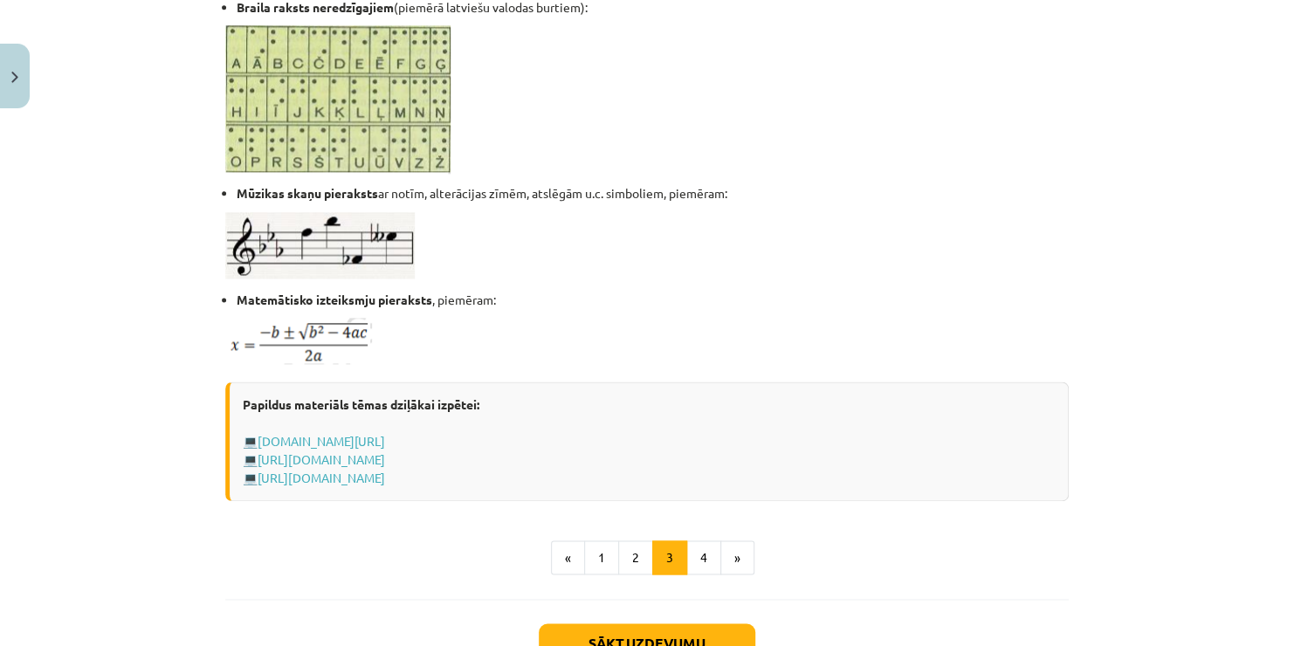
scroll to position [1126, 0]
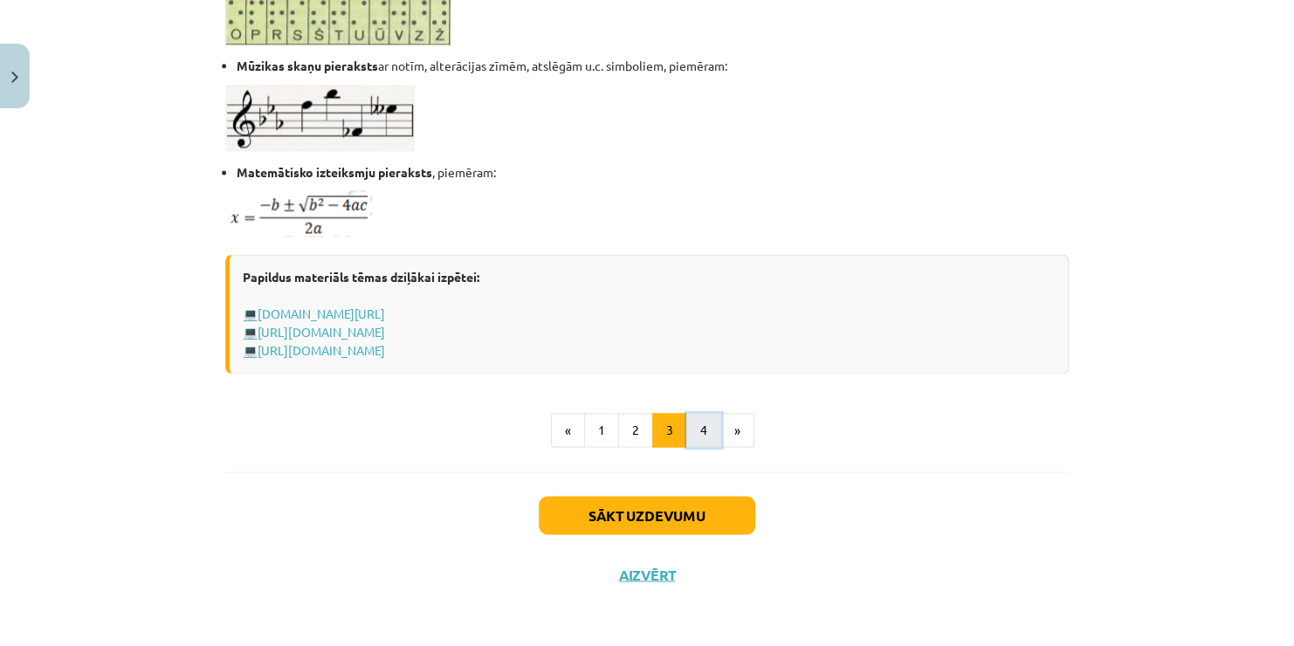
click at [696, 433] on button "4" at bounding box center [703, 430] width 35 height 35
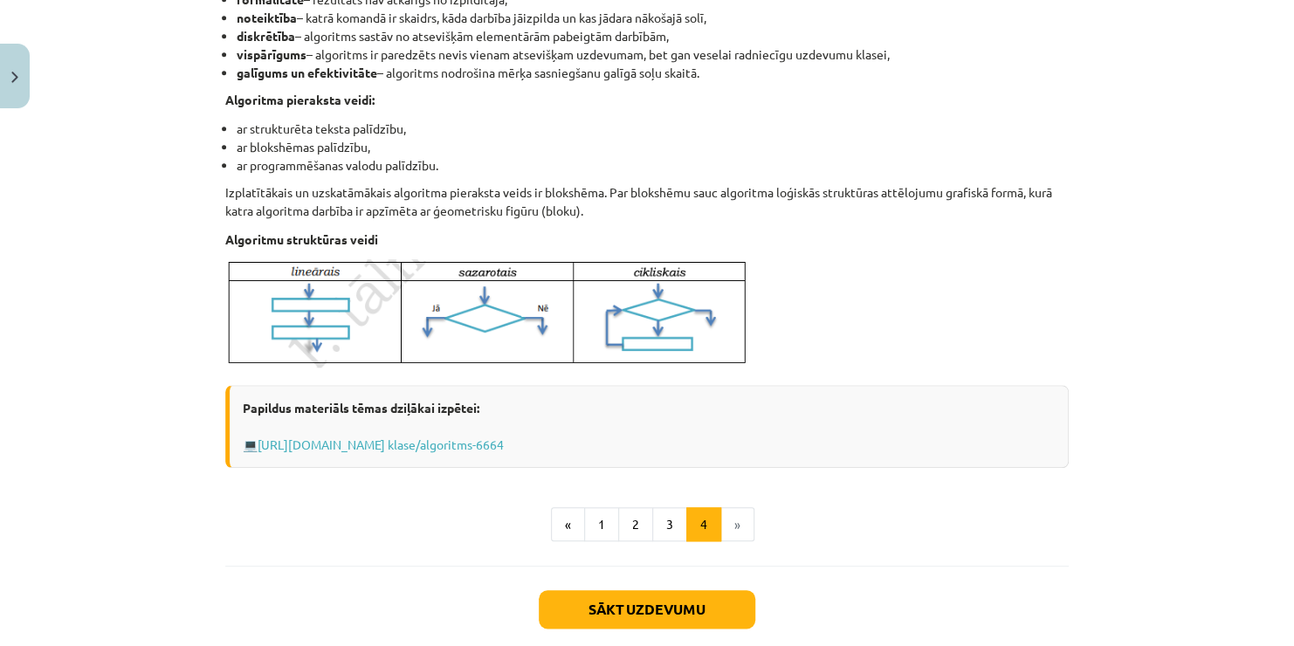
scroll to position [591, 0]
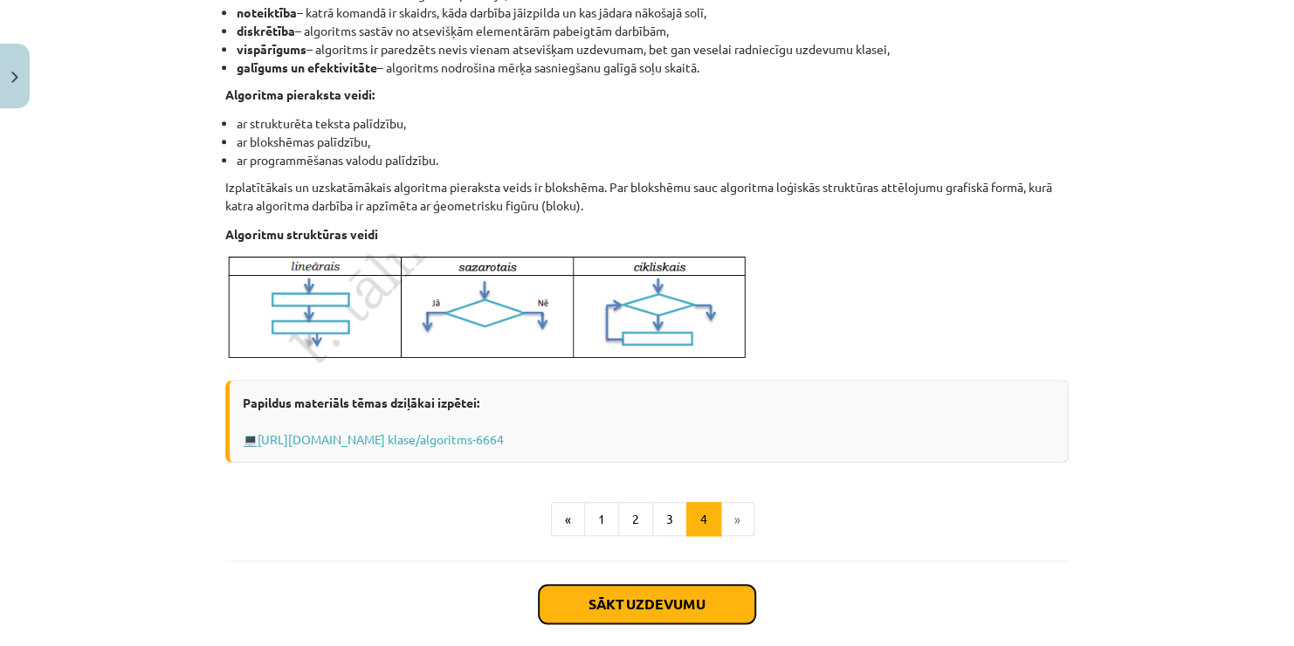
click at [674, 601] on button "Sākt uzdevumu" at bounding box center [647, 604] width 217 height 38
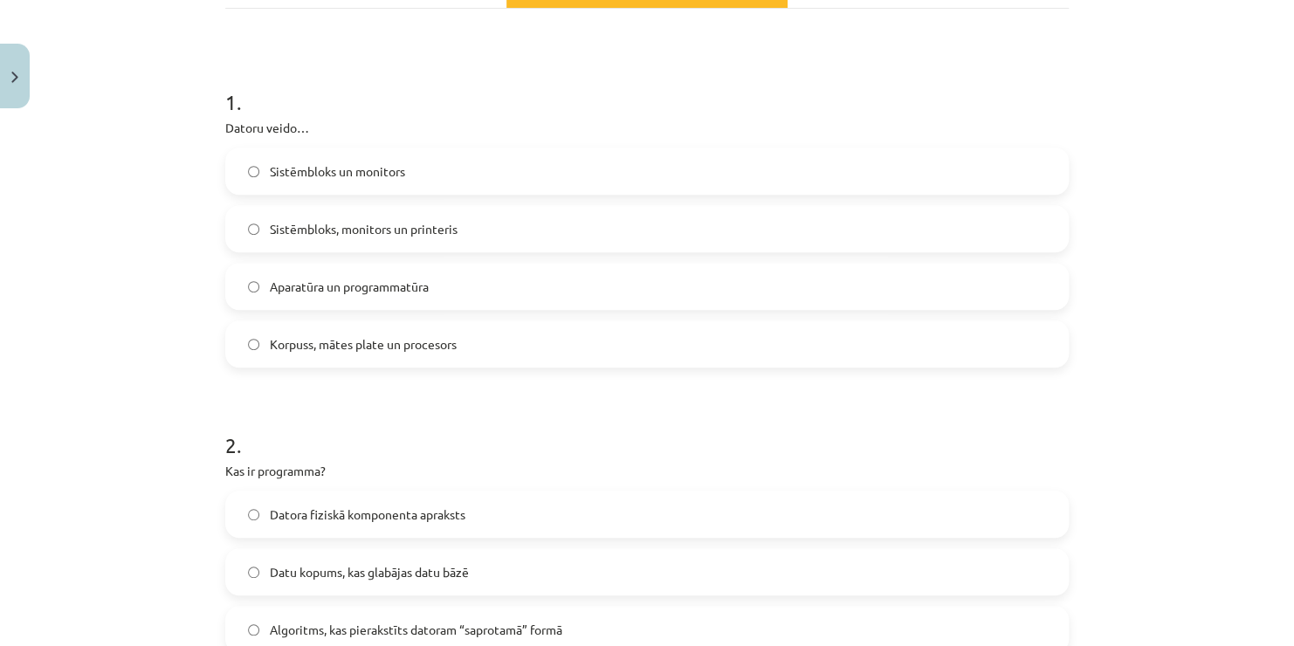
scroll to position [323, 0]
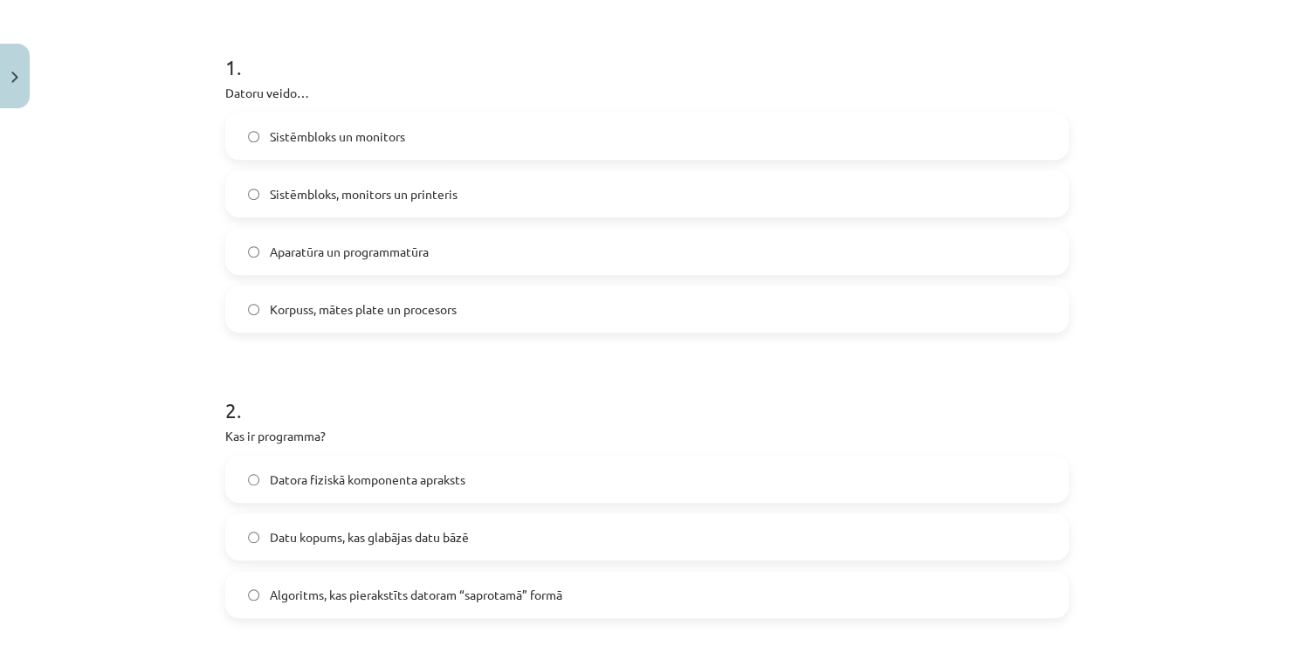
click at [458, 255] on label "Aparatūra un programmatūra" at bounding box center [647, 252] width 840 height 44
click at [455, 595] on span "Algoritms, kas pierakstīts datoram “saprotamā” formā" at bounding box center [416, 595] width 293 height 18
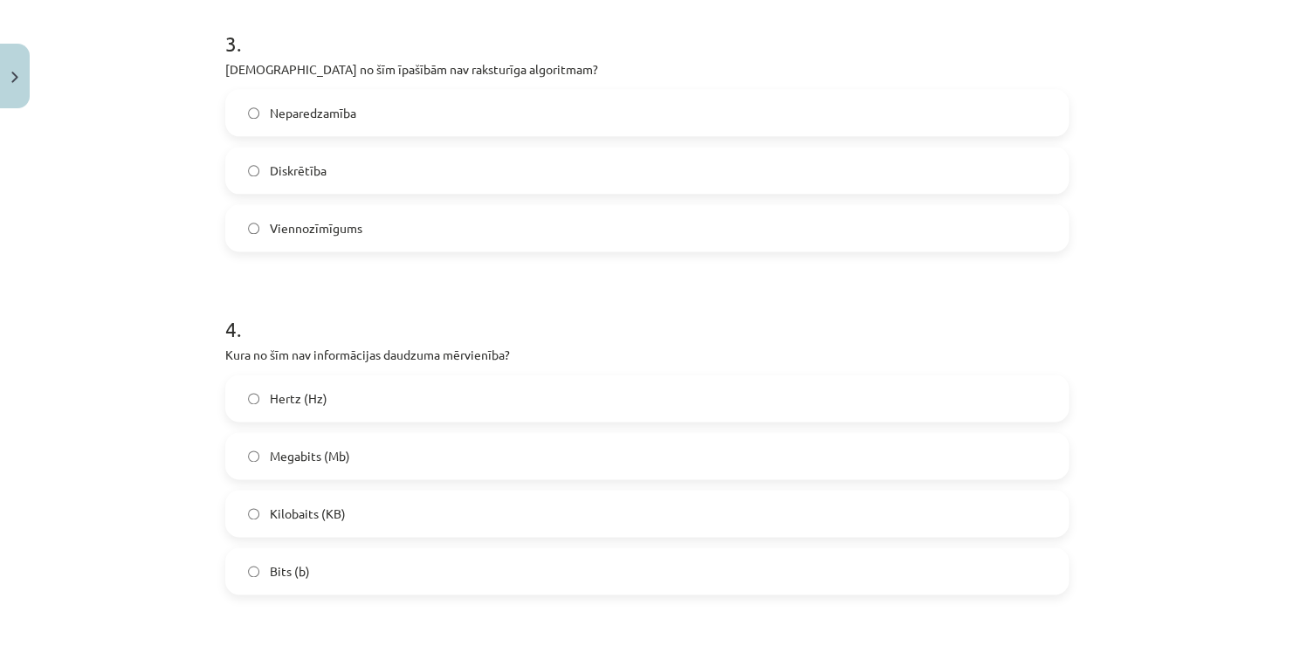
scroll to position [987, 0]
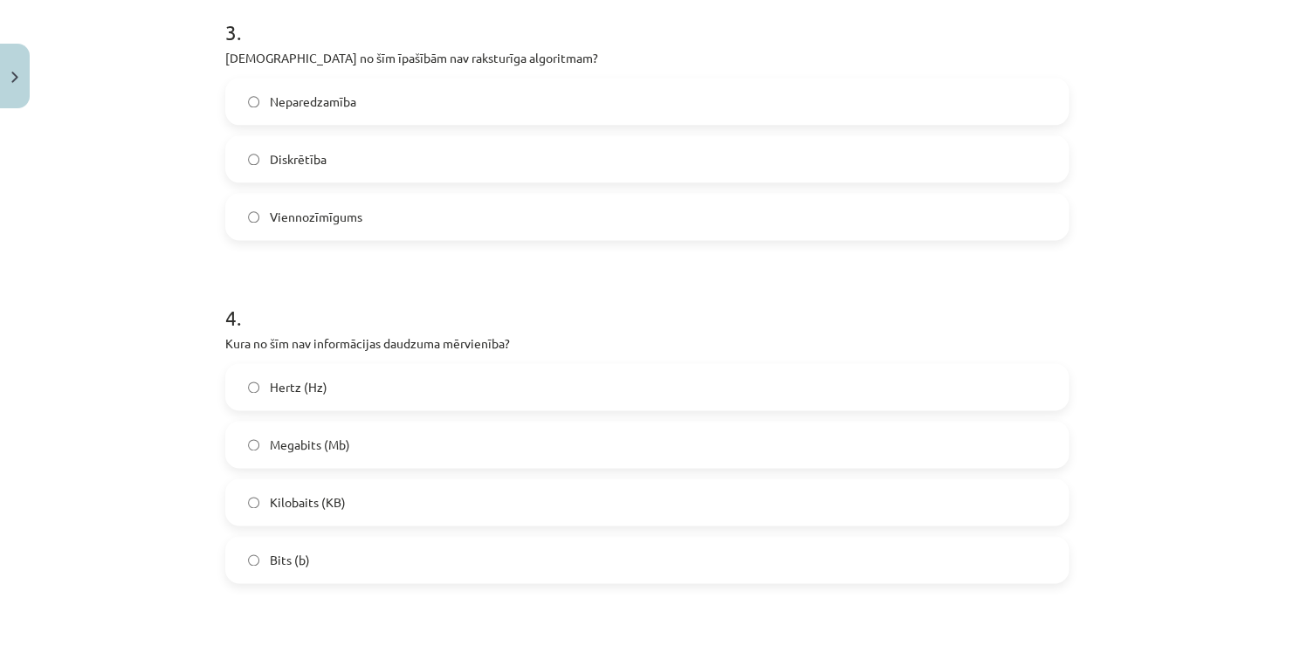
click at [378, 97] on label "Neparedzamība" at bounding box center [647, 101] width 840 height 44
click at [340, 377] on label "Hertz (Hz)" at bounding box center [647, 387] width 840 height 44
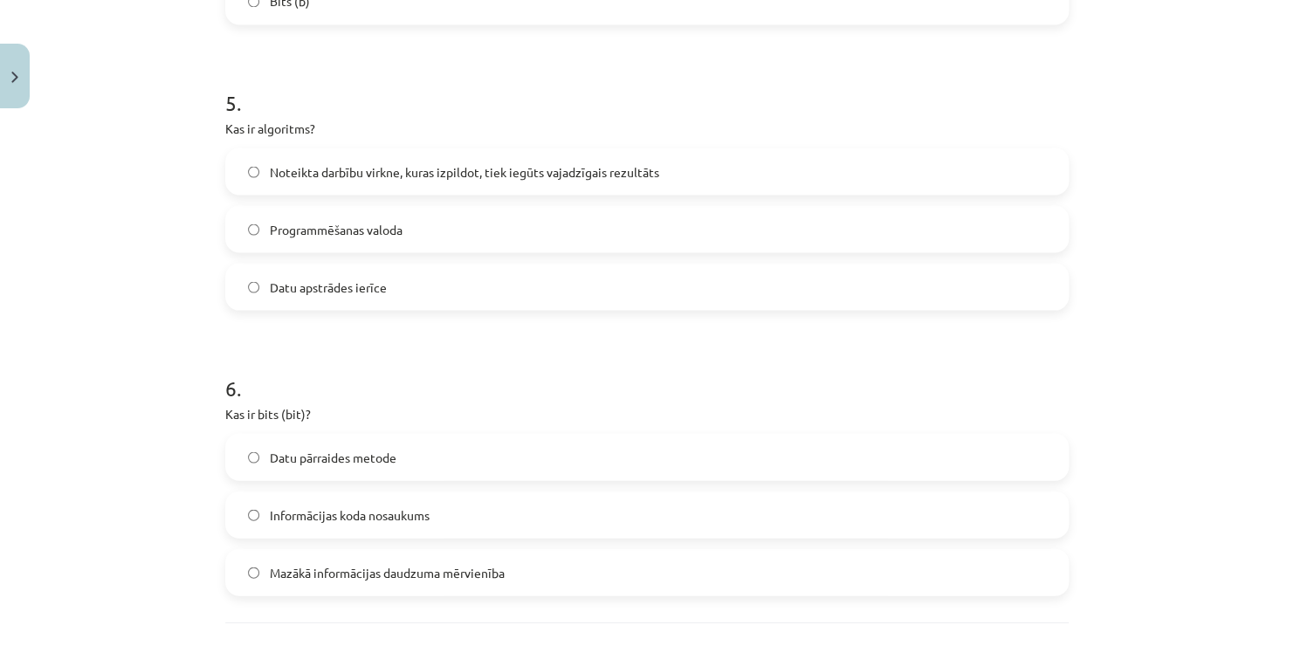
scroll to position [1581, 0]
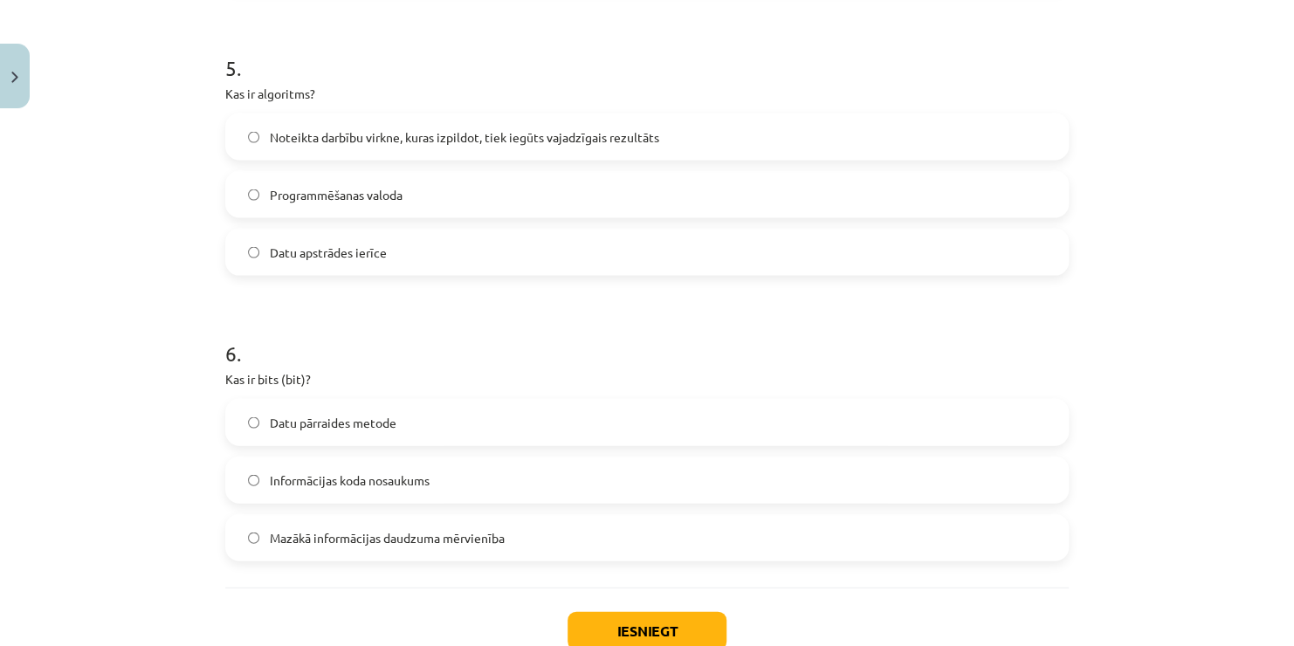
click at [646, 142] on span "Noteikta darbību virkne, kuras izpildot, tiek iegūts vajadzīgais rezultāts" at bounding box center [464, 136] width 389 height 18
click at [444, 533] on span "Mazākā informācijas daudzuma mērvienība" at bounding box center [387, 537] width 235 height 18
click at [637, 627] on button "Iesniegt" at bounding box center [647, 630] width 159 height 38
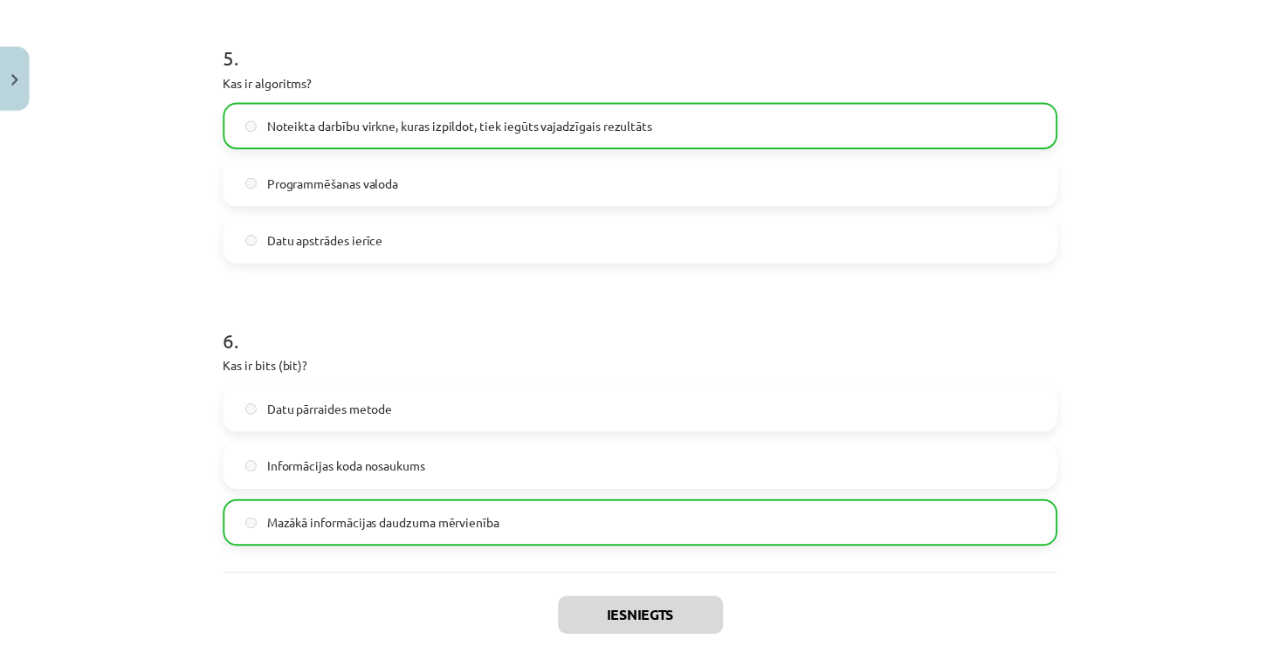
scroll to position [1752, 0]
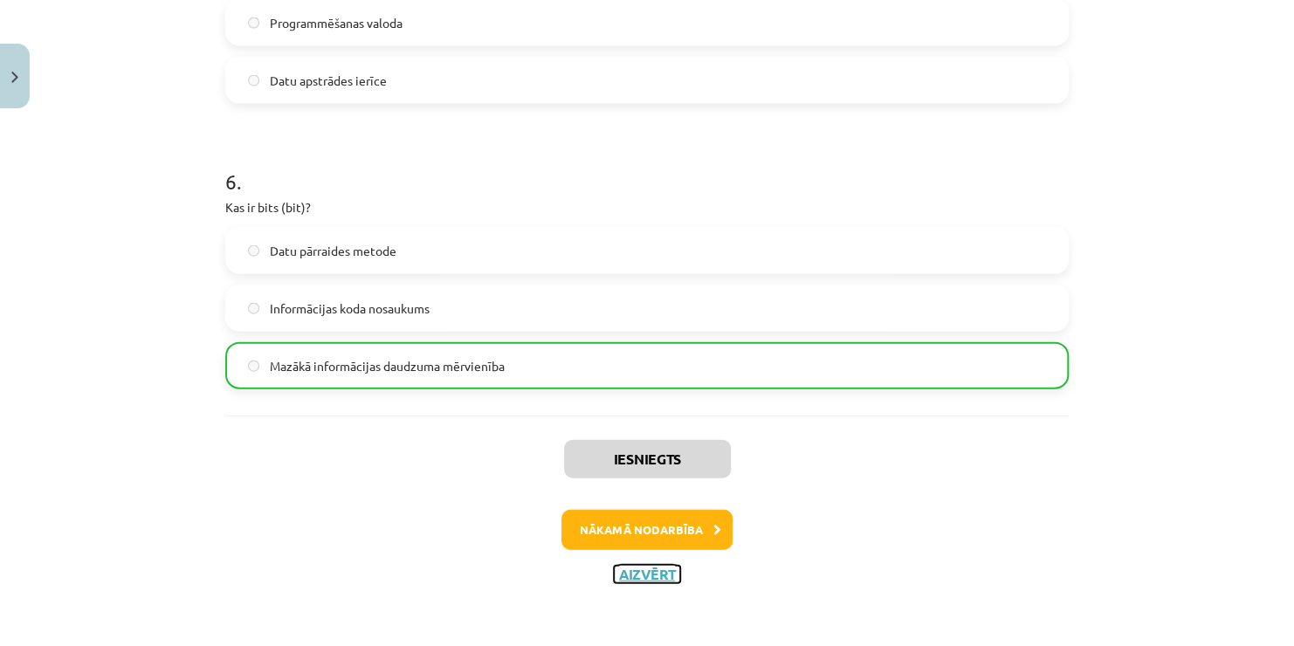
click at [651, 570] on button "Aizvērt" at bounding box center [647, 574] width 66 height 17
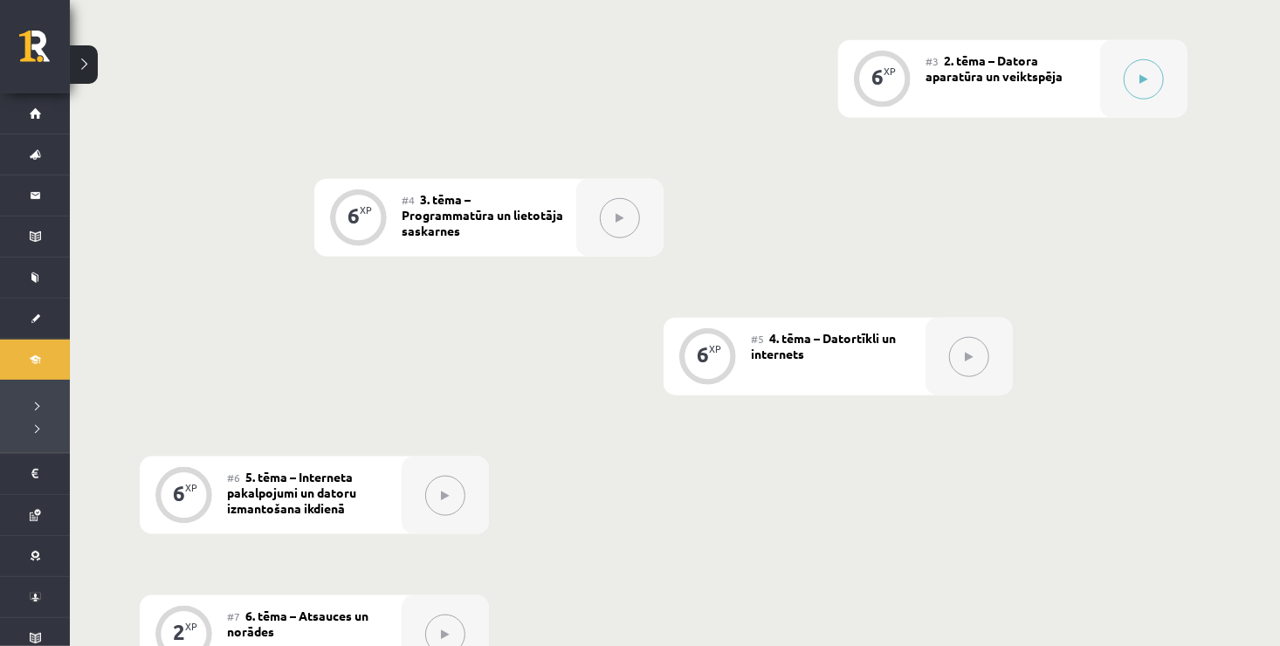
scroll to position [784, 0]
